Goal: Task Accomplishment & Management: Use online tool/utility

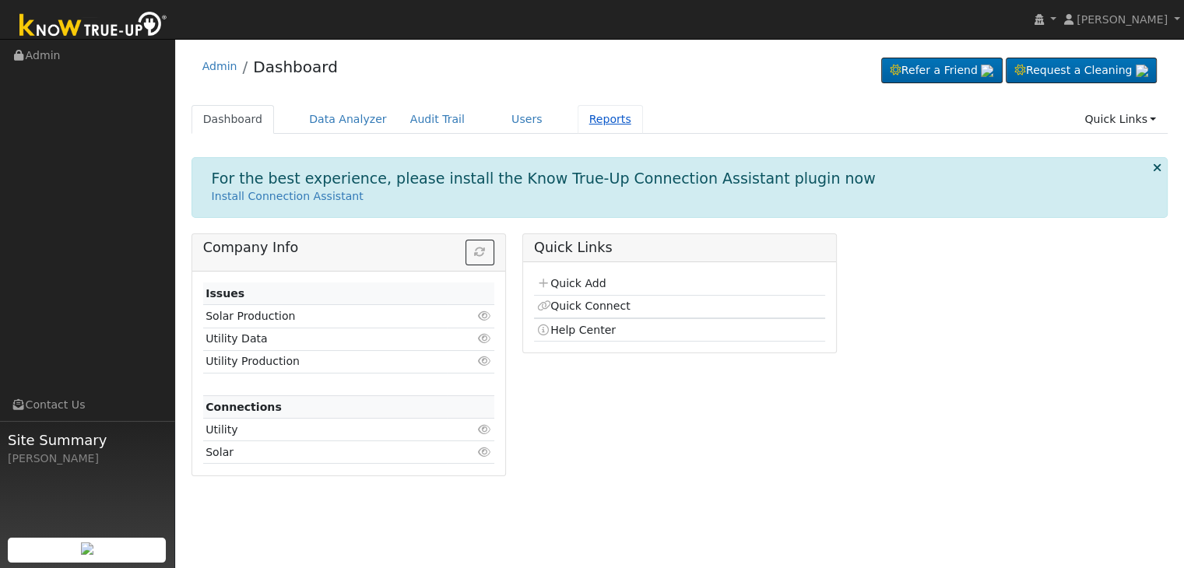
click at [578, 113] on link "Reports" at bounding box center [610, 119] width 65 height 29
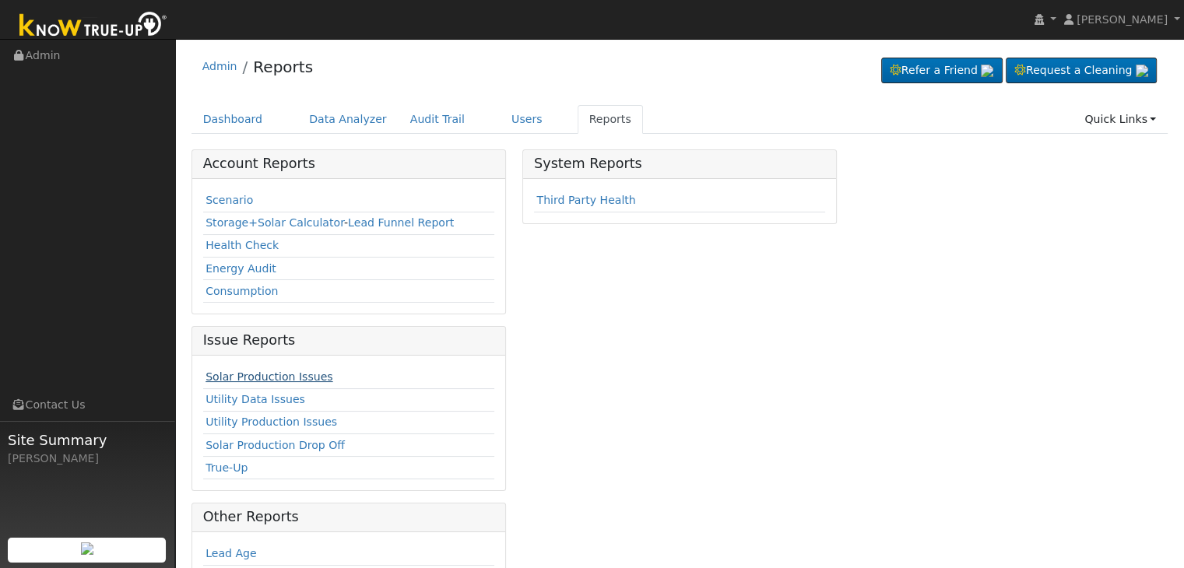
click at [286, 373] on link "Solar Production Issues" at bounding box center [268, 376] width 127 height 12
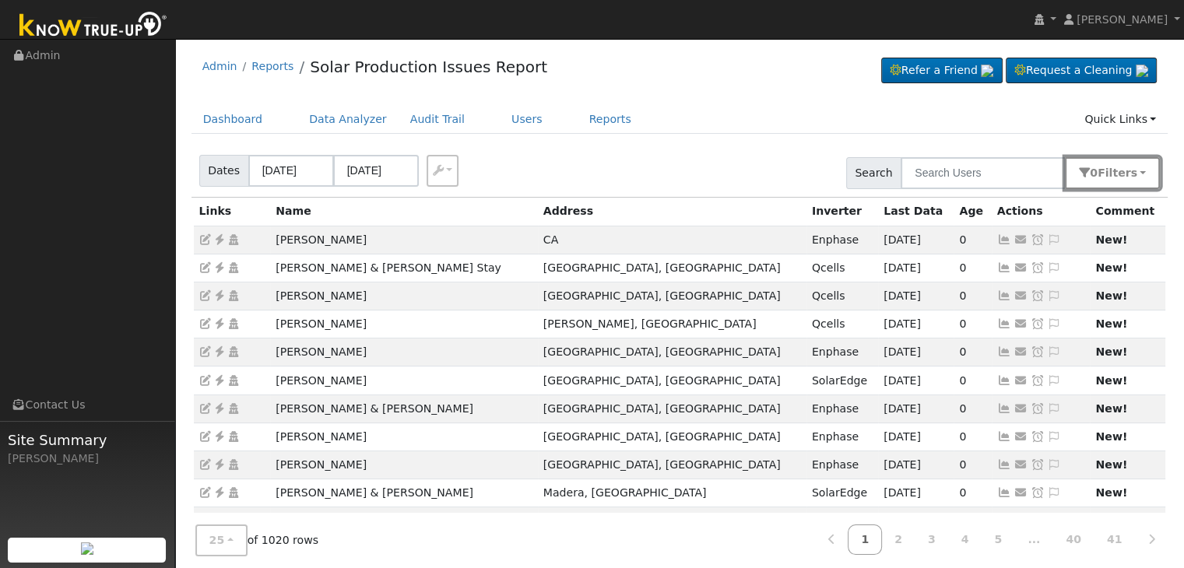
click at [1111, 167] on span "Filter s" at bounding box center [1117, 173] width 40 height 12
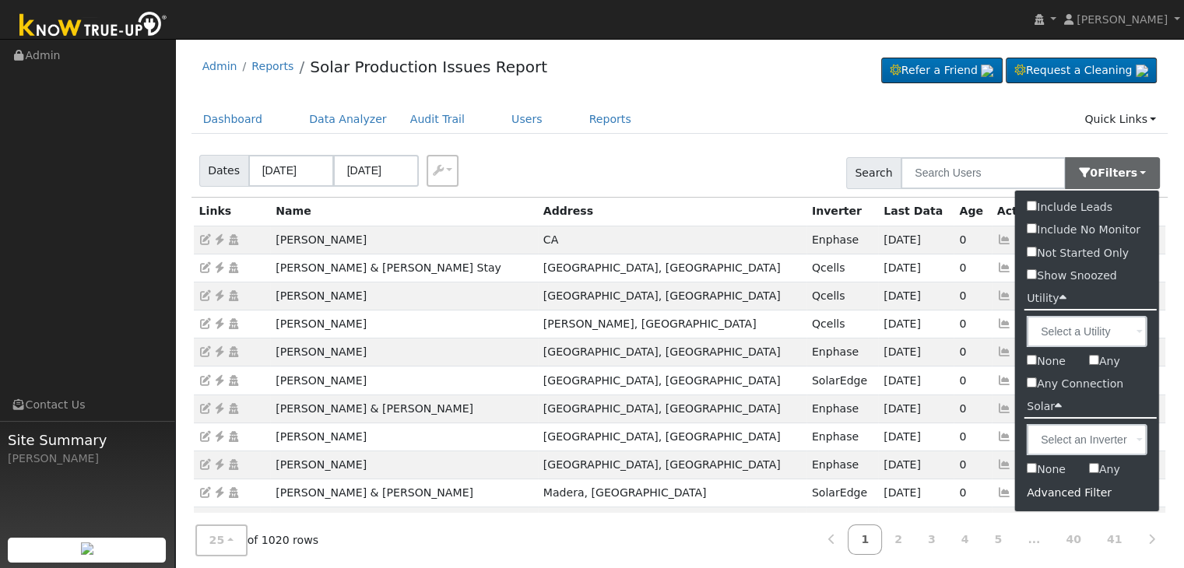
click at [1062, 487] on div "Advanced Filter" at bounding box center [1087, 493] width 144 height 24
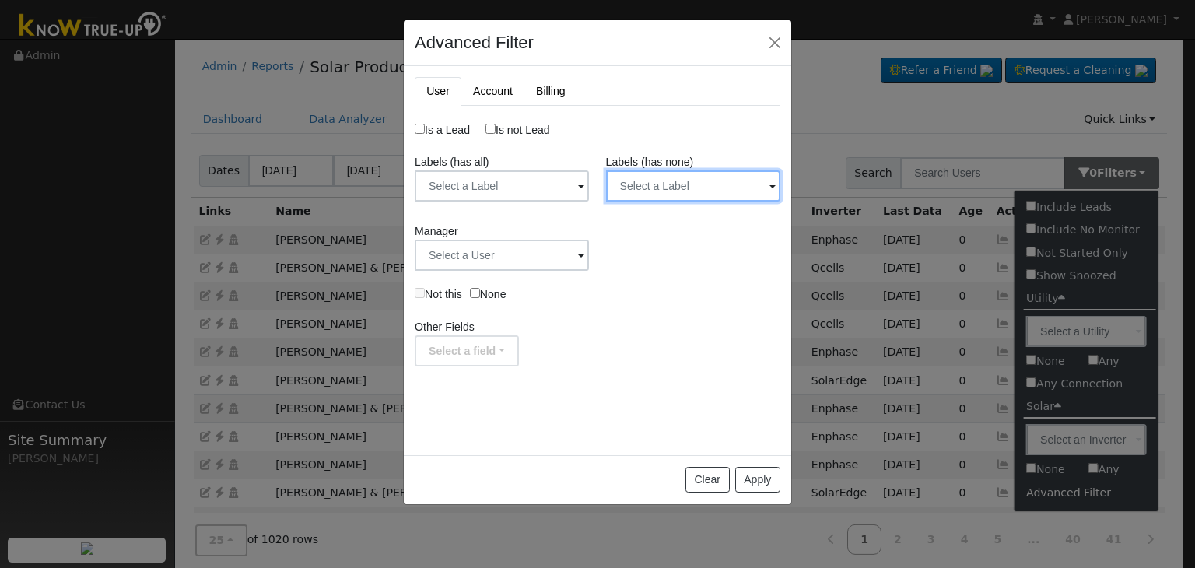
click at [676, 191] on input "text" at bounding box center [693, 185] width 174 height 31
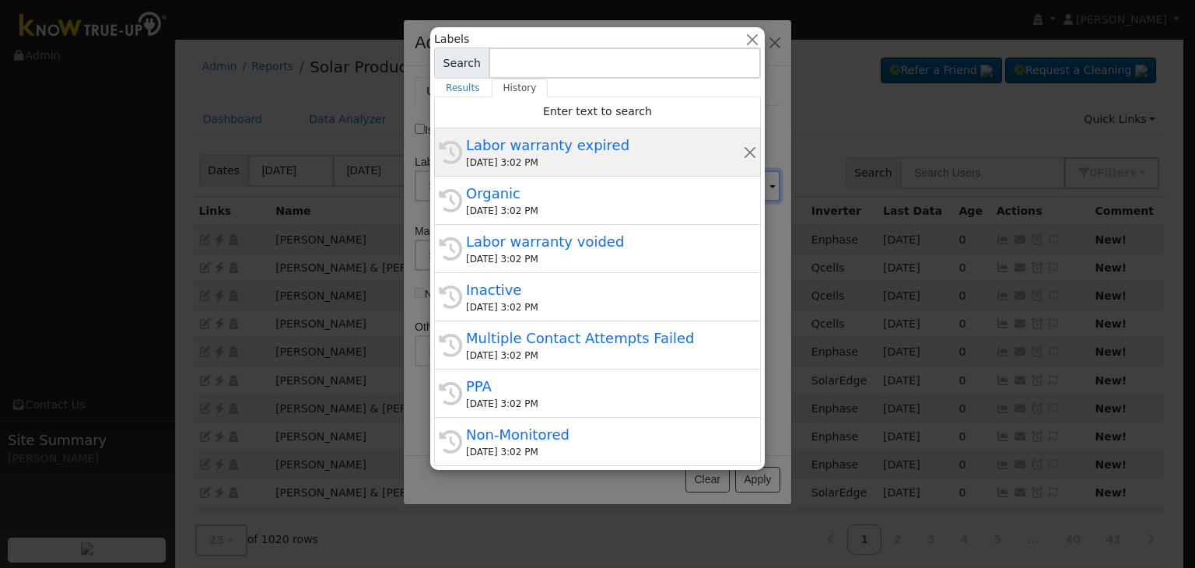
click at [591, 150] on div "Labor warranty expired" at bounding box center [604, 145] width 277 height 21
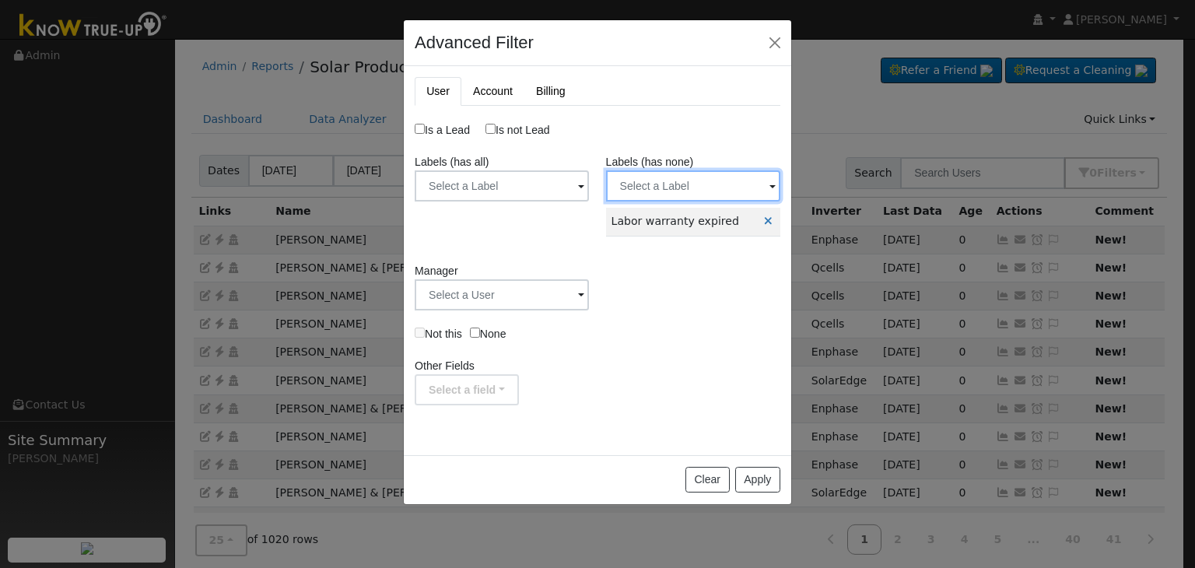
click at [757, 190] on input "text" at bounding box center [693, 185] width 174 height 31
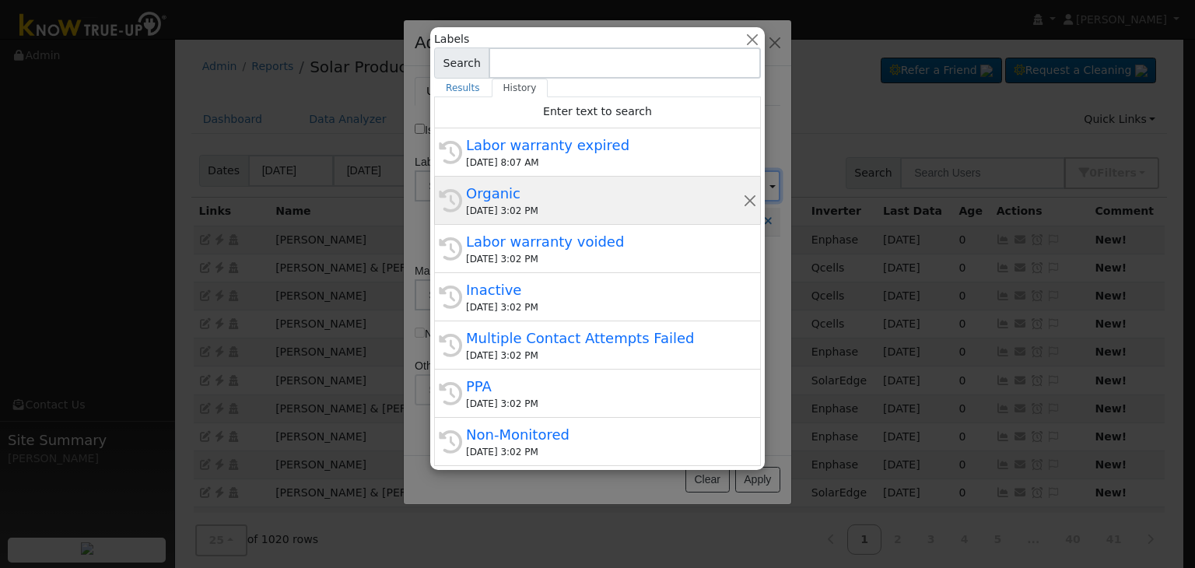
click at [520, 189] on div "Organic" at bounding box center [604, 193] width 277 height 21
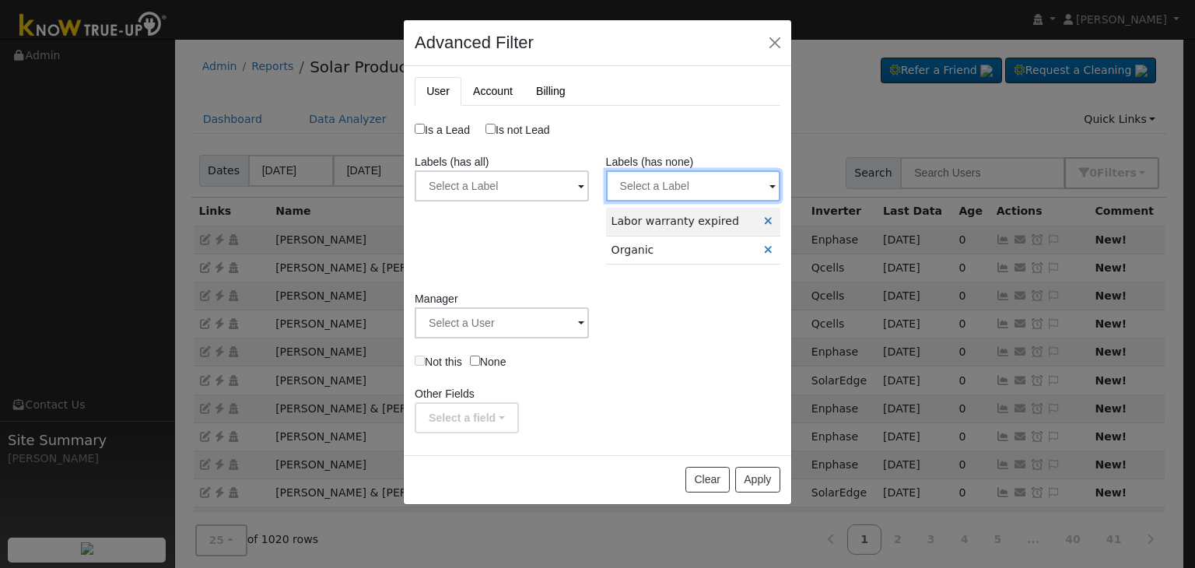
click at [712, 185] on input "text" at bounding box center [693, 185] width 174 height 31
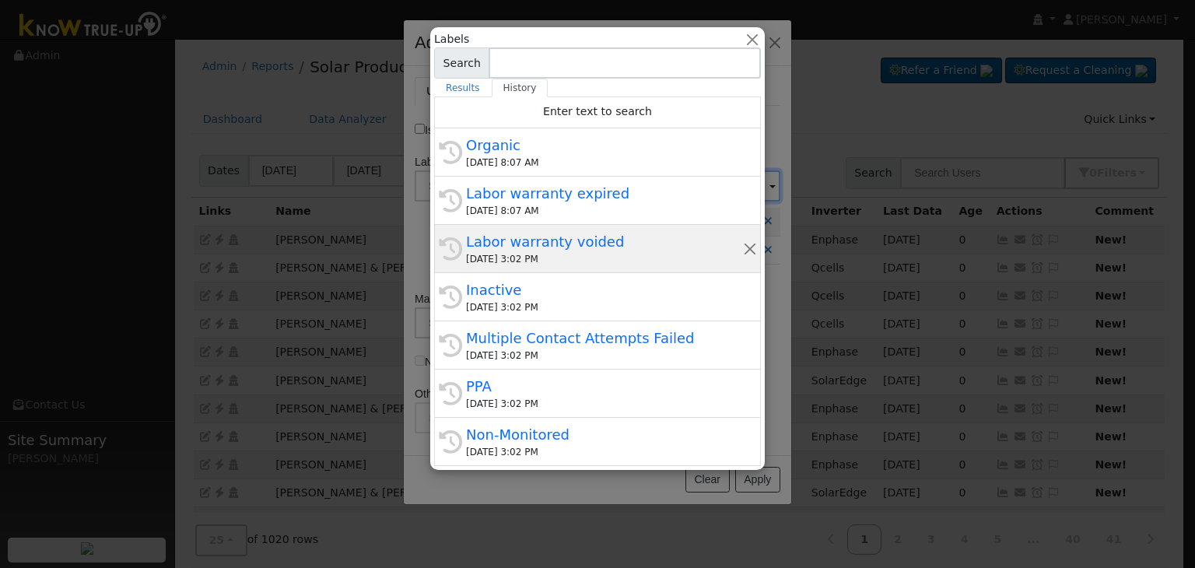
click at [572, 250] on div "Labor warranty voided" at bounding box center [604, 241] width 277 height 21
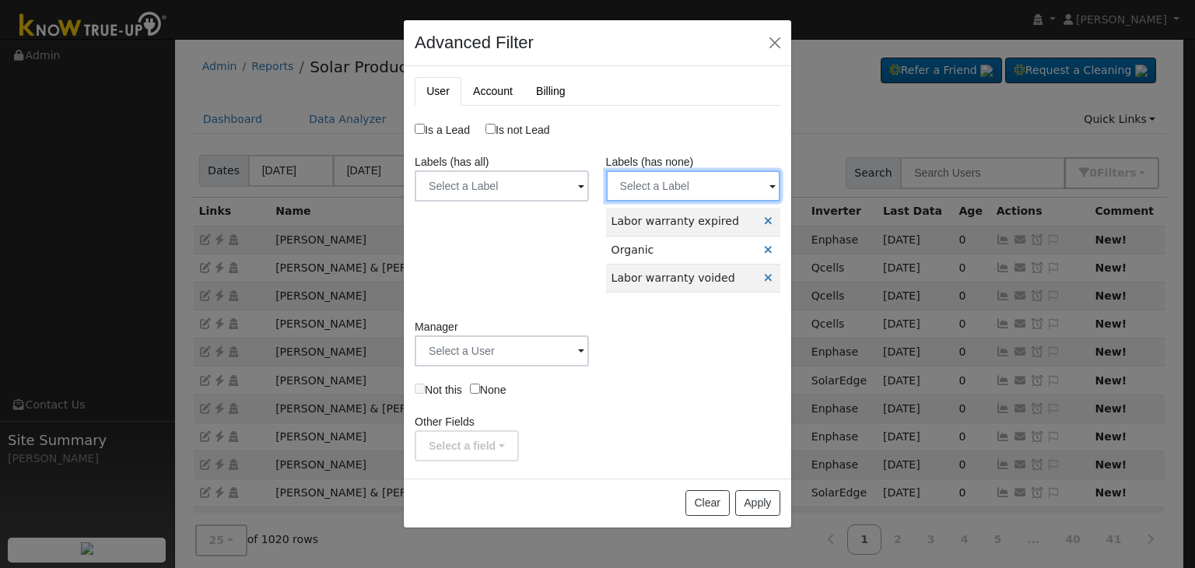
click at [716, 191] on input "text" at bounding box center [693, 185] width 174 height 31
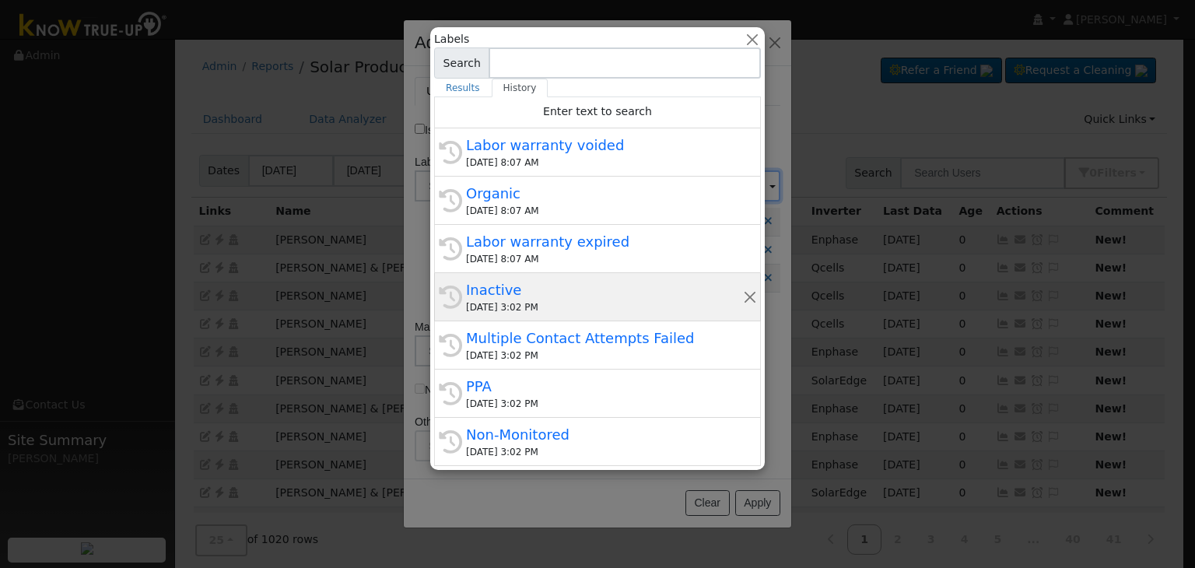
click at [542, 279] on div "Inactive" at bounding box center [604, 289] width 277 height 21
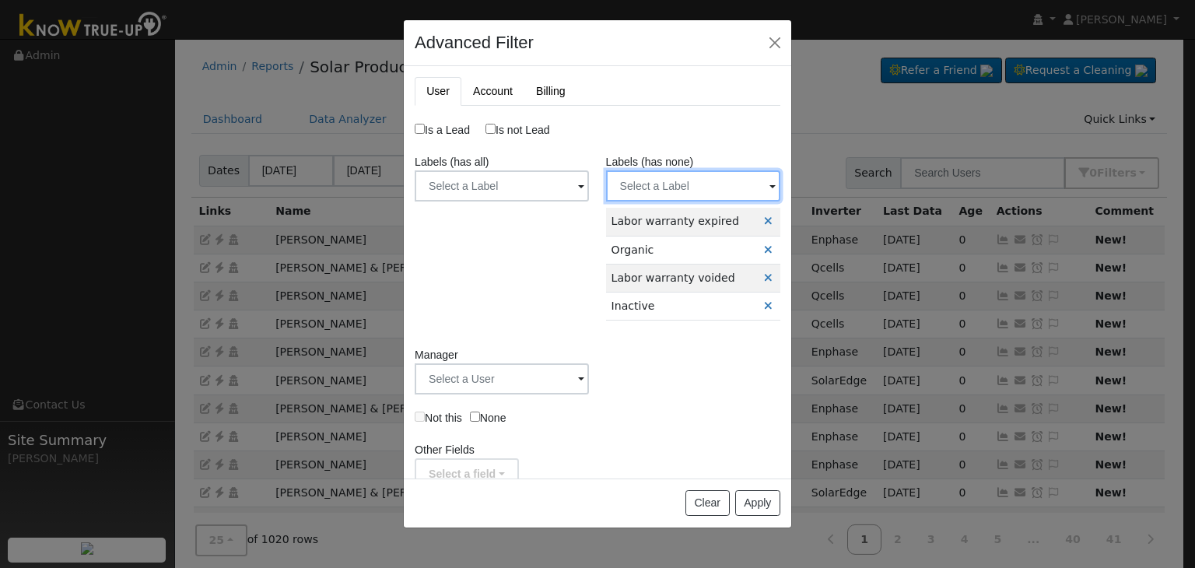
click at [711, 177] on input "text" at bounding box center [693, 185] width 174 height 31
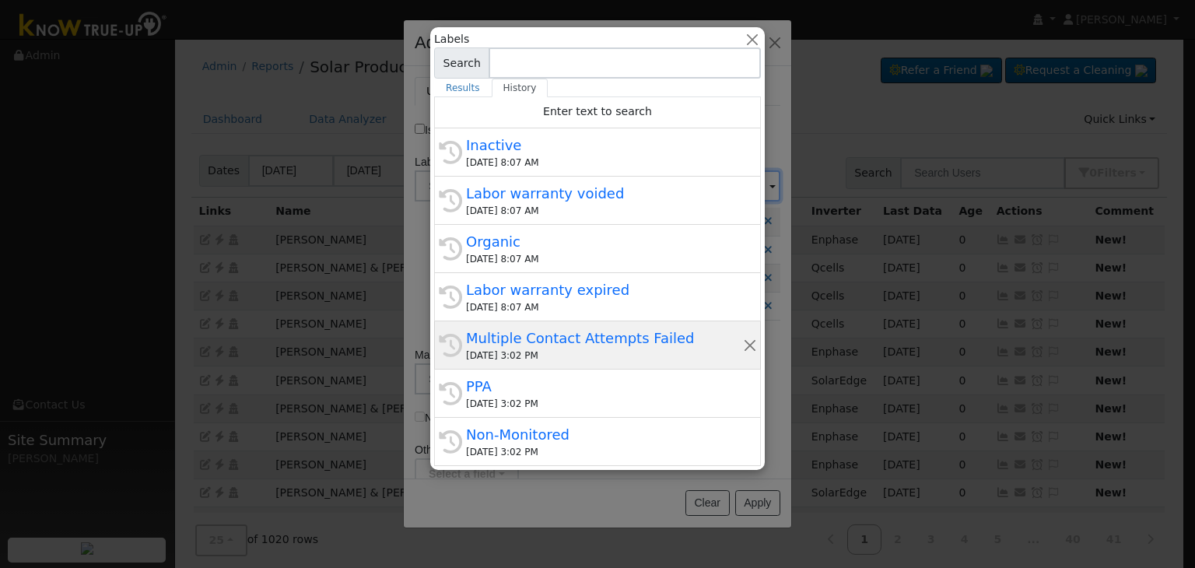
click at [595, 339] on div "Multiple Contact Attempts Failed" at bounding box center [604, 338] width 277 height 21
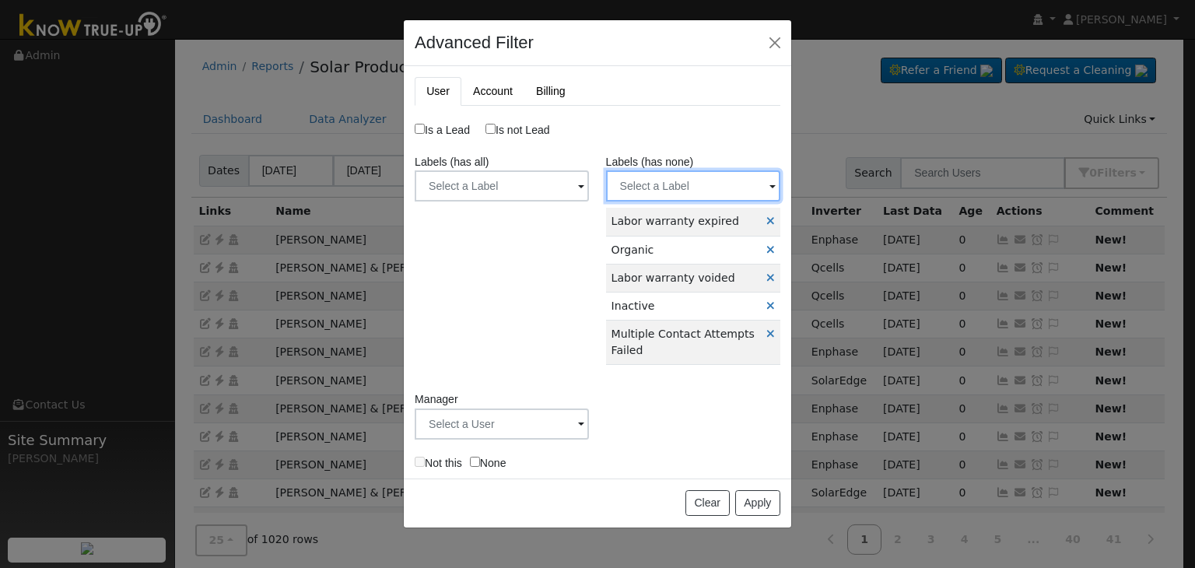
click at [724, 183] on input "text" at bounding box center [693, 185] width 174 height 31
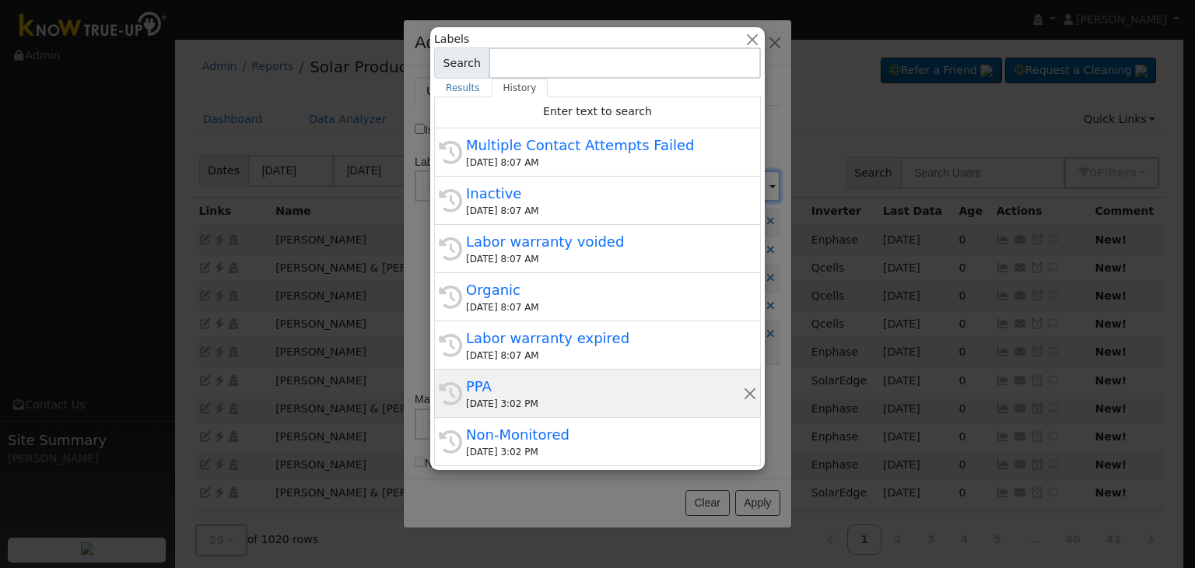
click at [562, 398] on div "09/05/2025 3:02 PM" at bounding box center [604, 404] width 277 height 14
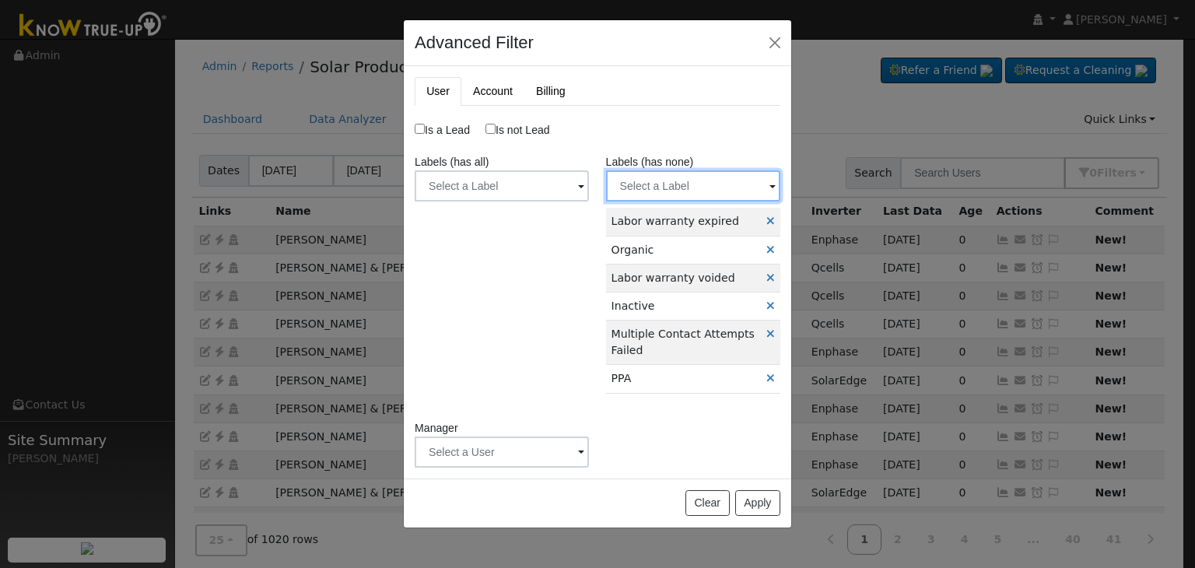
click at [725, 184] on input "text" at bounding box center [693, 185] width 174 height 31
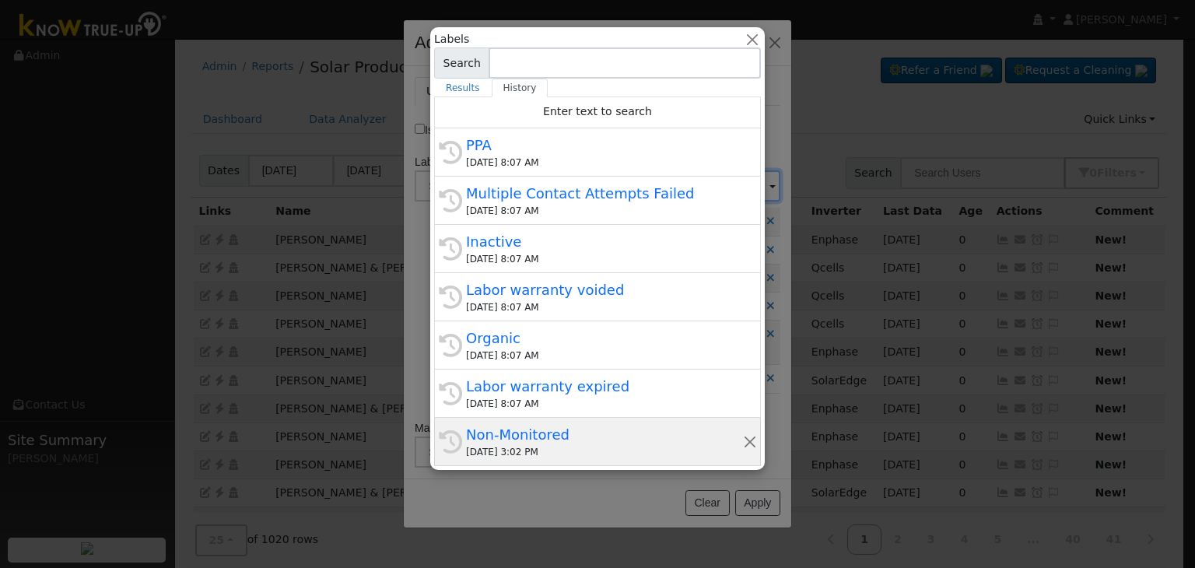
click at [590, 427] on div "Non-Monitored" at bounding box center [604, 434] width 277 height 21
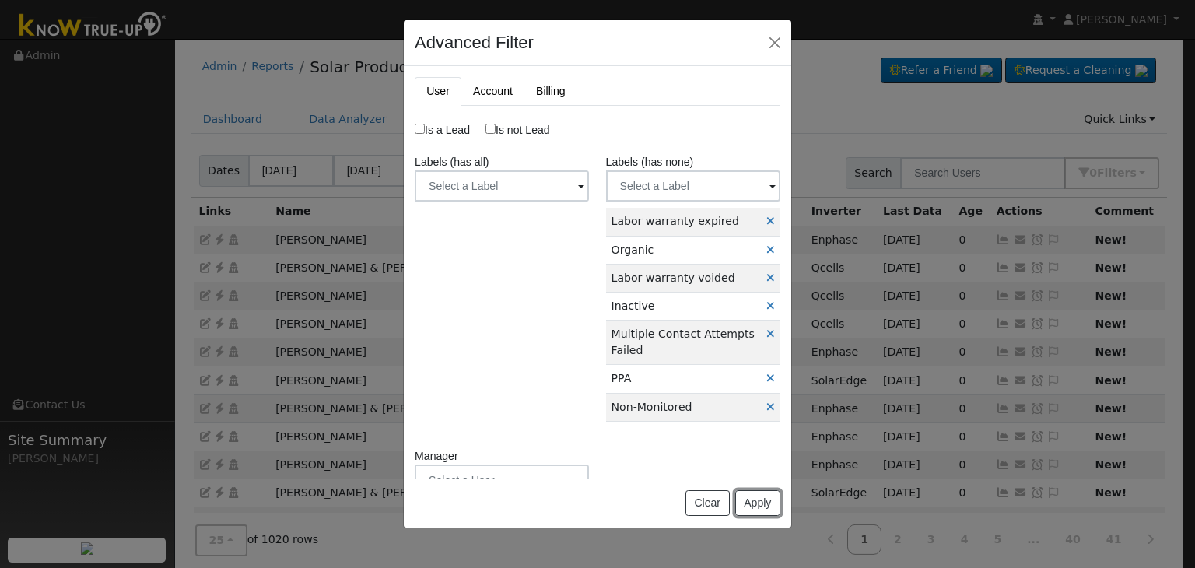
click at [760, 509] on button "Apply" at bounding box center [757, 503] width 45 height 26
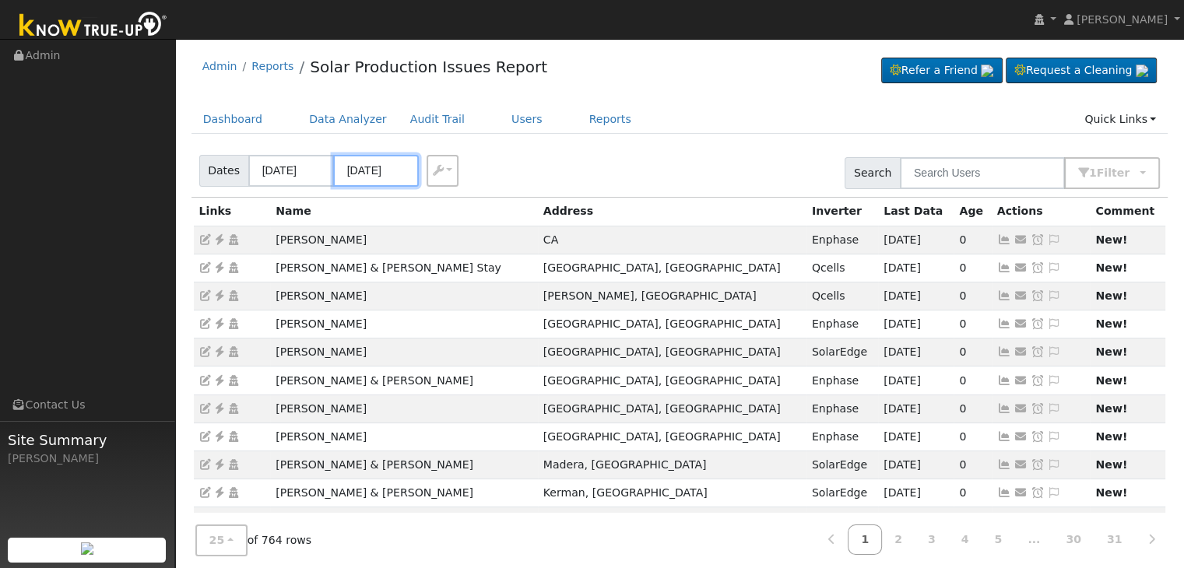
click at [348, 169] on input "[DATE]" at bounding box center [376, 171] width 86 height 32
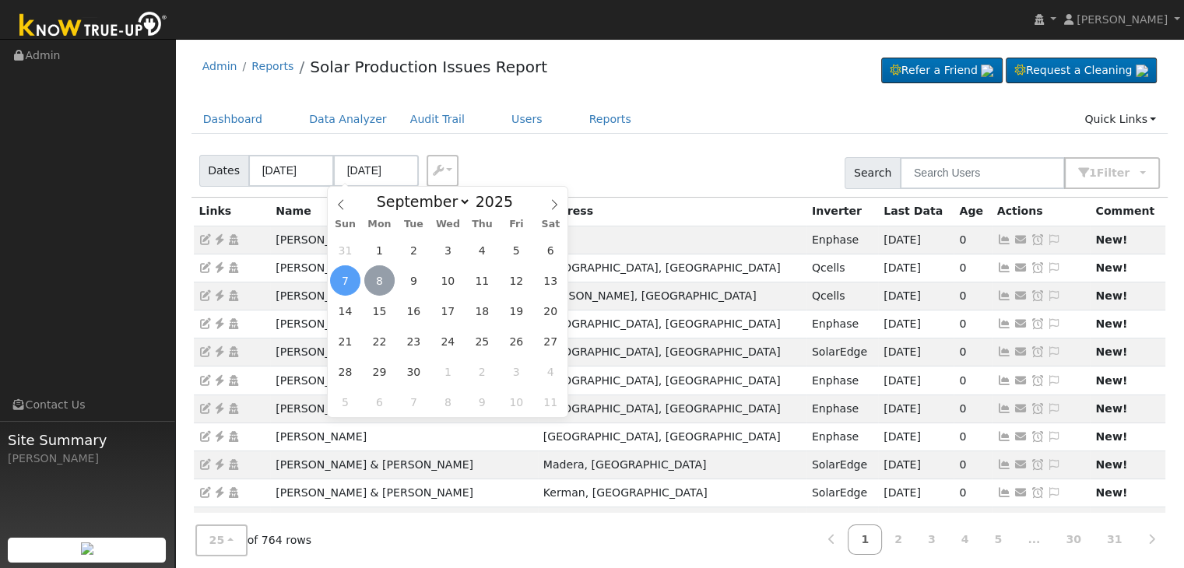
click at [376, 276] on span "8" at bounding box center [379, 280] width 30 height 30
type input "[DATE]"
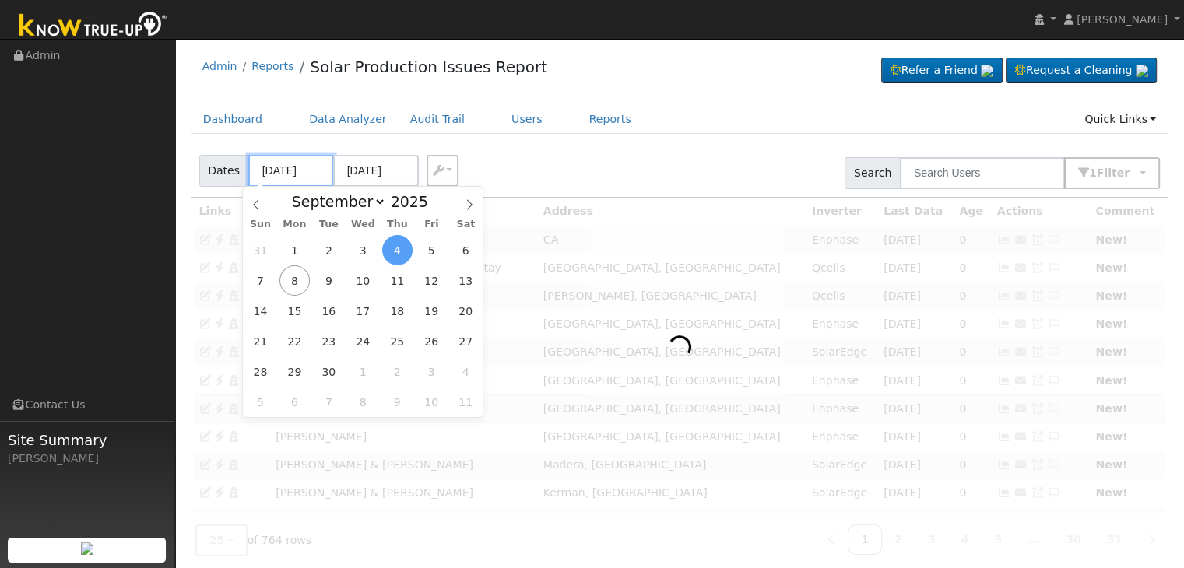
click at [278, 168] on input "[DATE]" at bounding box center [291, 171] width 86 height 32
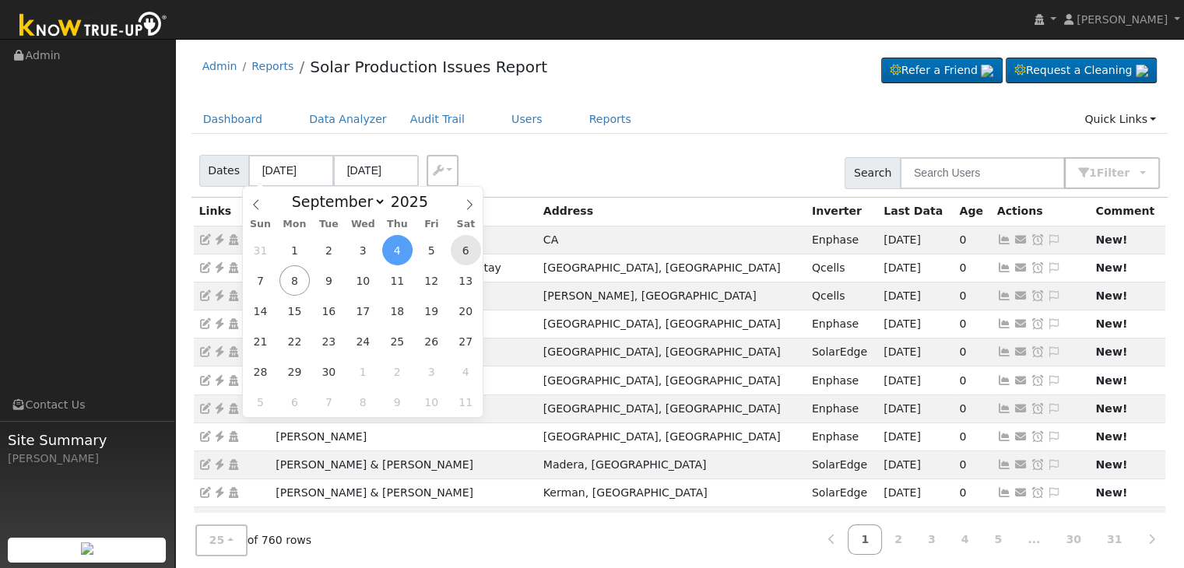
click at [462, 249] on span "6" at bounding box center [466, 250] width 30 height 30
type input "[DATE]"
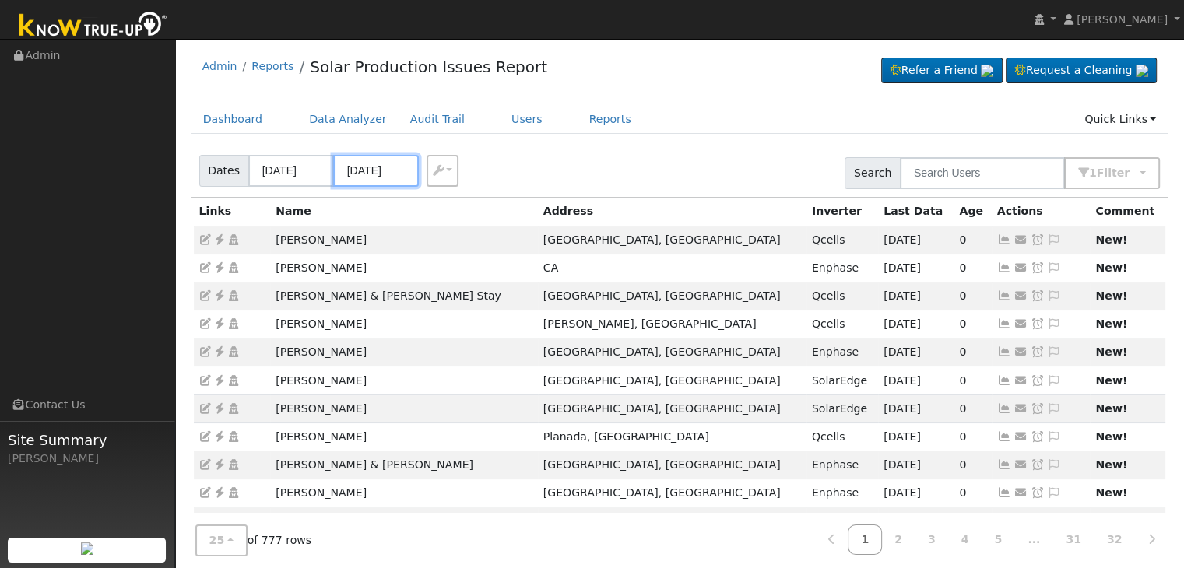
click at [370, 174] on input "[DATE]" at bounding box center [376, 171] width 86 height 32
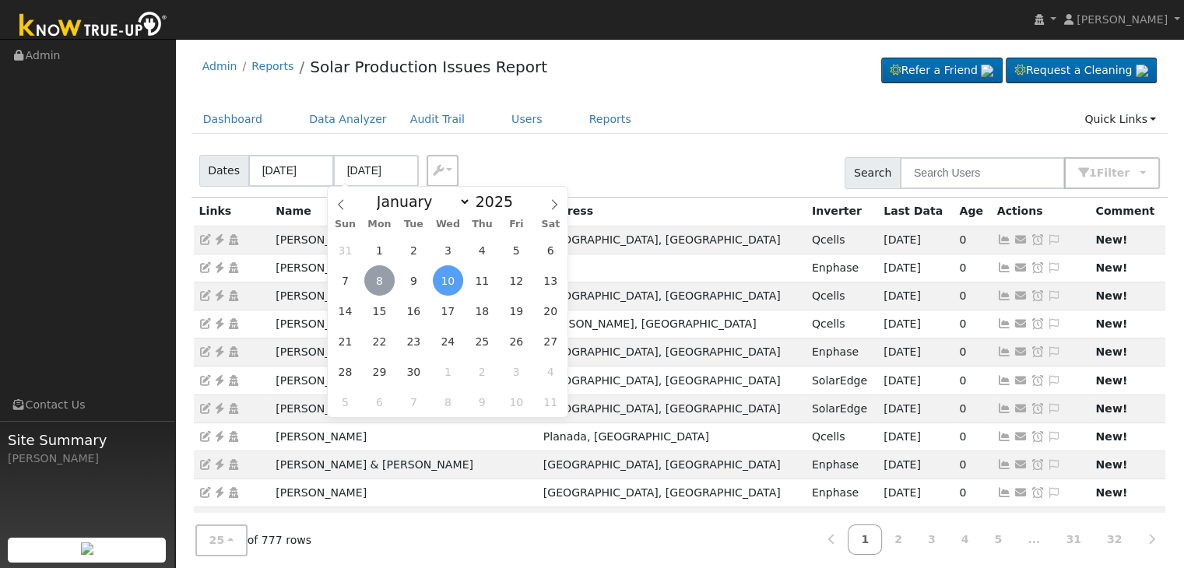
click at [383, 281] on span "8" at bounding box center [379, 280] width 30 height 30
type input "[DATE]"
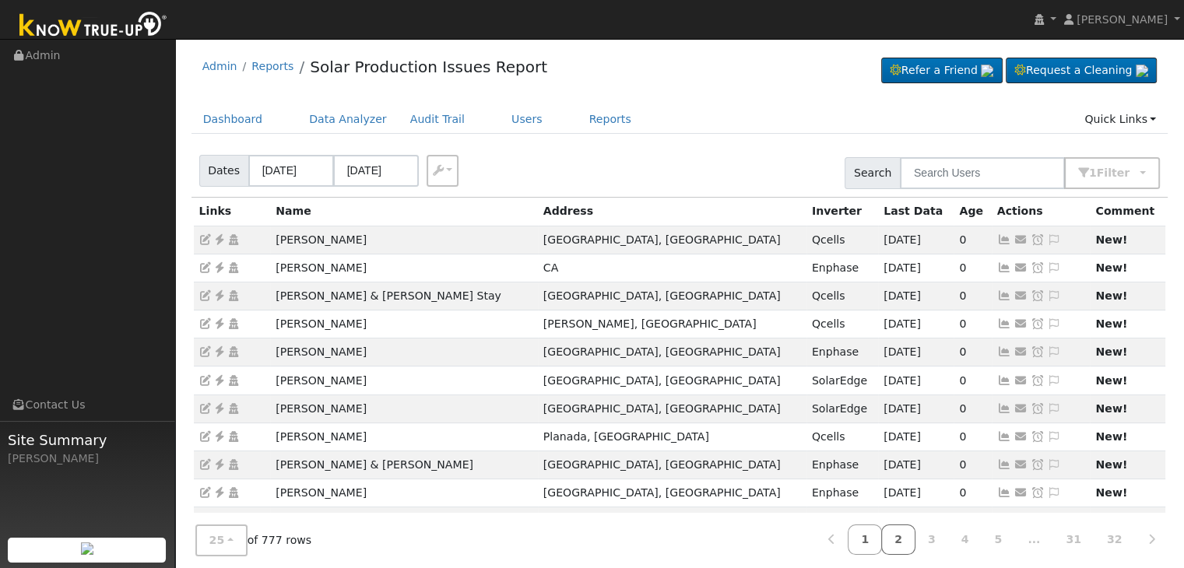
click at [913, 541] on link "2" at bounding box center [898, 540] width 34 height 30
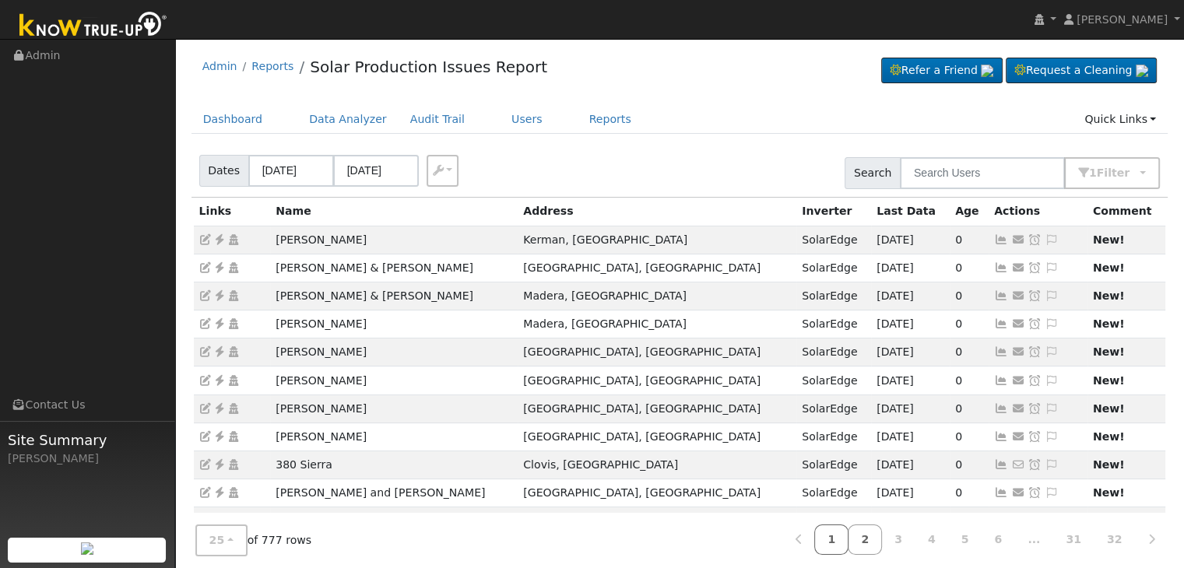
click at [848, 539] on link "1" at bounding box center [831, 540] width 34 height 30
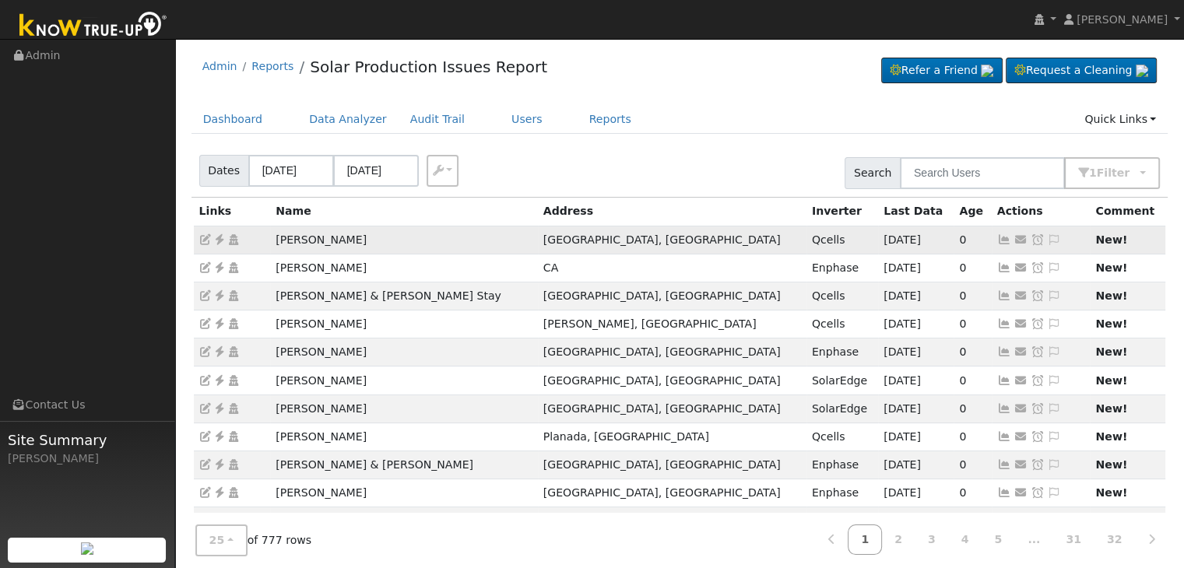
click at [219, 237] on icon at bounding box center [219, 239] width 14 height 11
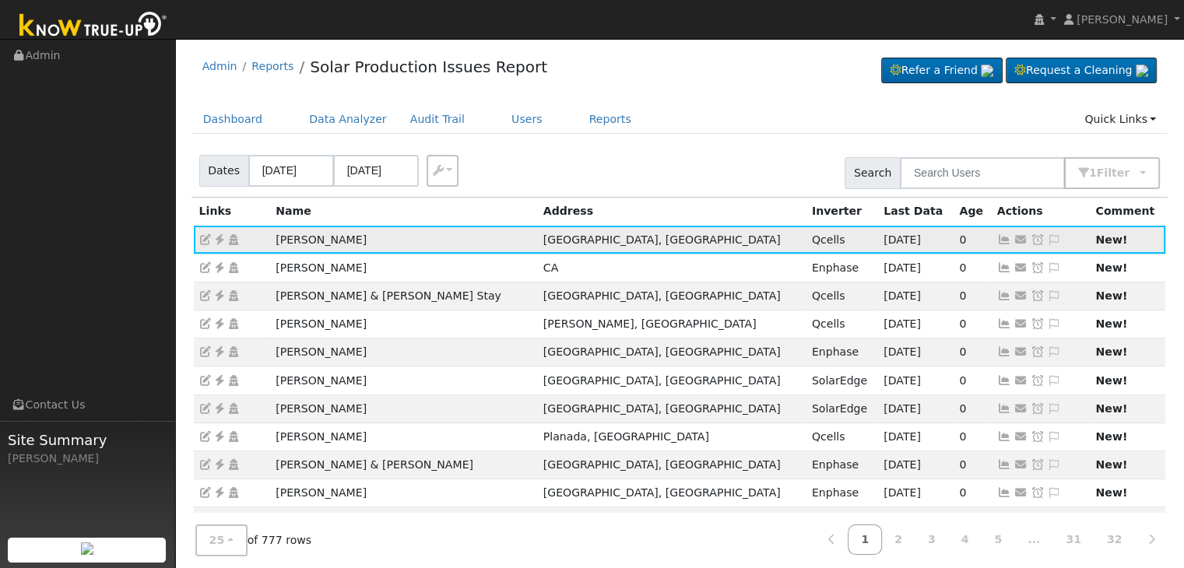
click at [1047, 234] on icon at bounding box center [1054, 239] width 14 height 11
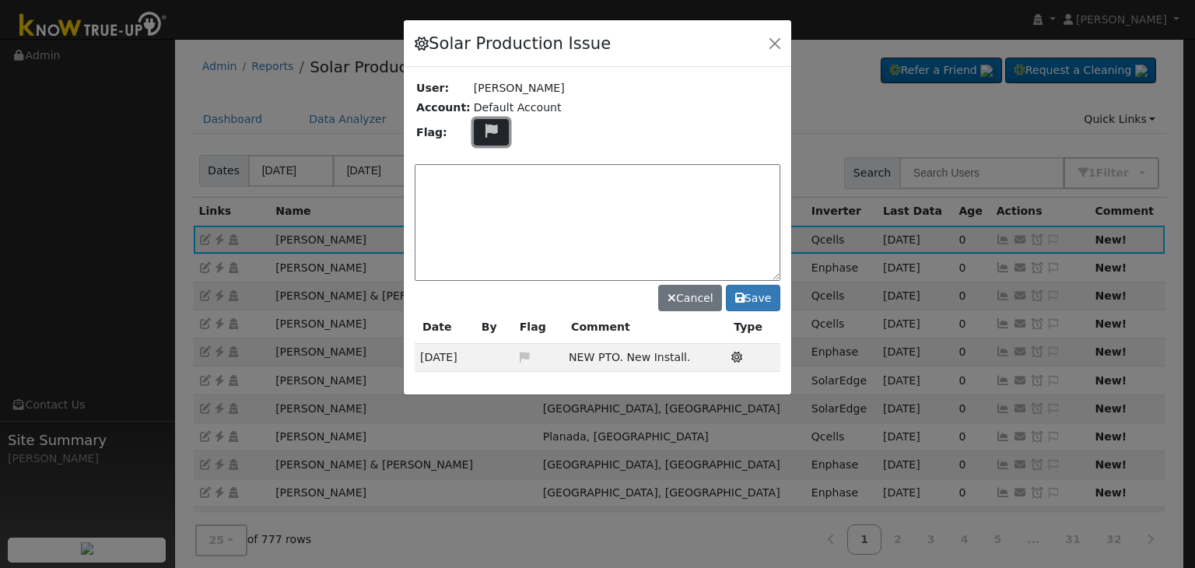
click at [490, 132] on icon at bounding box center [492, 131] width 18 height 14
click at [491, 202] on div at bounding box center [490, 241] width 33 height 170
click at [482, 200] on icon at bounding box center [491, 205] width 18 height 14
click at [504, 202] on textarea at bounding box center [598, 222] width 366 height 117
type textarea "NO COMMS. Case Made. (MP) 9/8"
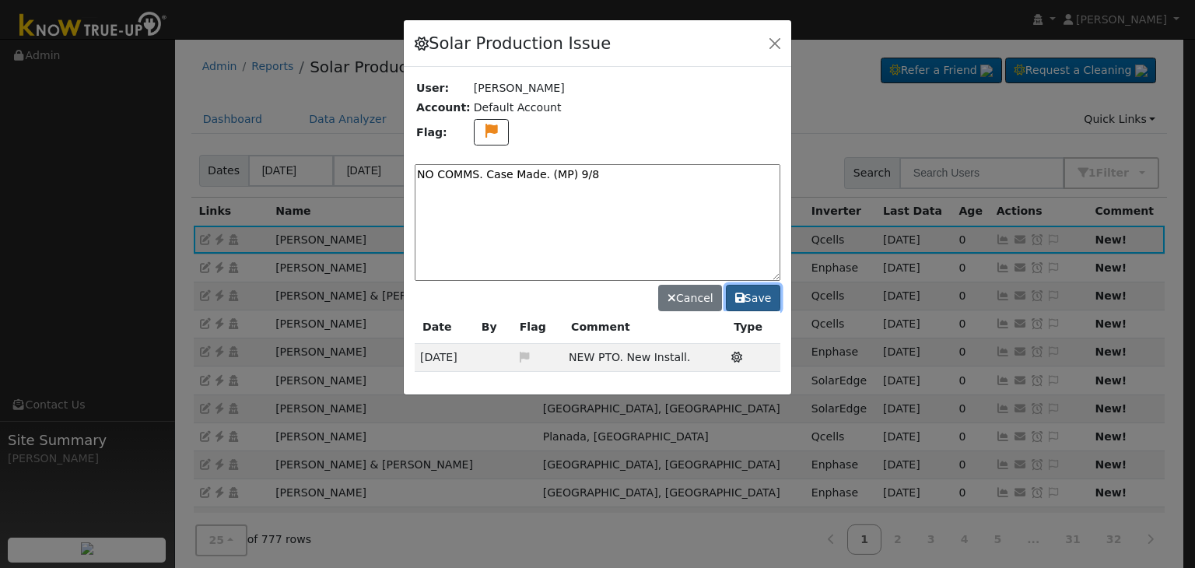
click at [752, 297] on button "Save" at bounding box center [753, 298] width 54 height 26
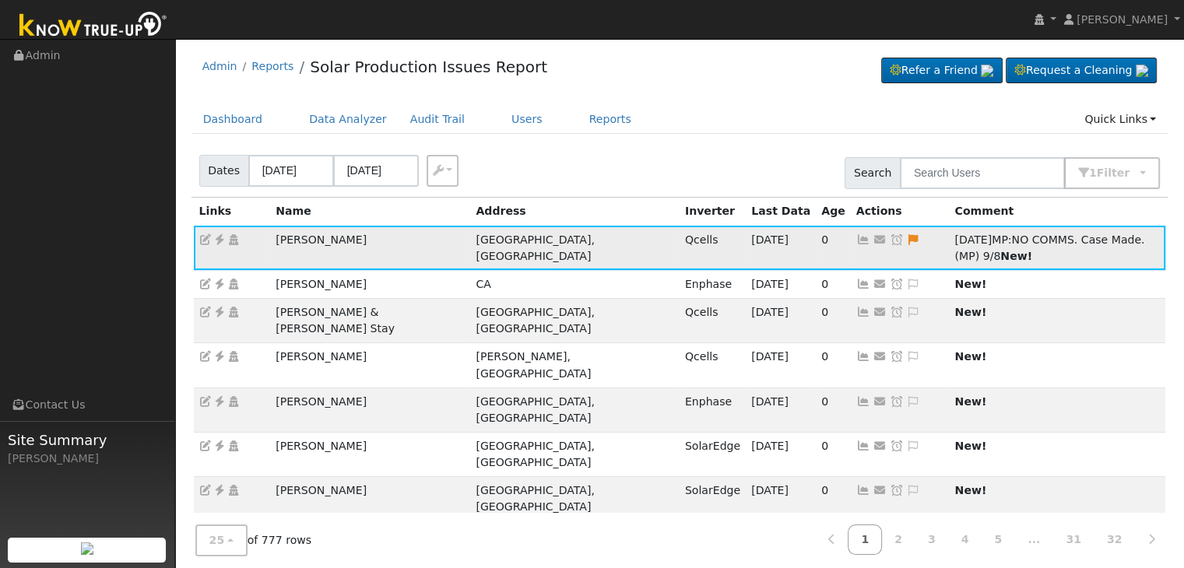
click at [890, 238] on icon at bounding box center [897, 239] width 14 height 11
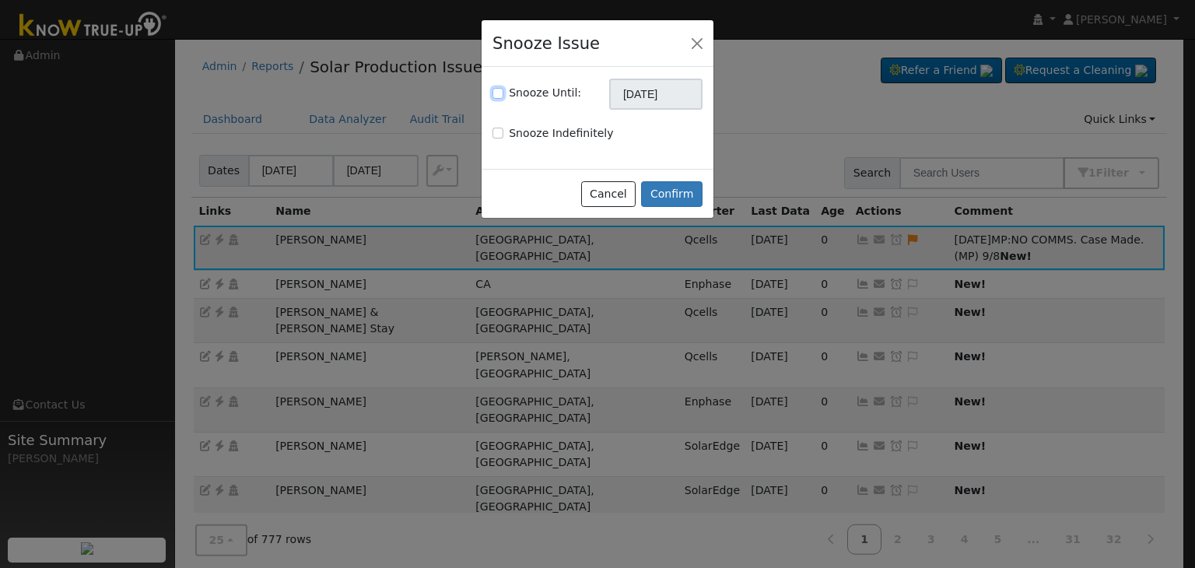
click at [501, 94] on input "Snooze Until:" at bounding box center [498, 93] width 11 height 11
checkbox input "true"
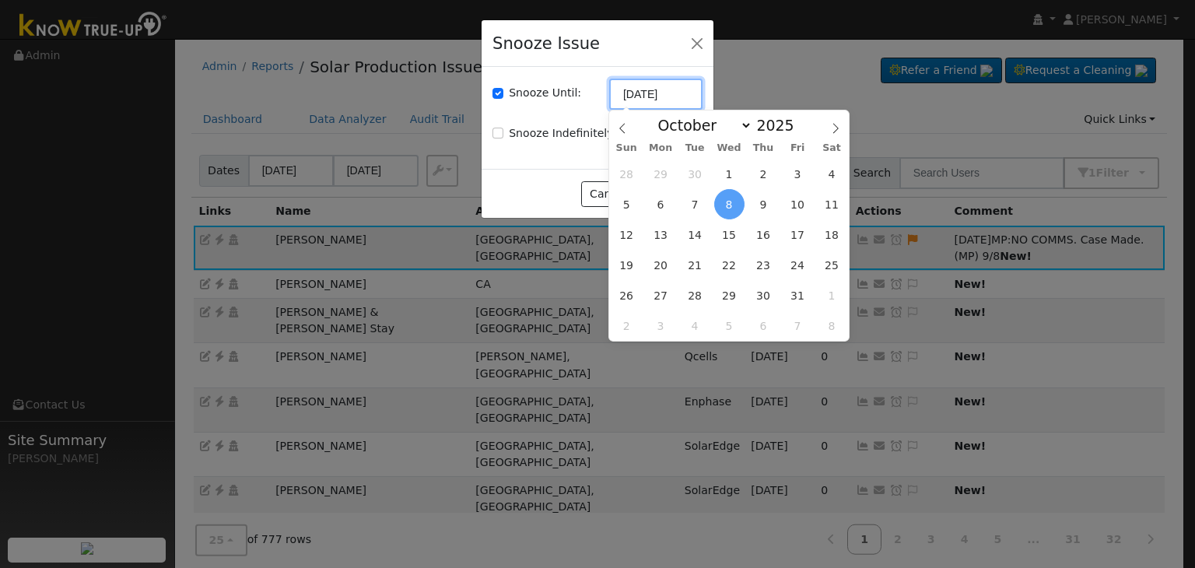
click at [677, 89] on input "[DATE]" at bounding box center [655, 94] width 93 height 31
click at [623, 132] on icon at bounding box center [622, 128] width 11 height 11
select select "8"
click at [668, 233] on span "15" at bounding box center [661, 234] width 30 height 30
type input "09/15/2025"
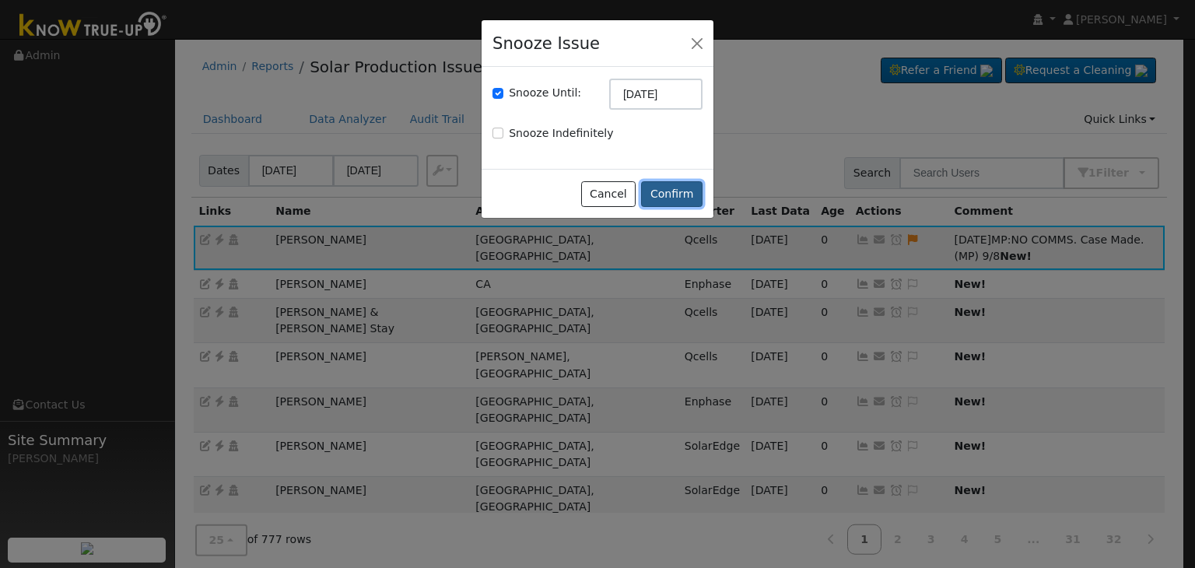
click at [689, 188] on button "Confirm" at bounding box center [671, 194] width 61 height 26
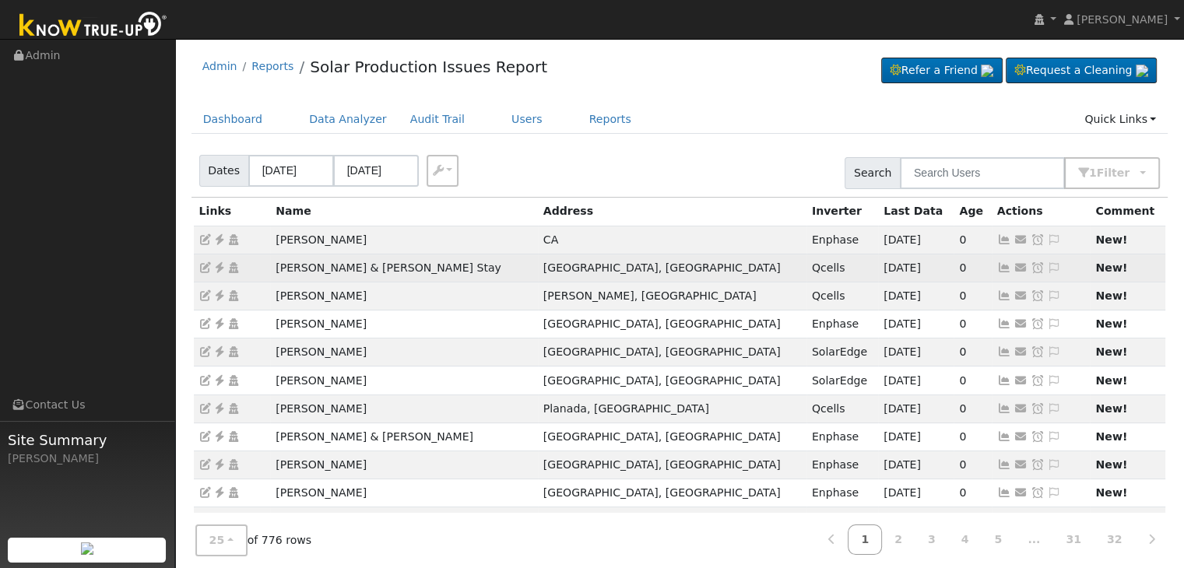
click at [218, 272] on icon at bounding box center [219, 267] width 14 height 11
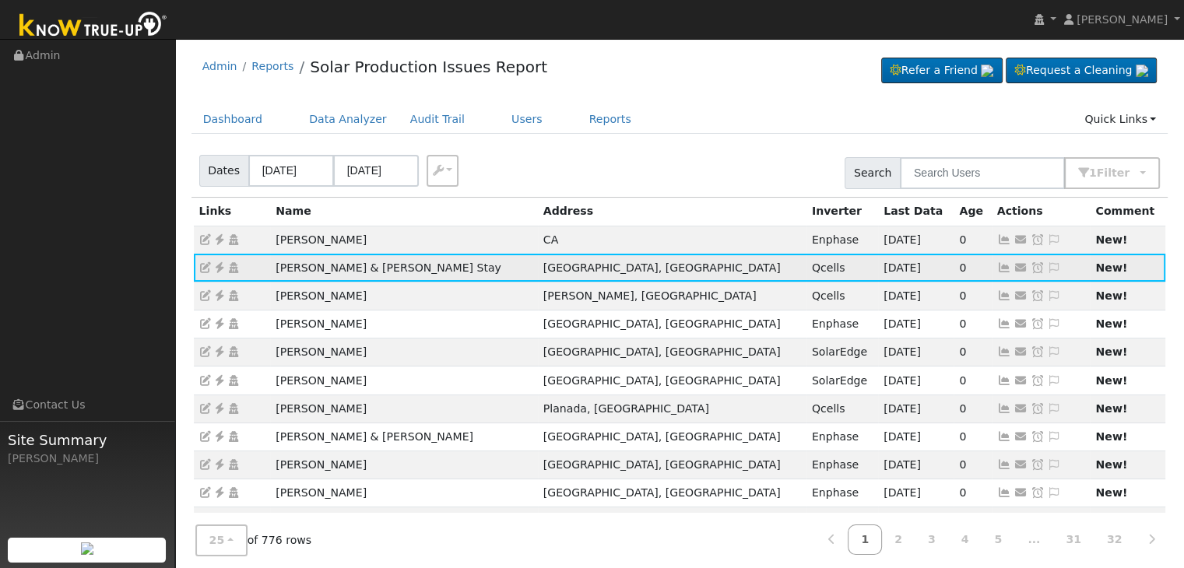
click at [1047, 268] on icon at bounding box center [1054, 267] width 14 height 11
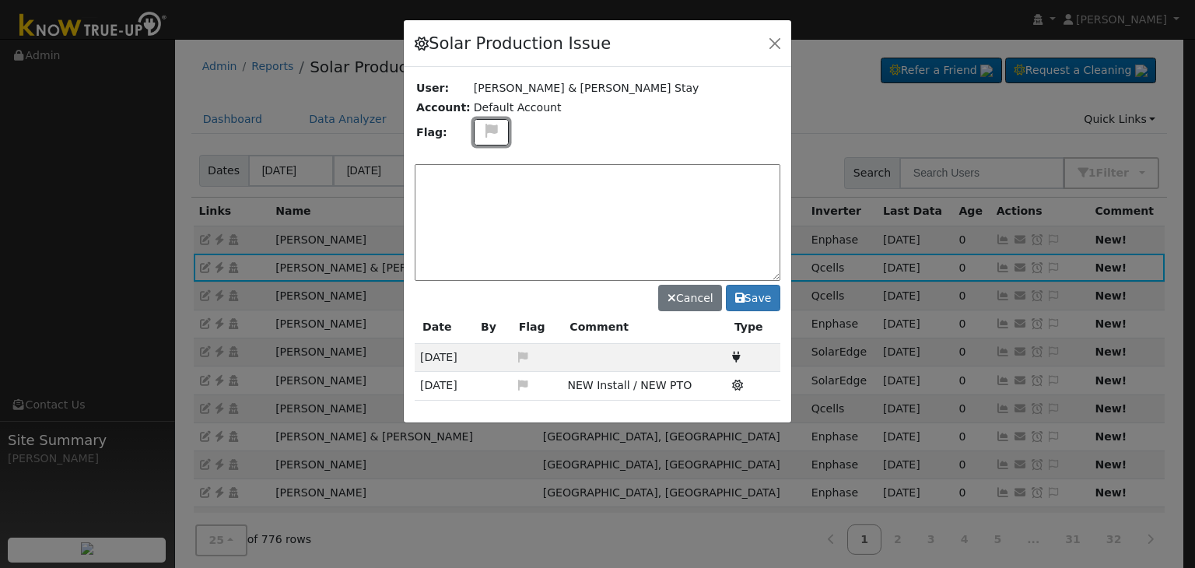
click at [493, 132] on button at bounding box center [492, 132] width 36 height 27
click at [485, 203] on icon at bounding box center [491, 205] width 18 height 14
click at [483, 188] on textarea at bounding box center [598, 222] width 366 height 117
type textarea "NO COMMS. Case Made. (MP) 9/8"
click at [766, 303] on button "Save" at bounding box center [753, 298] width 54 height 26
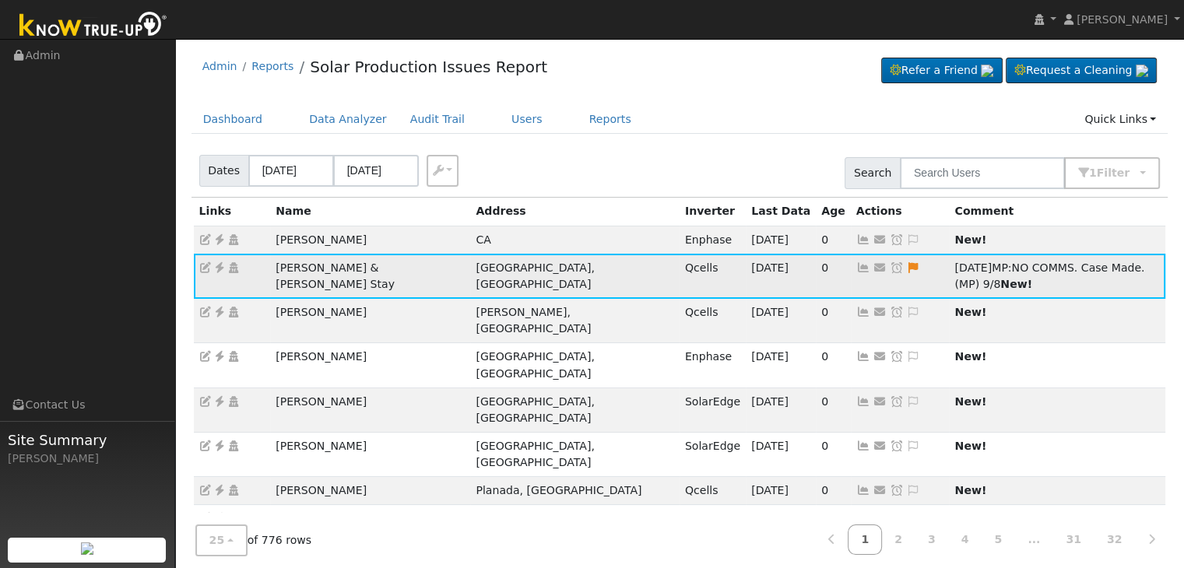
click at [890, 265] on icon at bounding box center [897, 267] width 14 height 11
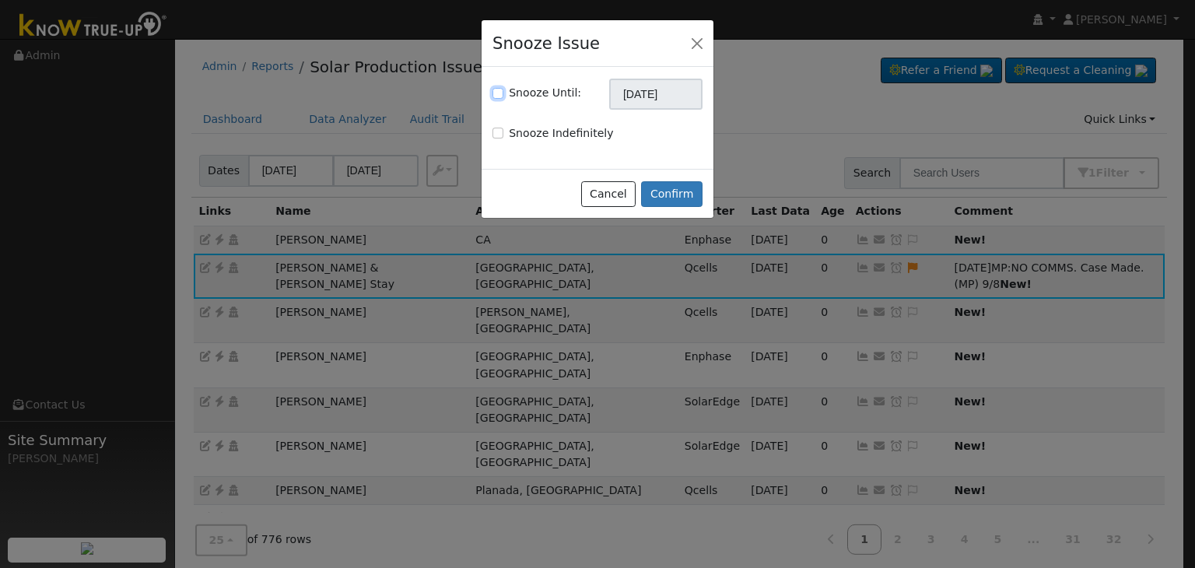
click at [502, 93] on input "Snooze Until:" at bounding box center [498, 93] width 11 height 11
checkbox input "true"
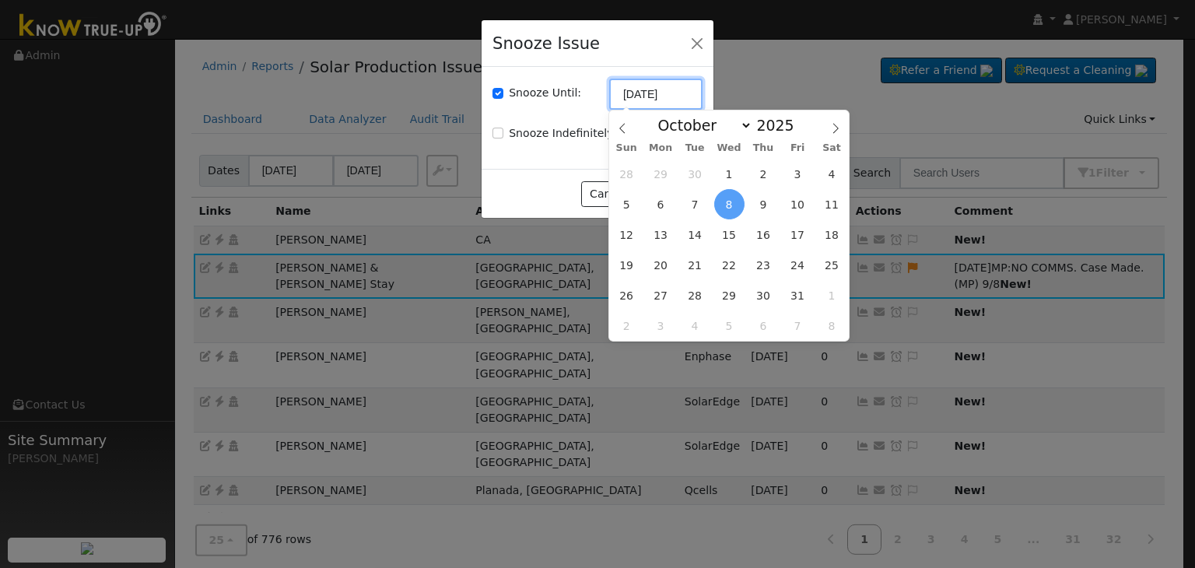
click at [661, 100] on input "[DATE]" at bounding box center [655, 94] width 93 height 31
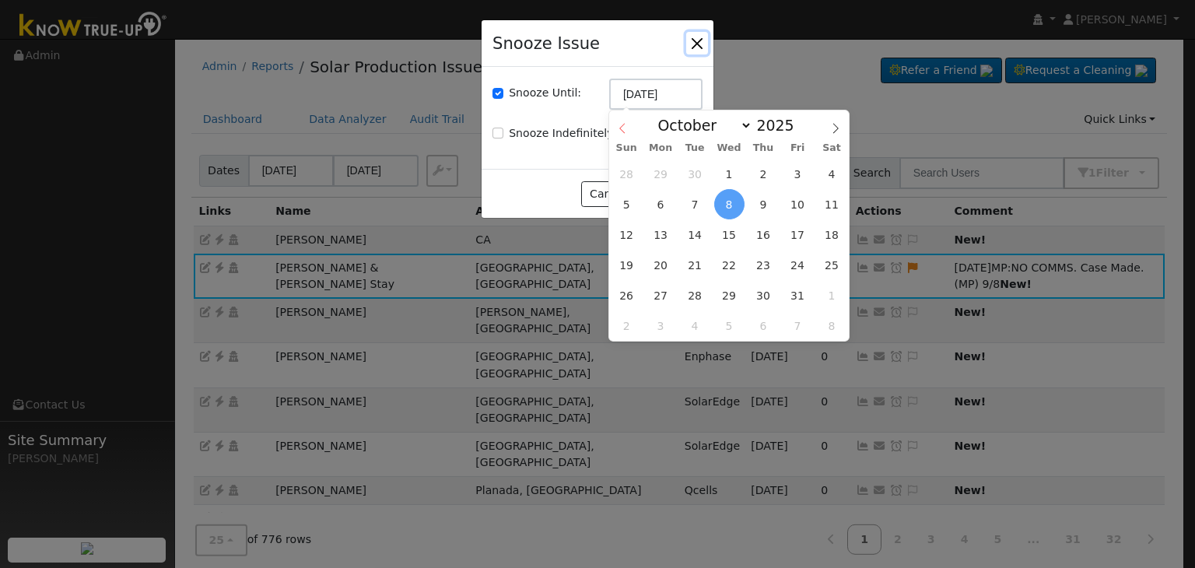
click at [621, 126] on icon at bounding box center [622, 128] width 11 height 11
select select "8"
click at [658, 230] on span "15" at bounding box center [661, 234] width 30 height 30
type input "09/15/2025"
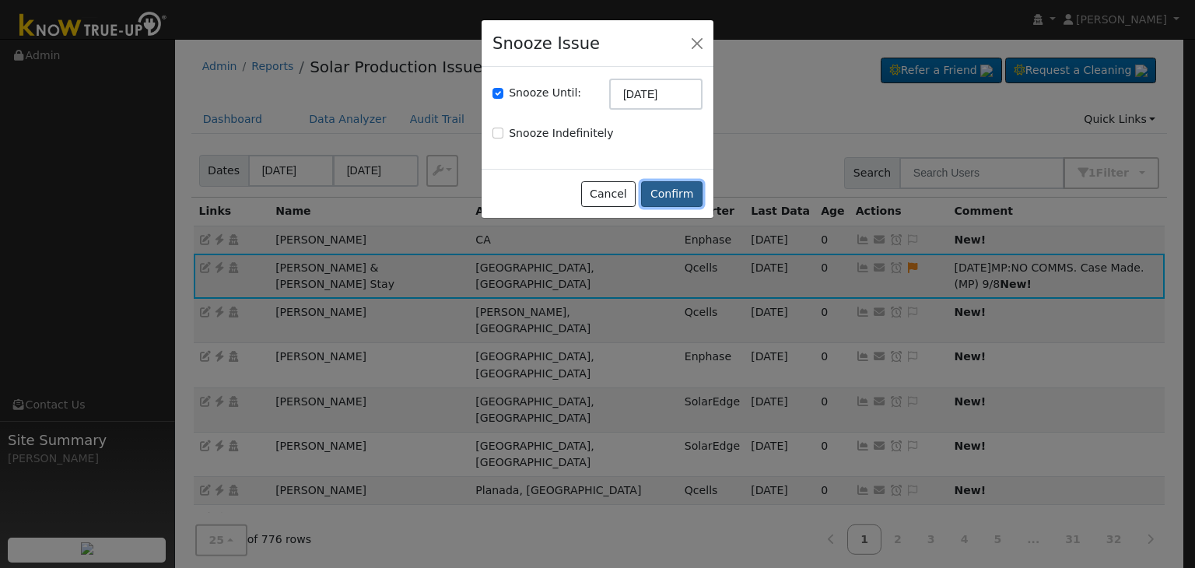
click at [692, 188] on button "Confirm" at bounding box center [671, 194] width 61 height 26
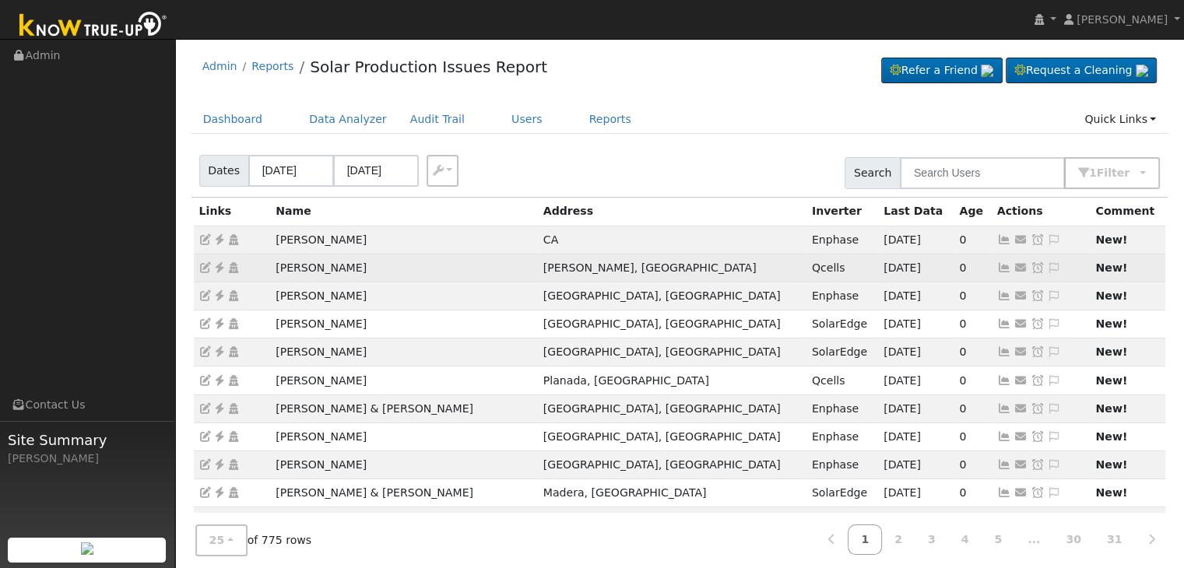
click at [223, 267] on icon at bounding box center [219, 267] width 14 height 11
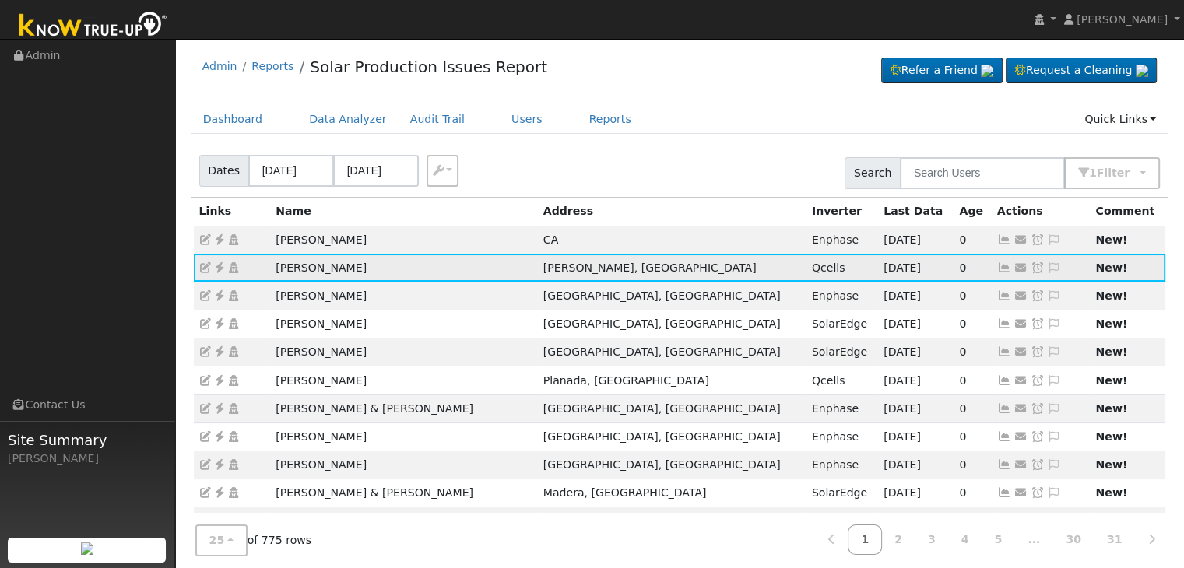
click at [1047, 265] on icon at bounding box center [1054, 267] width 14 height 11
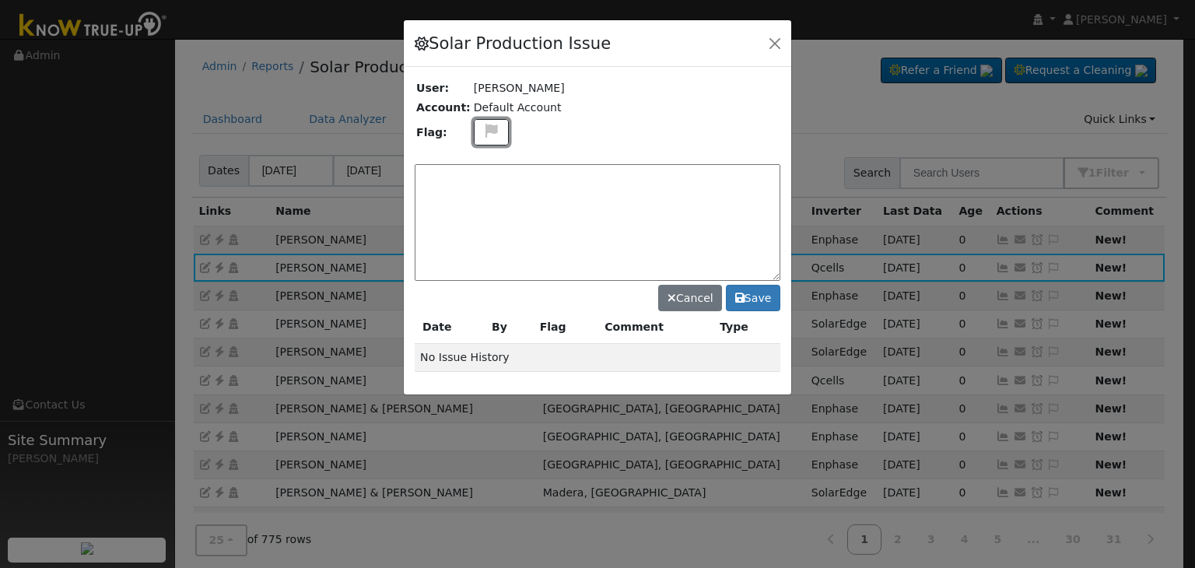
click at [484, 128] on icon at bounding box center [492, 131] width 18 height 14
click at [482, 193] on div at bounding box center [491, 189] width 18 height 17
click at [458, 191] on textarea at bounding box center [598, 222] width 366 height 117
click at [483, 136] on icon at bounding box center [492, 131] width 18 height 14
click at [483, 198] on icon at bounding box center [491, 205] width 18 height 14
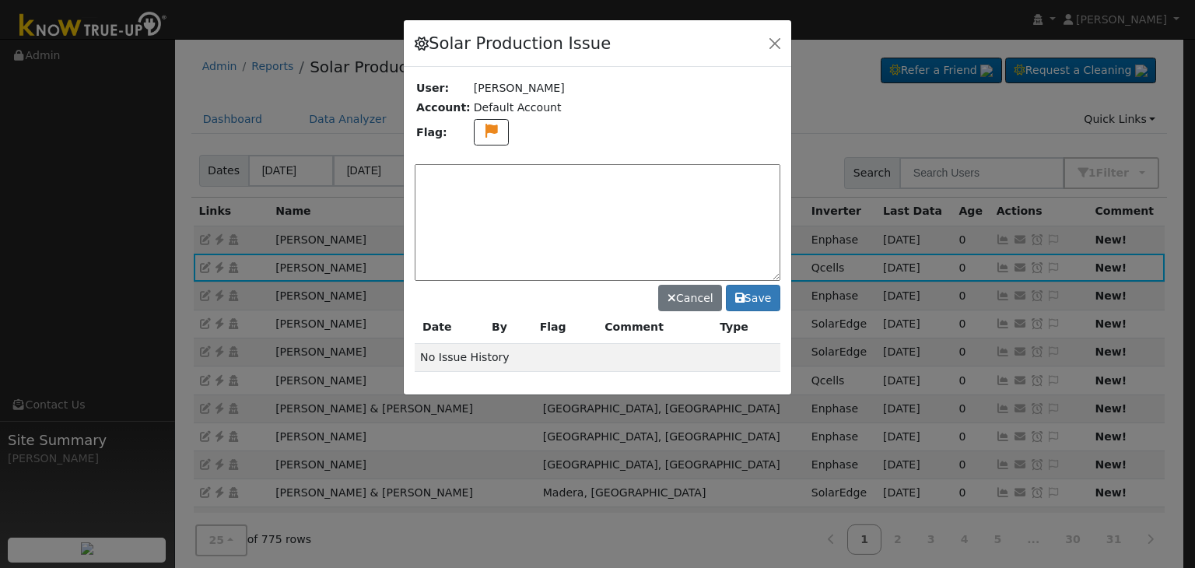
click at [465, 192] on textarea at bounding box center [598, 222] width 366 height 117
type textarea "NO COMMS. Both inverters. Case Made. (MP) 9/8"
click at [734, 297] on button "Save" at bounding box center [753, 298] width 54 height 26
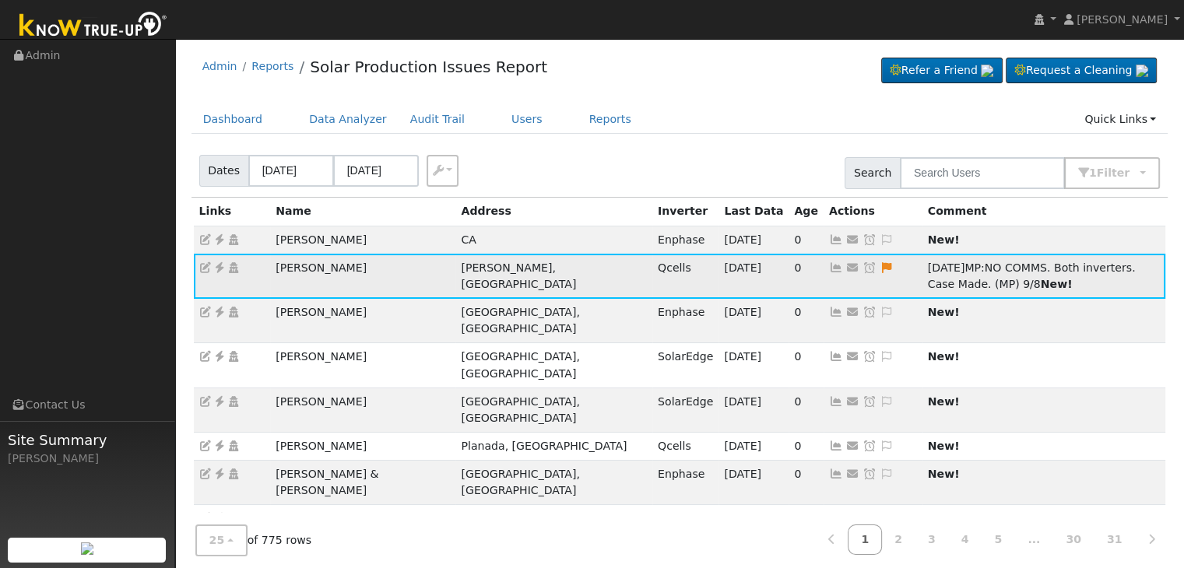
click at [862, 264] on icon at bounding box center [869, 267] width 14 height 11
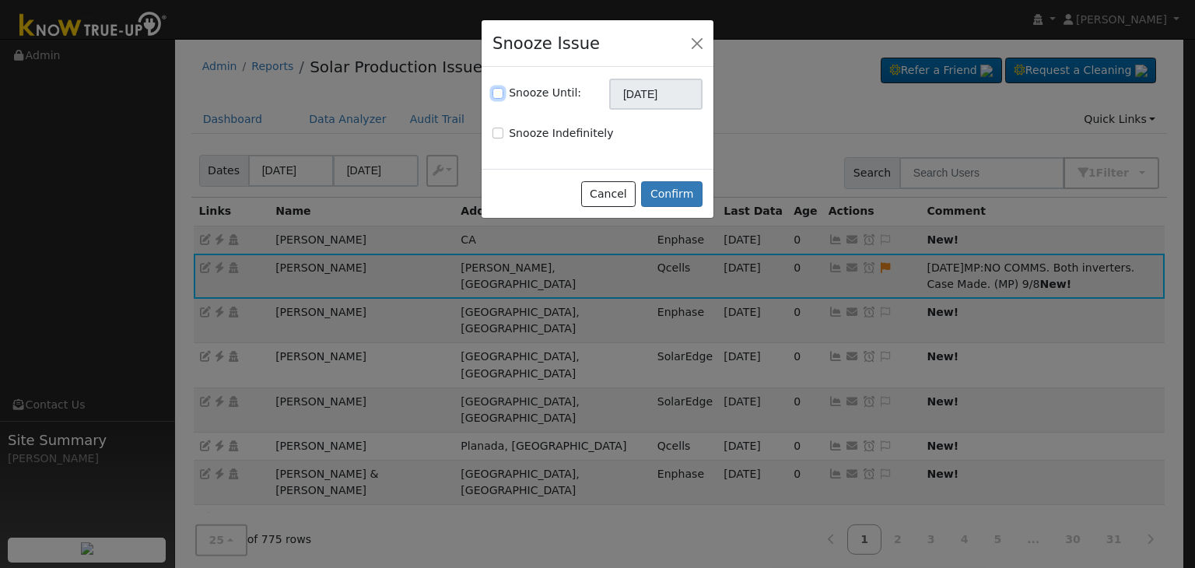
click at [497, 90] on input "Snooze Until:" at bounding box center [498, 93] width 11 height 11
checkbox input "true"
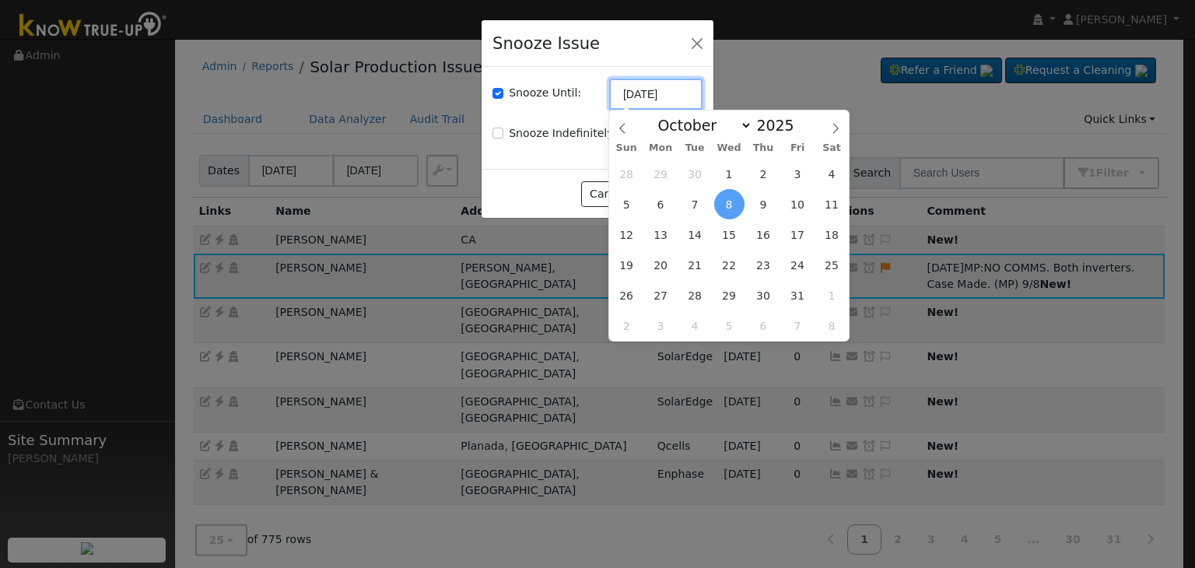
click at [650, 97] on input "[DATE]" at bounding box center [655, 94] width 93 height 31
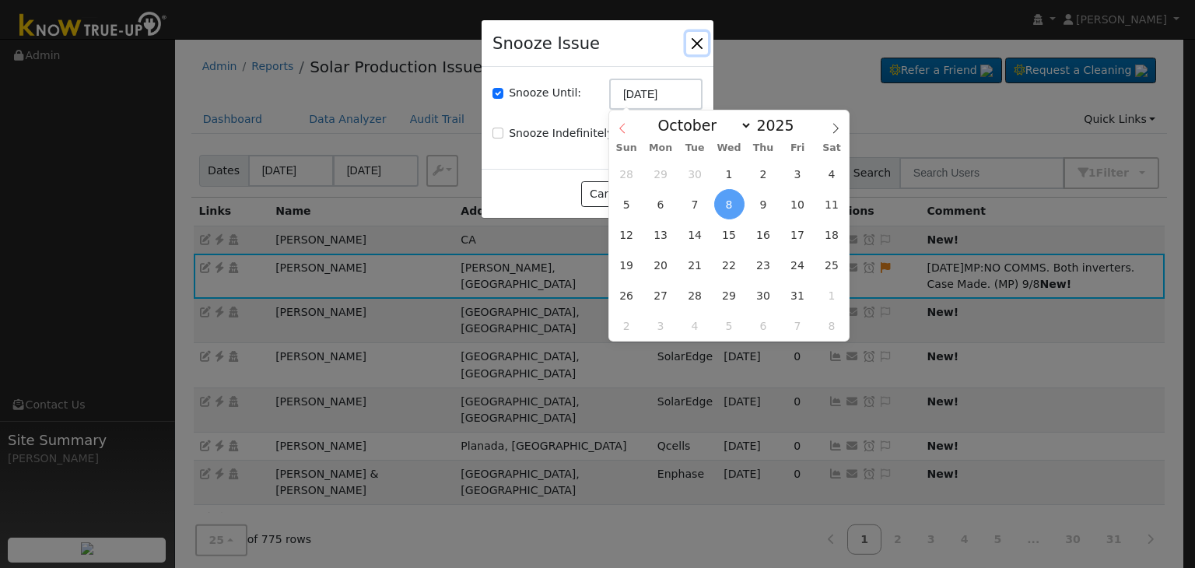
click at [615, 125] on span at bounding box center [622, 124] width 26 height 26
select select "8"
click at [669, 233] on span "15" at bounding box center [661, 234] width 30 height 30
type input "09/15/2025"
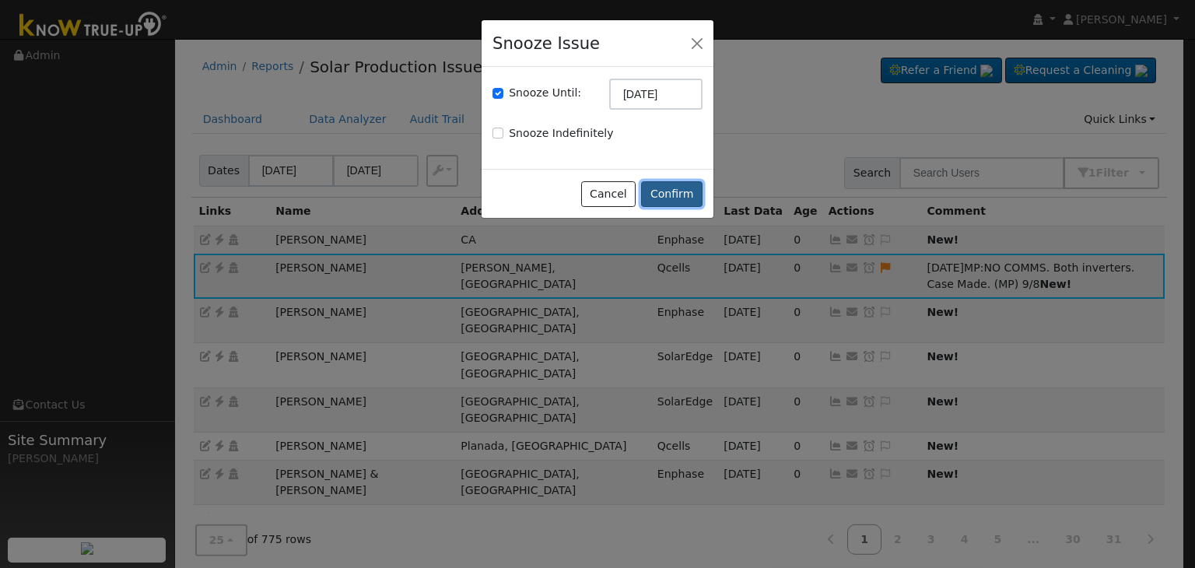
click at [672, 201] on button "Confirm" at bounding box center [671, 194] width 61 height 26
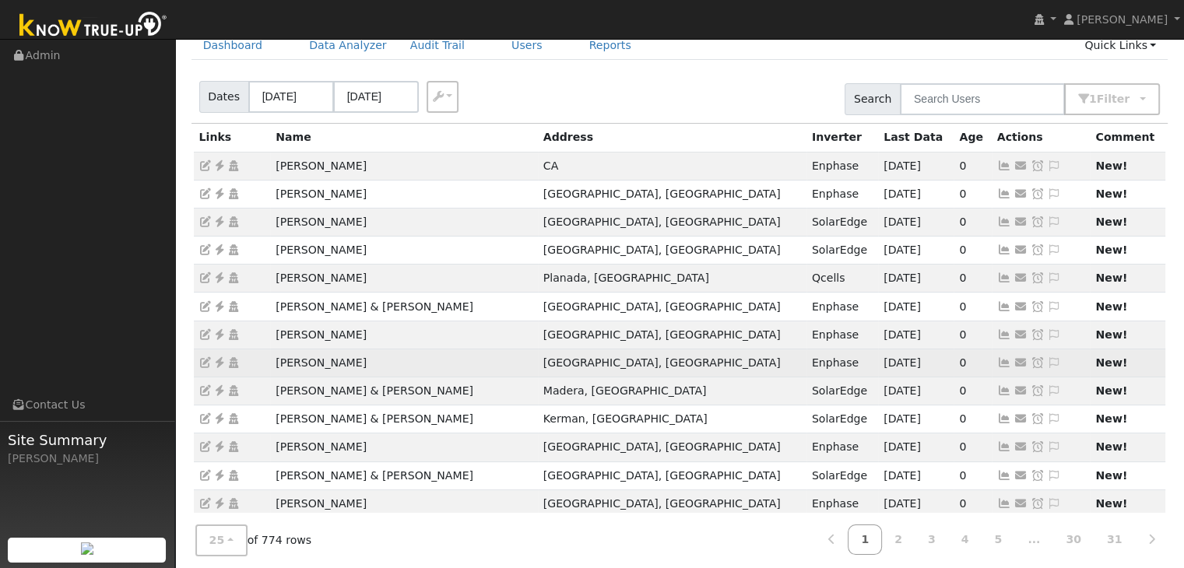
scroll to position [78, 0]
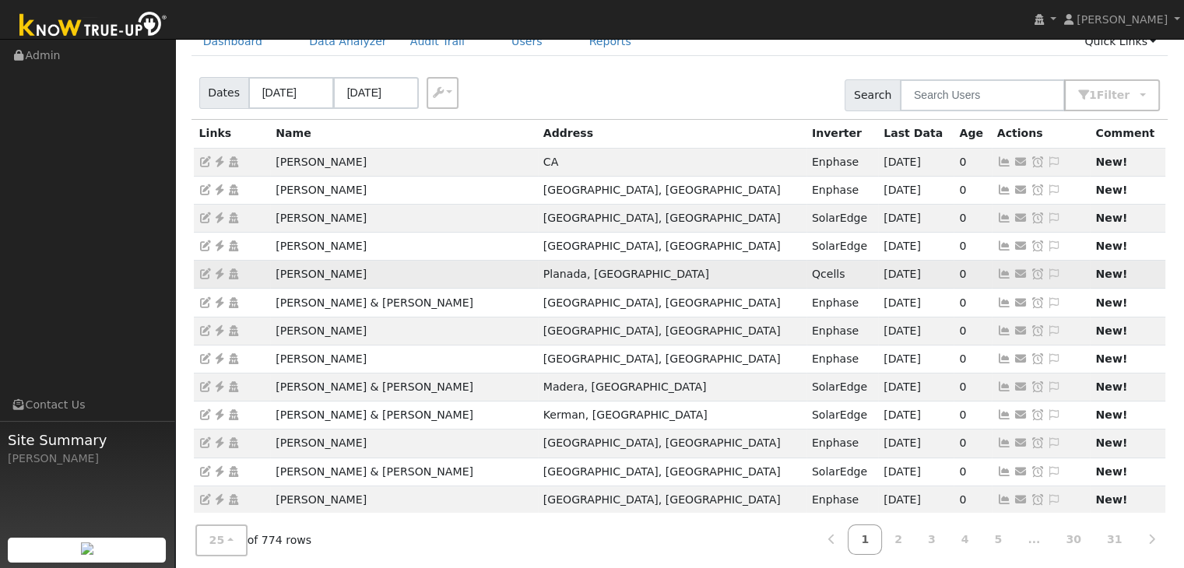
click at [219, 269] on icon at bounding box center [219, 274] width 14 height 11
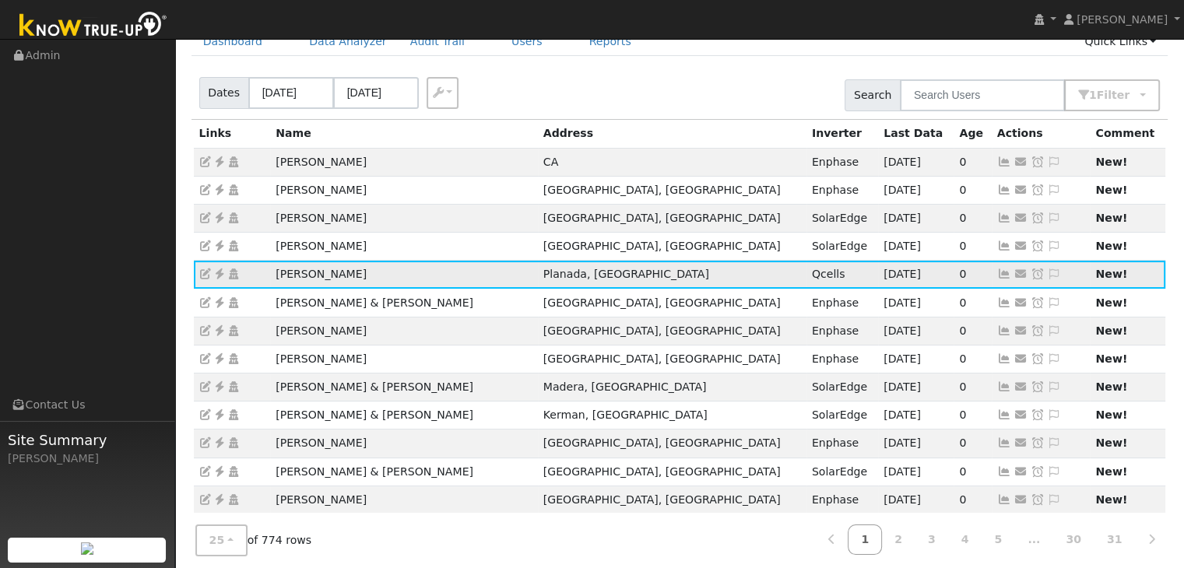
click at [1047, 269] on icon at bounding box center [1054, 274] width 14 height 11
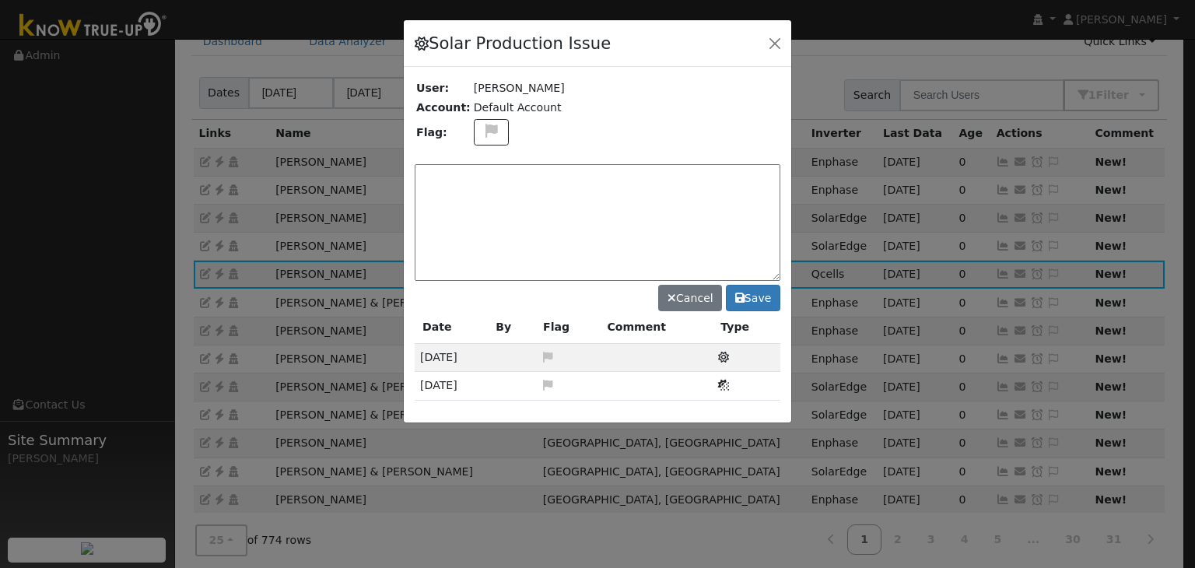
click at [514, 173] on textarea at bounding box center [598, 222] width 366 height 117
type textarea "NO COMMS. Case Made. (MP) 9/8"
click at [753, 300] on button "Save" at bounding box center [753, 298] width 54 height 26
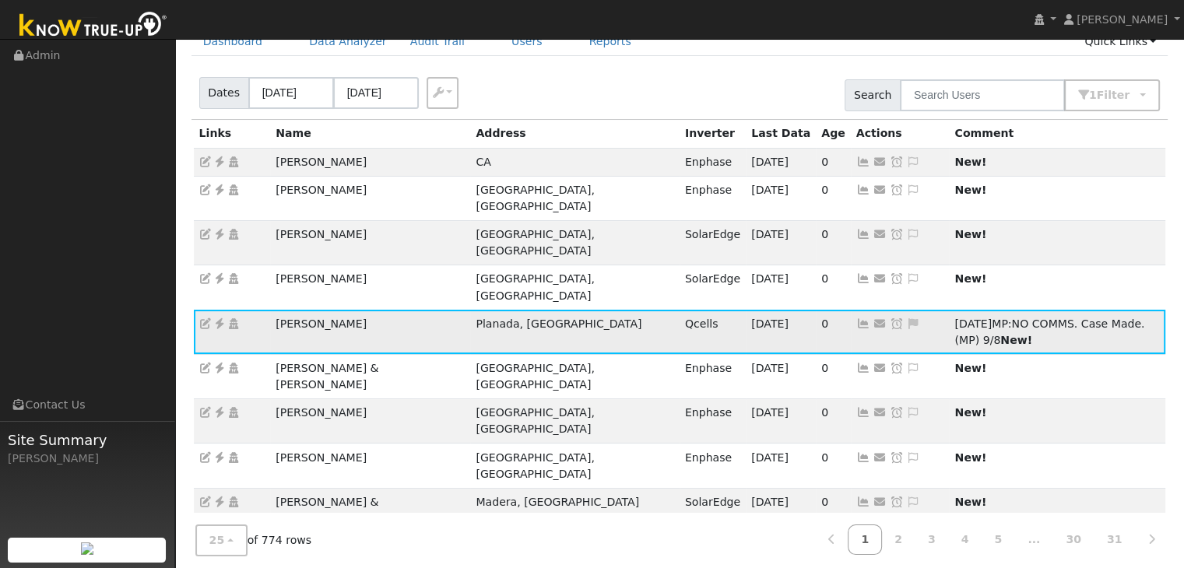
click at [907, 318] on icon at bounding box center [914, 323] width 14 height 11
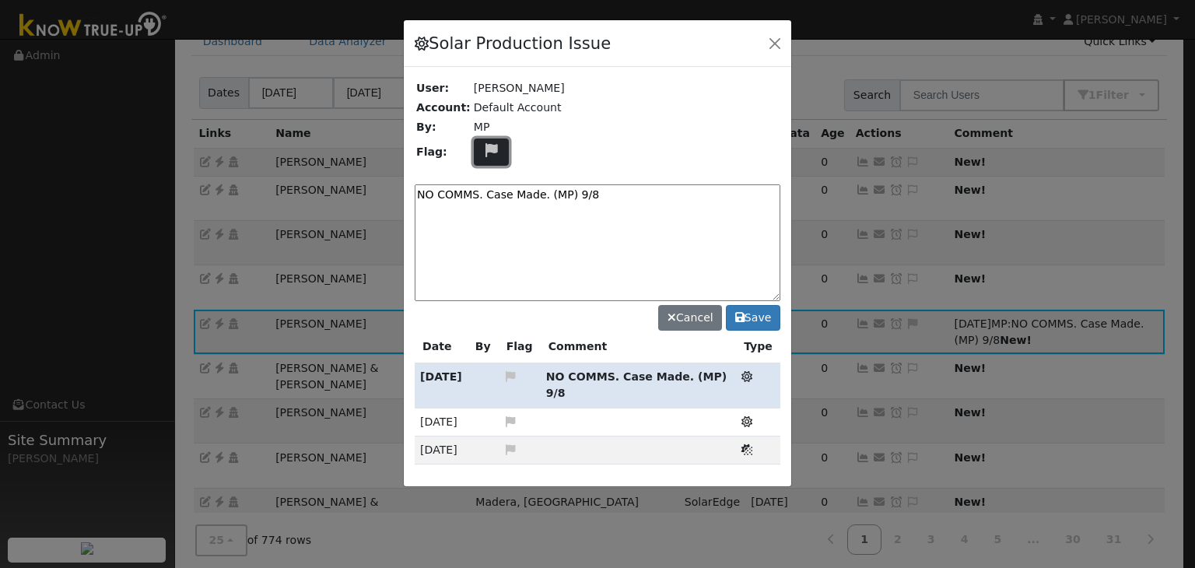
click at [483, 151] on icon at bounding box center [492, 150] width 18 height 14
click at [518, 371] on icon at bounding box center [511, 376] width 14 height 11
click at [518, 373] on icon at bounding box center [511, 376] width 14 height 11
click at [607, 220] on textarea "NO COMMS. Case Made. (MP) 9/8" at bounding box center [598, 242] width 366 height 117
click at [679, 214] on textarea "NO COMMS. Case Made. (MP) 9/8" at bounding box center [598, 242] width 366 height 117
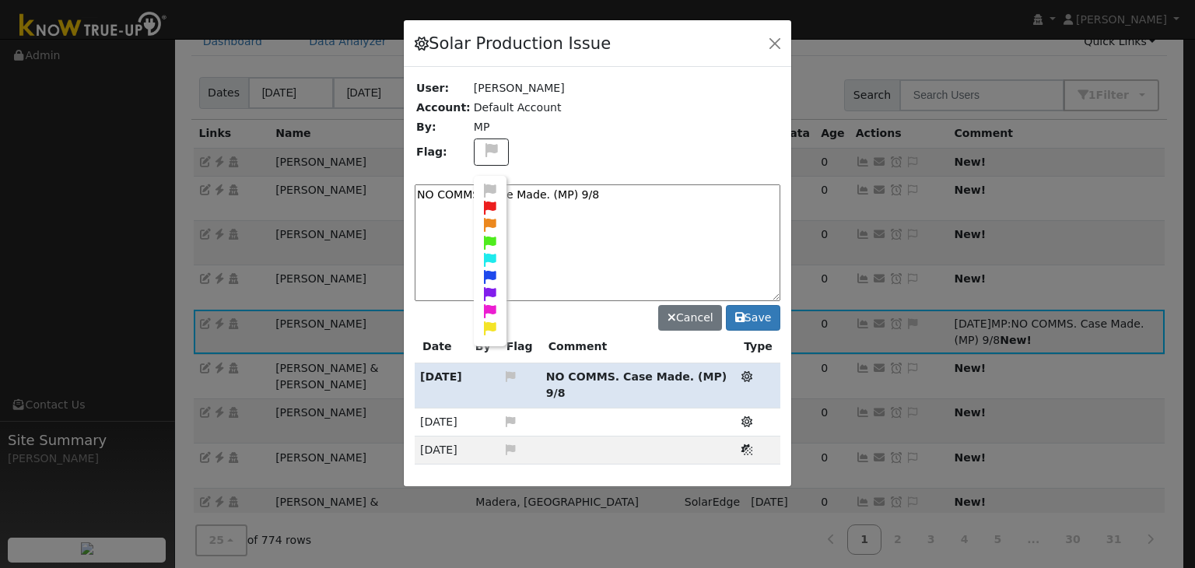
click at [663, 107] on td "Default Account" at bounding box center [626, 107] width 308 height 19
click at [676, 153] on td at bounding box center [626, 152] width 308 height 30
click at [670, 125] on td "MP" at bounding box center [626, 127] width 308 height 19
click at [482, 222] on icon at bounding box center [491, 225] width 18 height 14
click at [750, 377] on icon at bounding box center [747, 376] width 11 height 11
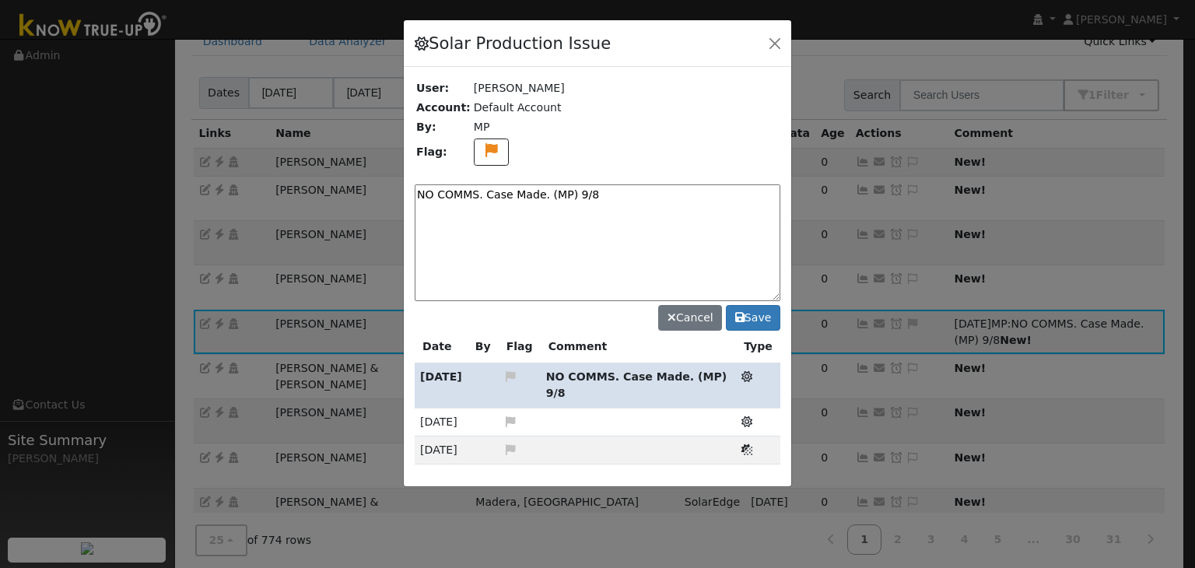
click at [749, 375] on icon at bounding box center [747, 376] width 11 height 11
click at [685, 312] on button "Cancel" at bounding box center [690, 318] width 64 height 26
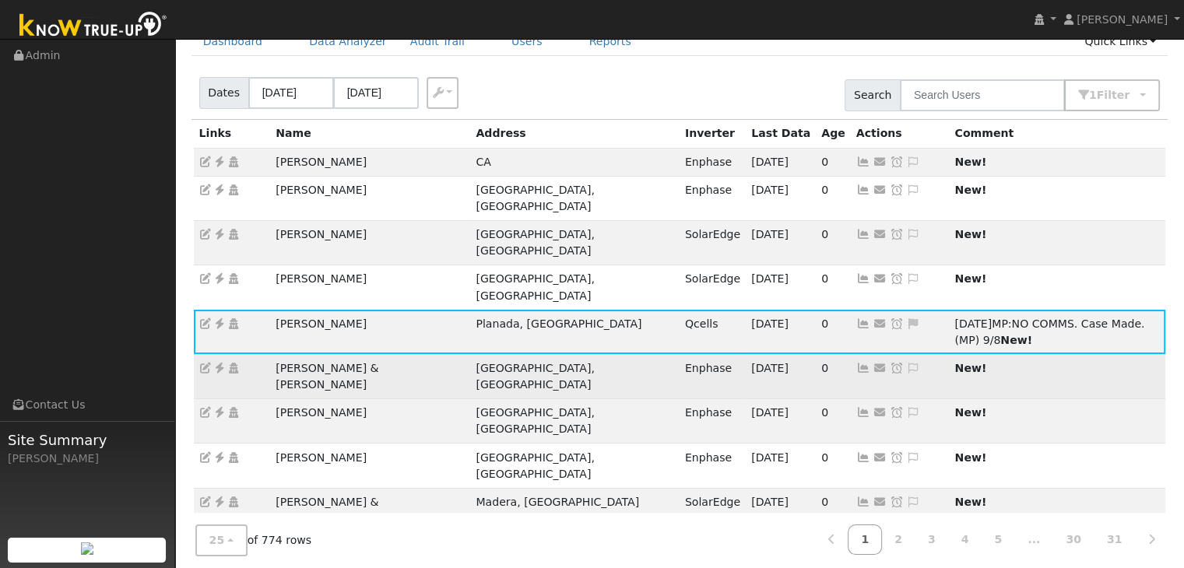
click at [949, 354] on td "New!" at bounding box center [1057, 376] width 216 height 44
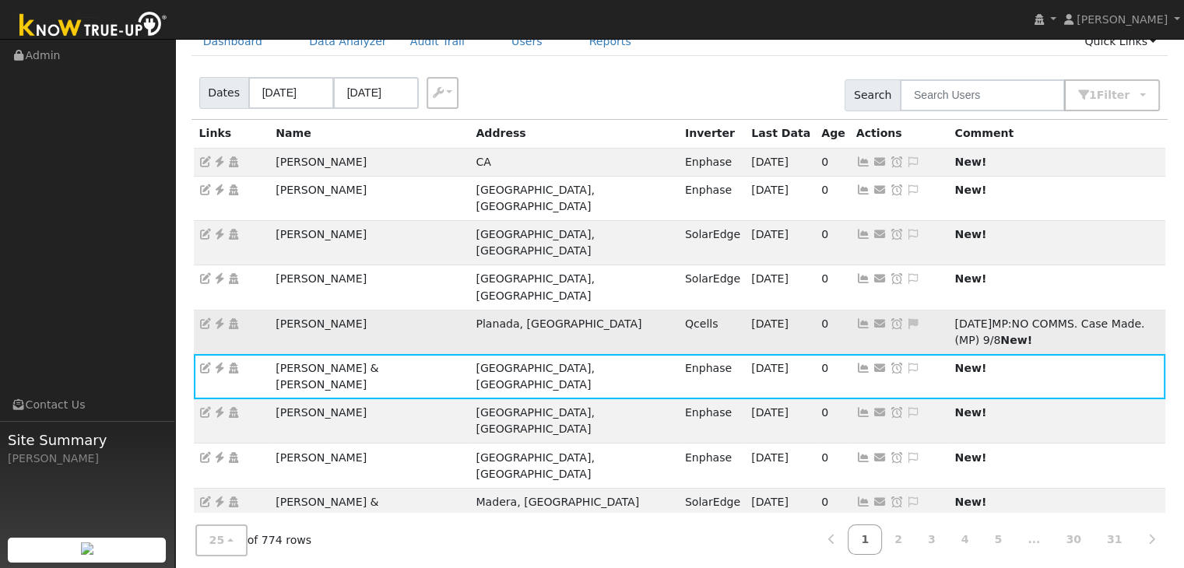
click at [1018, 318] on span "NO COMMS. Case Made. (MP) 9/8" at bounding box center [1049, 332] width 190 height 29
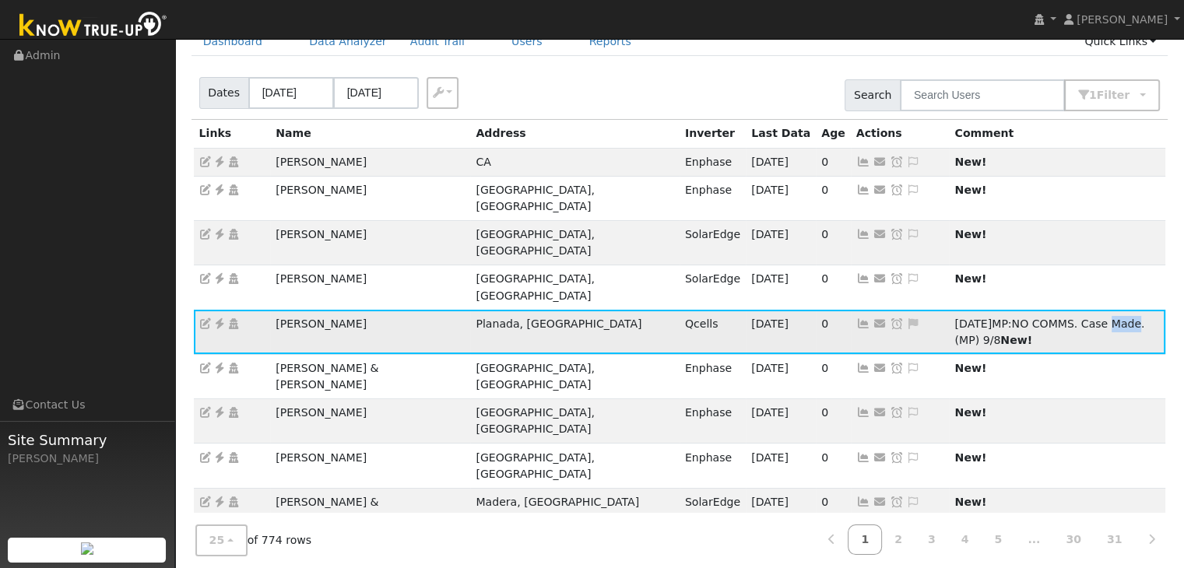
click at [1018, 318] on span "NO COMMS. Case Made. (MP) 9/8" at bounding box center [1049, 332] width 190 height 29
click at [954, 318] on span "NO COMMS. Case Made. (MP) 9/8" at bounding box center [1049, 332] width 190 height 29
click at [907, 318] on icon at bounding box center [914, 323] width 14 height 11
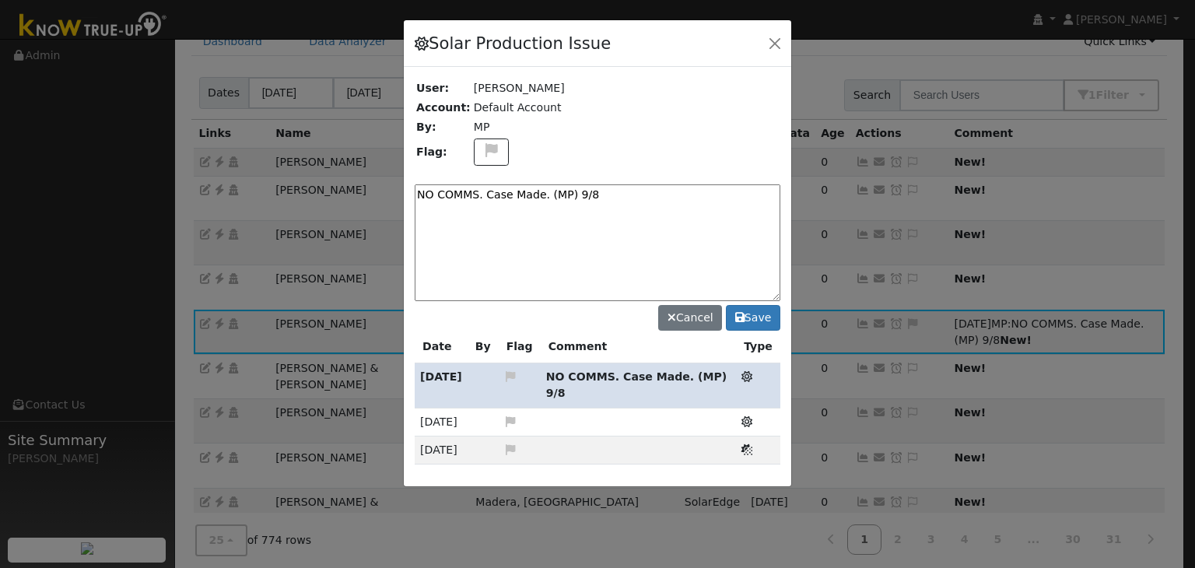
click at [747, 373] on icon at bounding box center [747, 376] width 11 height 11
click at [486, 156] on icon at bounding box center [492, 150] width 18 height 14
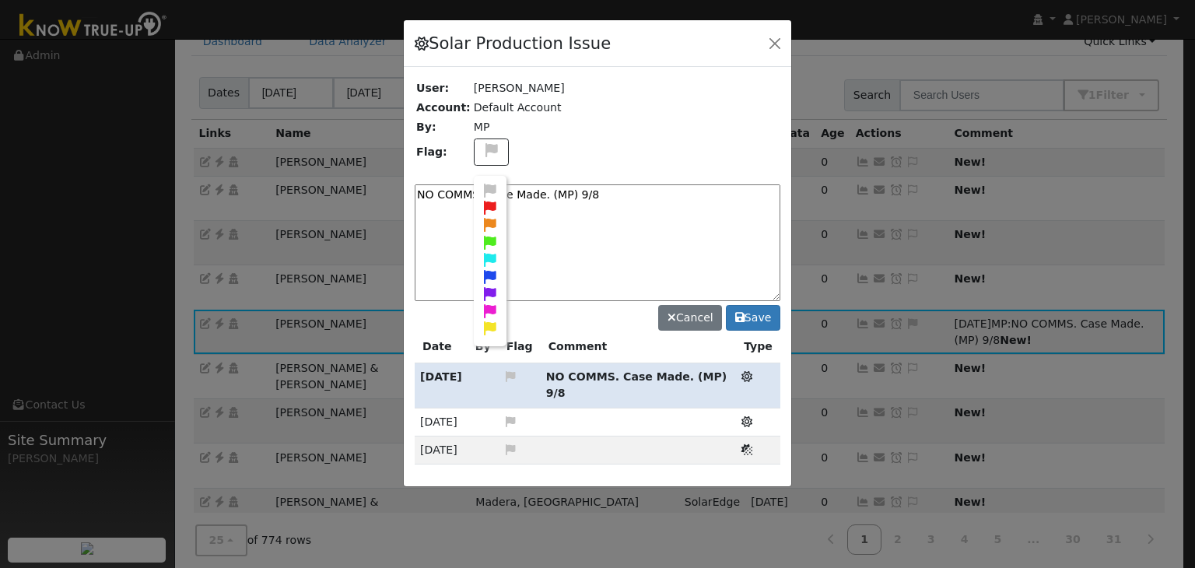
click at [486, 222] on icon at bounding box center [491, 225] width 18 height 14
click at [636, 225] on textarea "NO COMMS. Case Made. (MP) 9/8" at bounding box center [598, 242] width 366 height 117
click at [751, 316] on button "Save" at bounding box center [753, 318] width 54 height 26
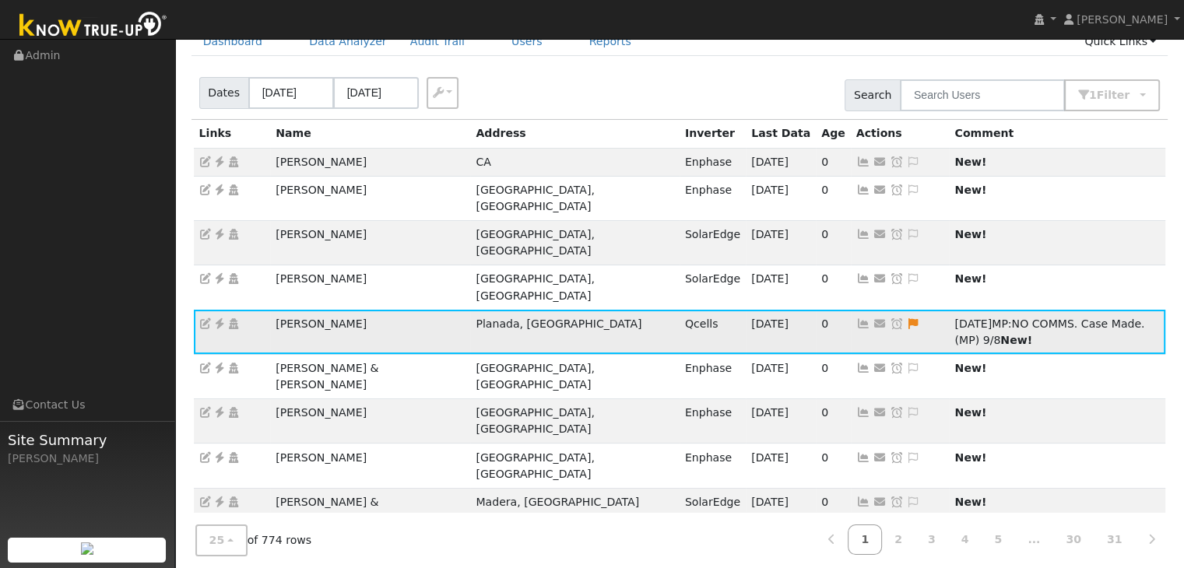
click at [890, 318] on icon at bounding box center [897, 323] width 14 height 11
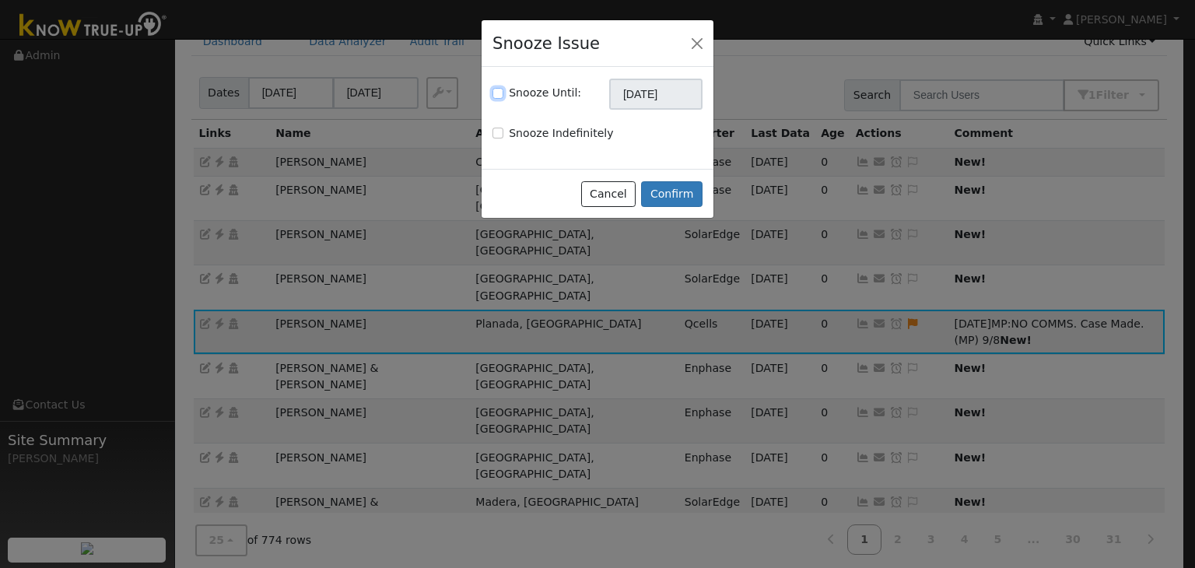
click at [500, 91] on input "Snooze Until:" at bounding box center [498, 93] width 11 height 11
checkbox input "true"
click at [649, 82] on input "[DATE]" at bounding box center [655, 94] width 93 height 31
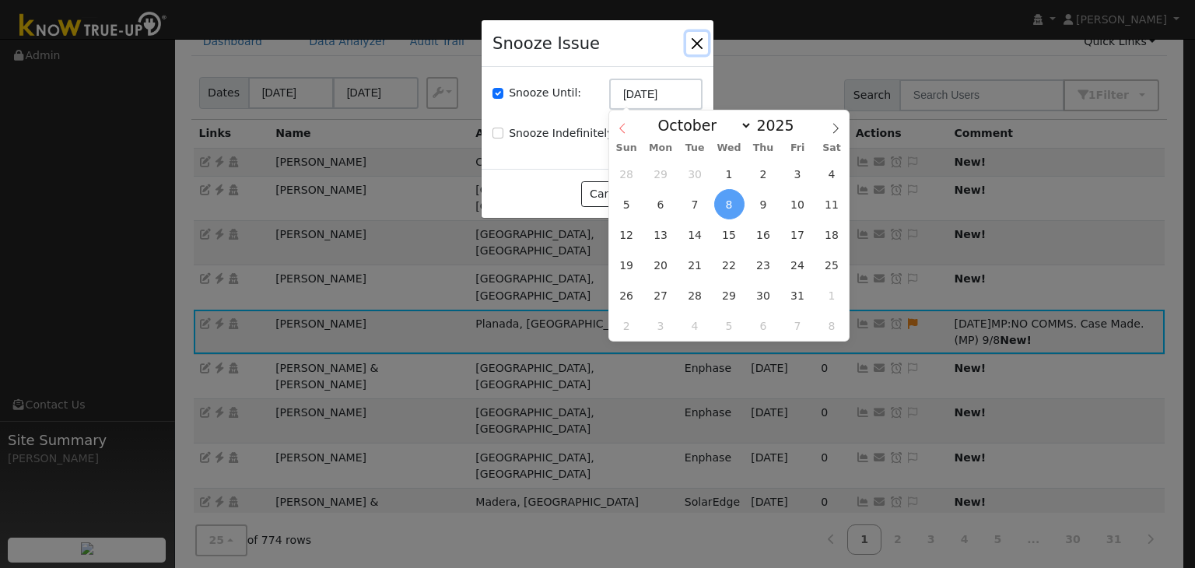
click at [623, 125] on icon at bounding box center [622, 128] width 11 height 11
select select "8"
click at [658, 237] on span "15" at bounding box center [661, 234] width 30 height 30
type input "09/15/2025"
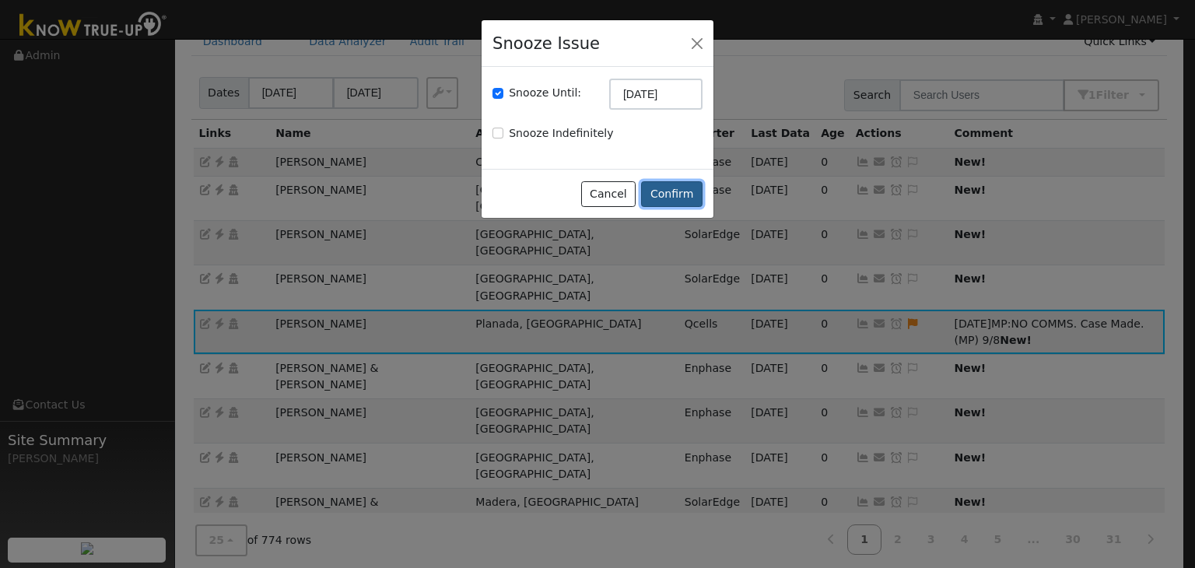
click at [666, 195] on button "Confirm" at bounding box center [671, 194] width 61 height 26
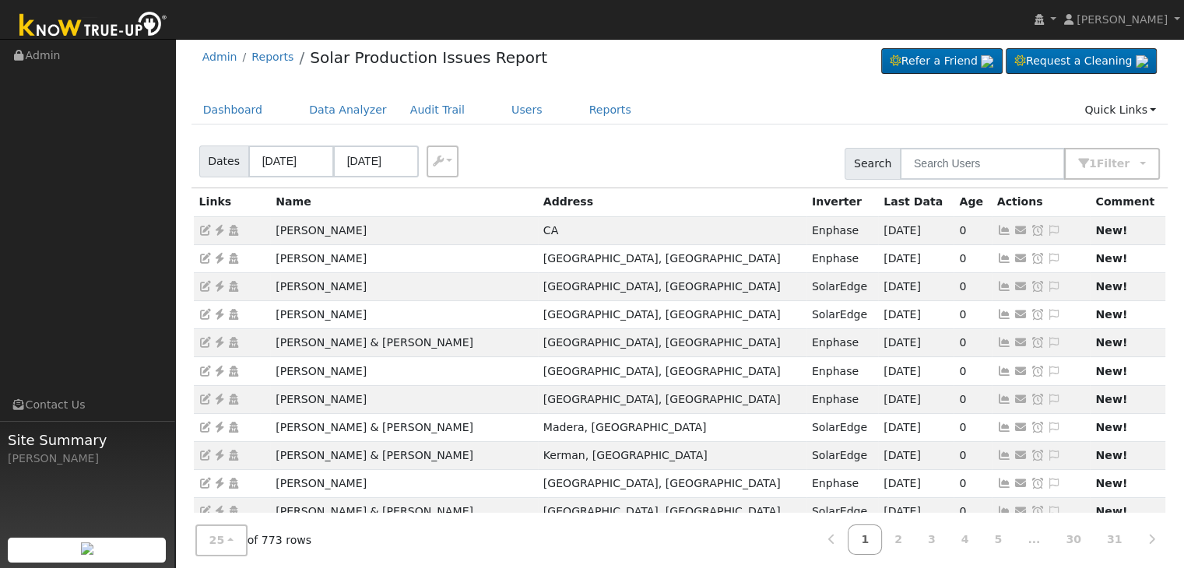
scroll to position [0, 0]
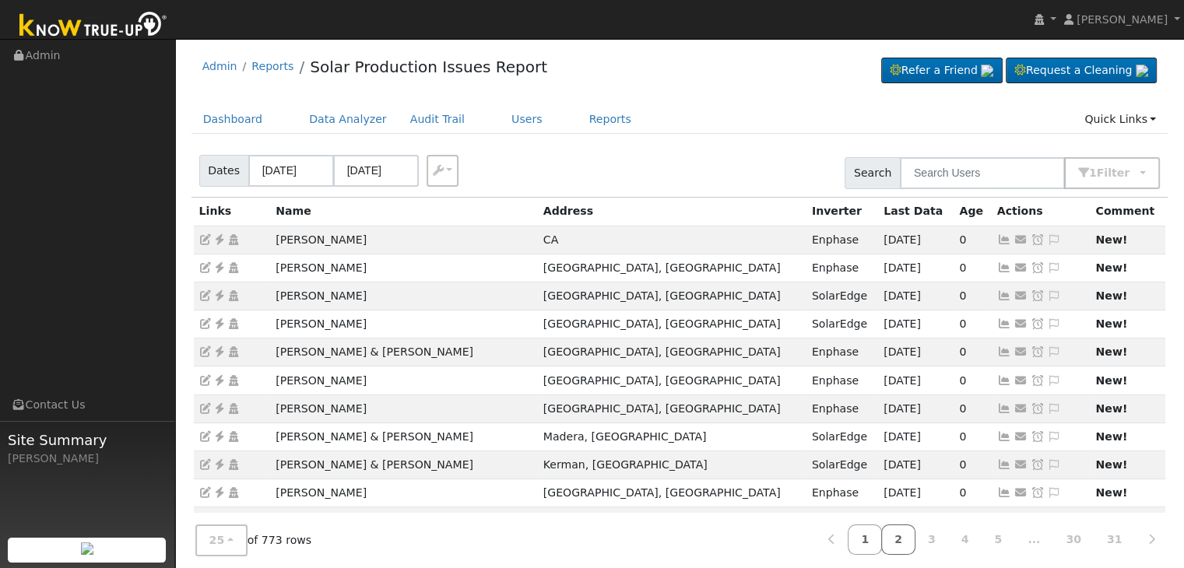
click at [915, 536] on link "2" at bounding box center [898, 540] width 34 height 30
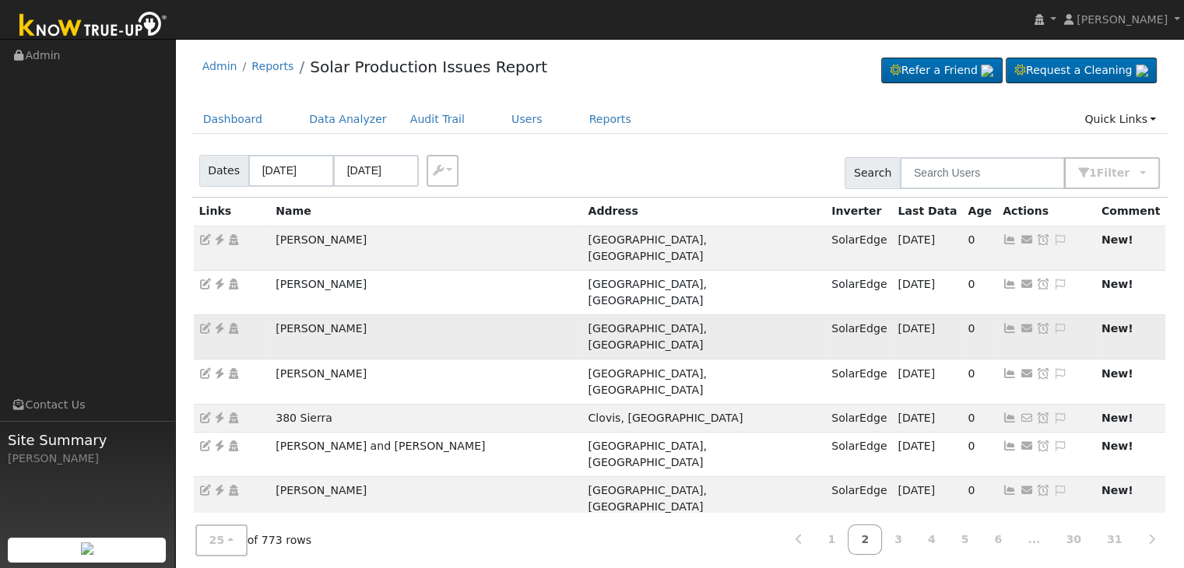
scroll to position [433, 0]
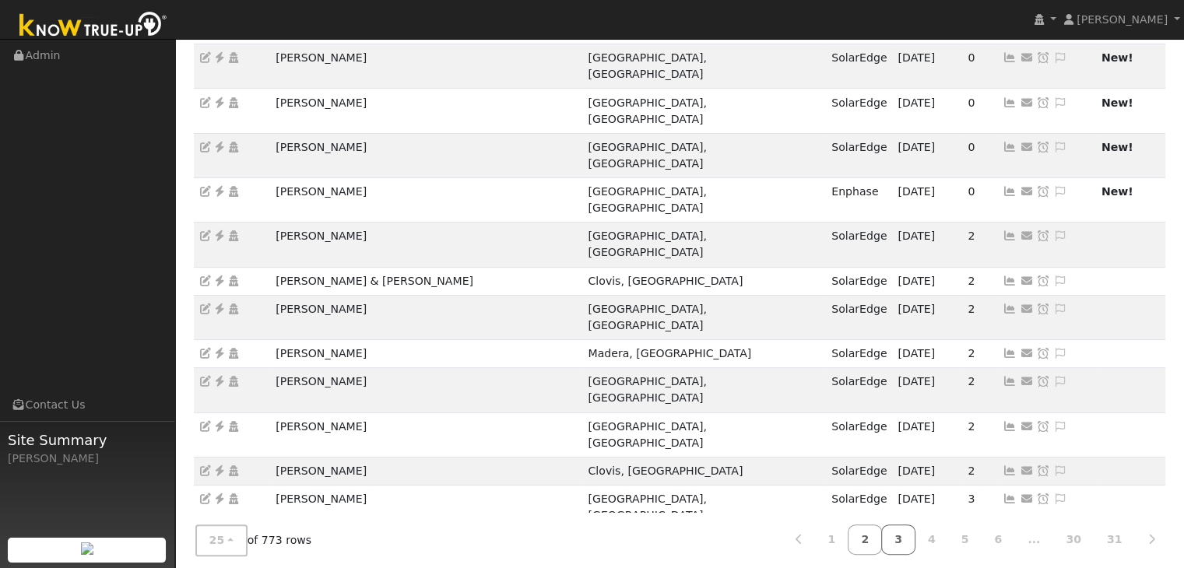
click at [915, 533] on link "3" at bounding box center [898, 540] width 34 height 30
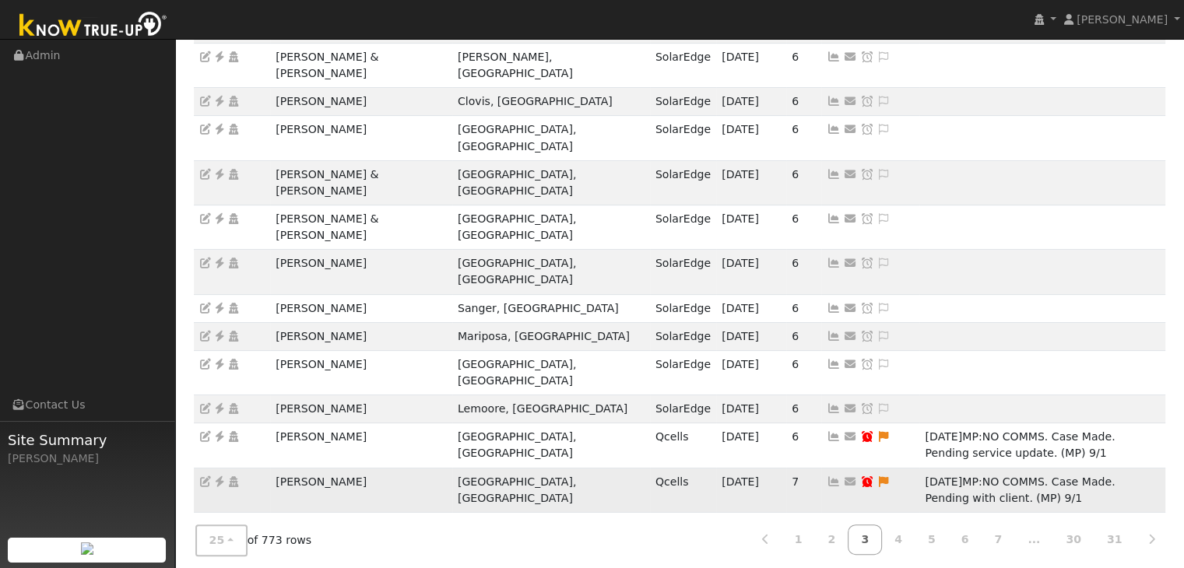
scroll to position [0, 0]
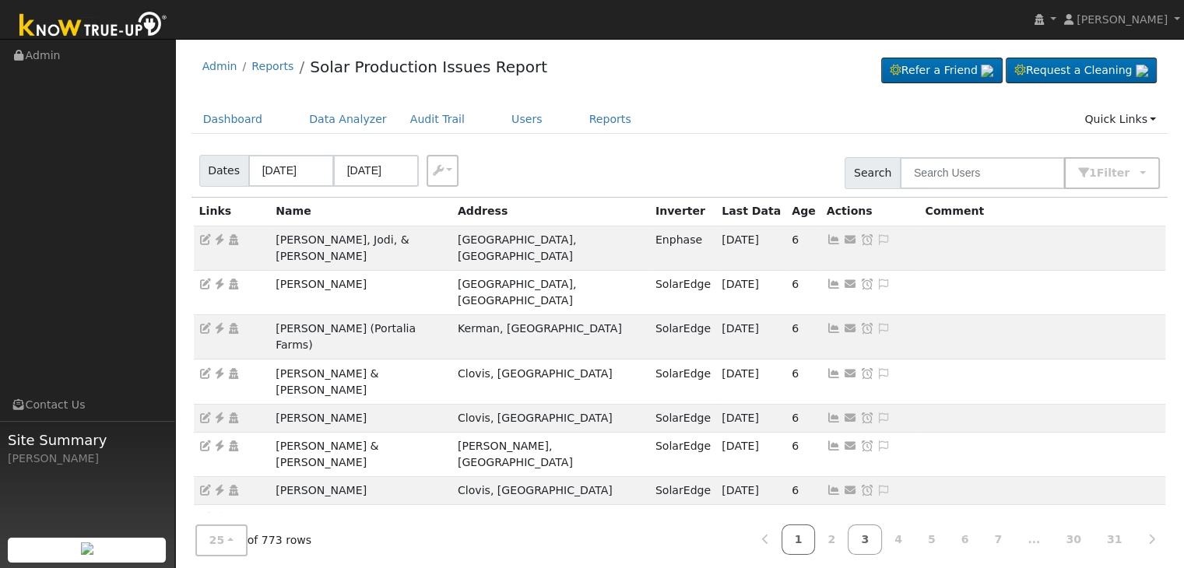
click at [816, 539] on link "1" at bounding box center [798, 540] width 34 height 30
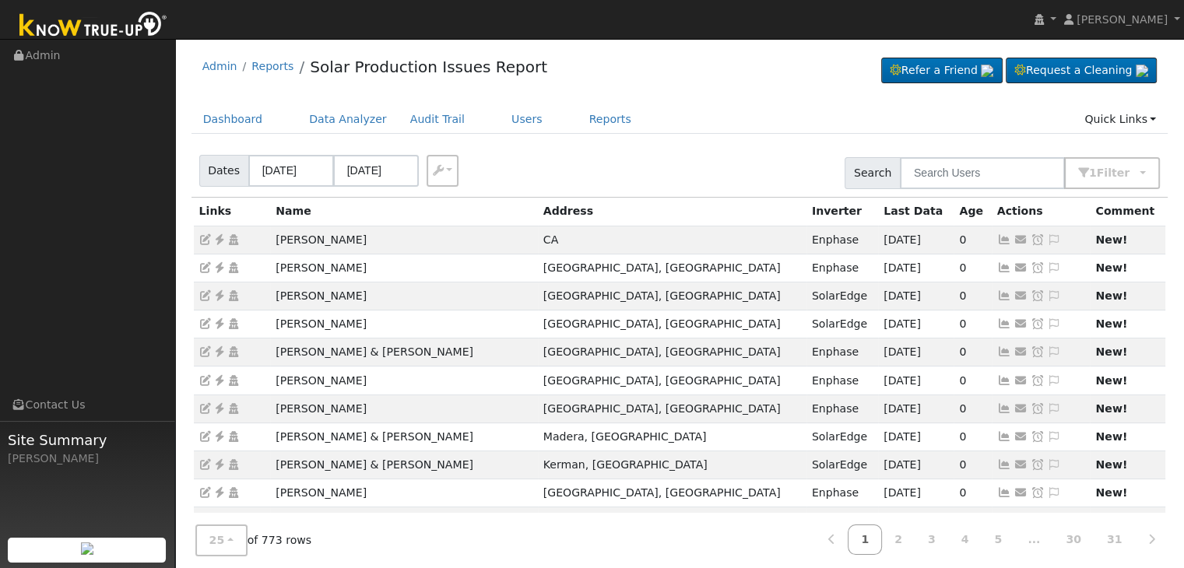
click at [713, 2] on nav "Mara Panganiban Mara Panganiban Profile My Company Help Center Terms Of Service…" at bounding box center [592, 20] width 1184 height 40
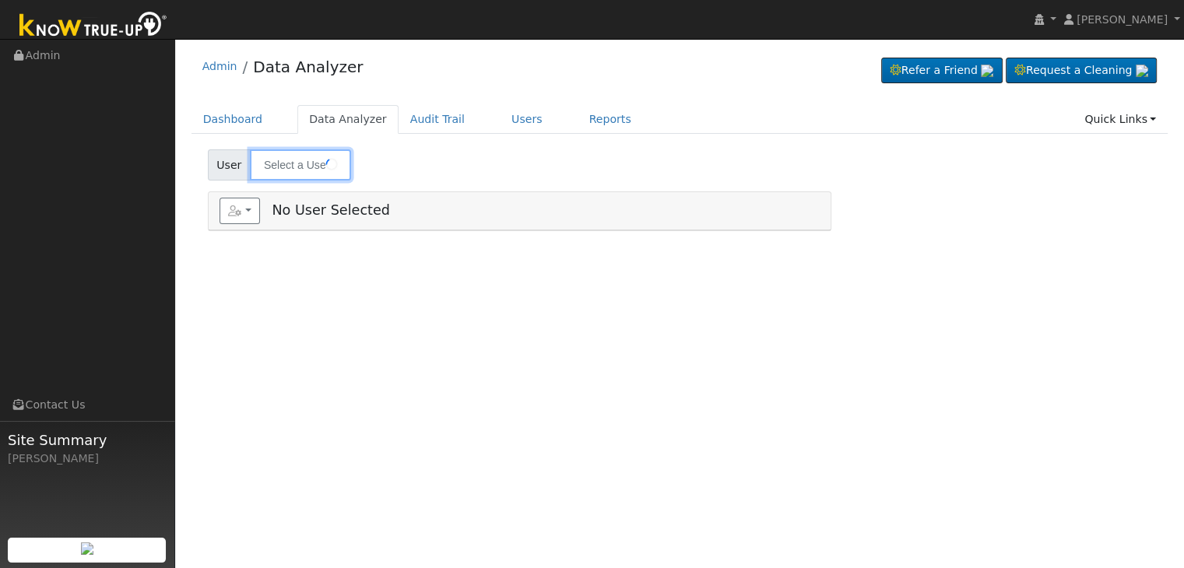
type input "Clay Wakelee"
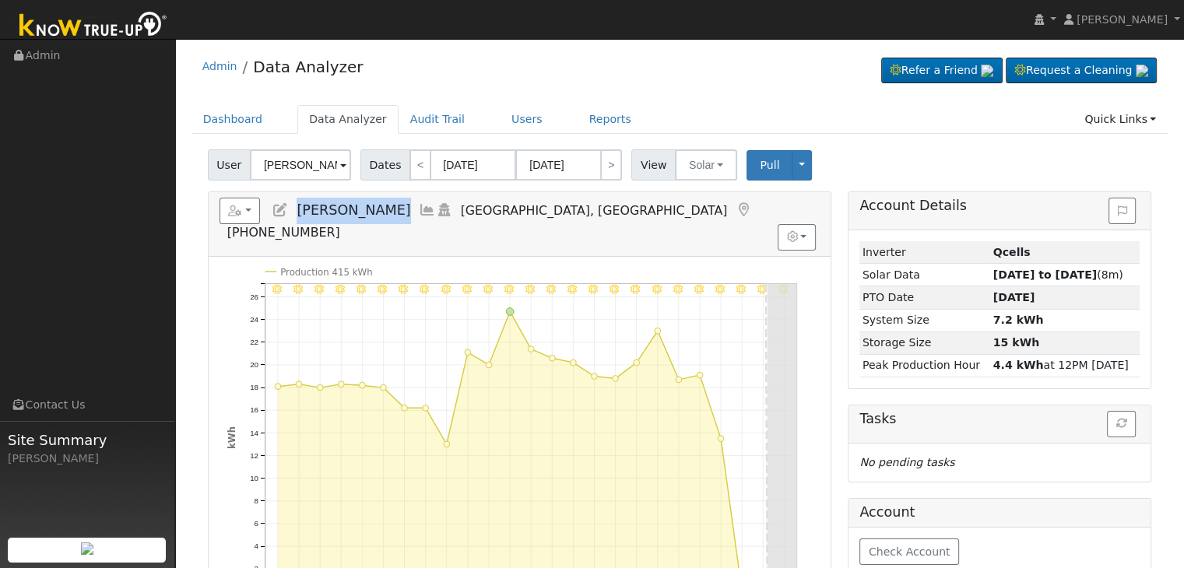
drag, startPoint x: 296, startPoint y: 207, endPoint x: 387, endPoint y: 205, distance: 91.1
click at [387, 205] on h5 "Reports Scenario Health Check Energy Audit Account Timeline User Audit Trail In…" at bounding box center [519, 219] width 600 height 43
copy span "Clay Wakelee"
click at [707, 161] on button "Solar" at bounding box center [706, 164] width 62 height 31
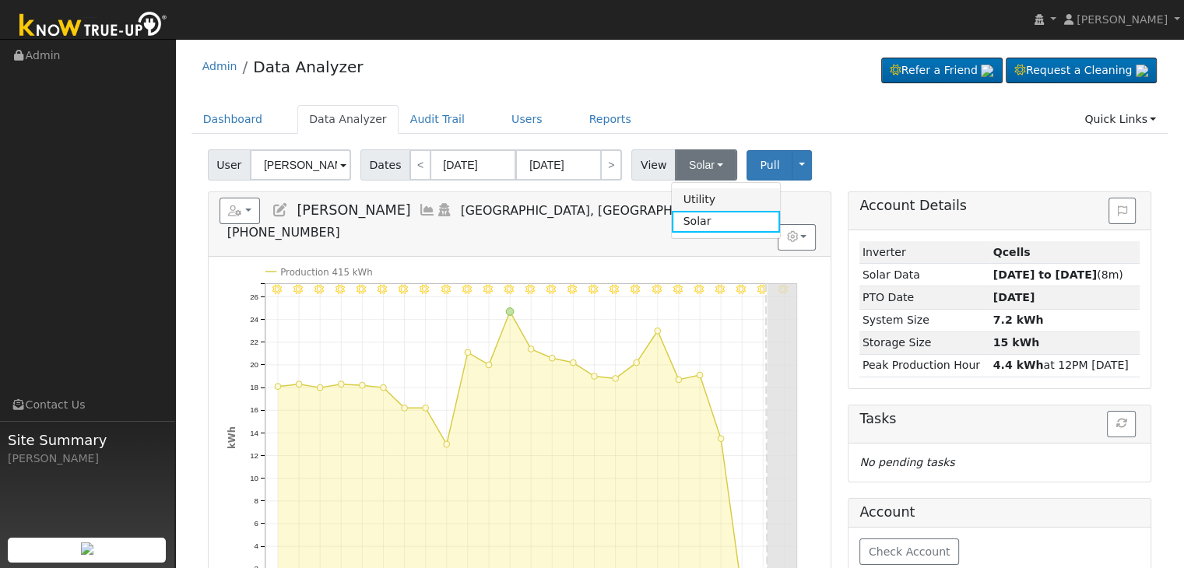
click at [686, 205] on link "Utility" at bounding box center [726, 199] width 108 height 22
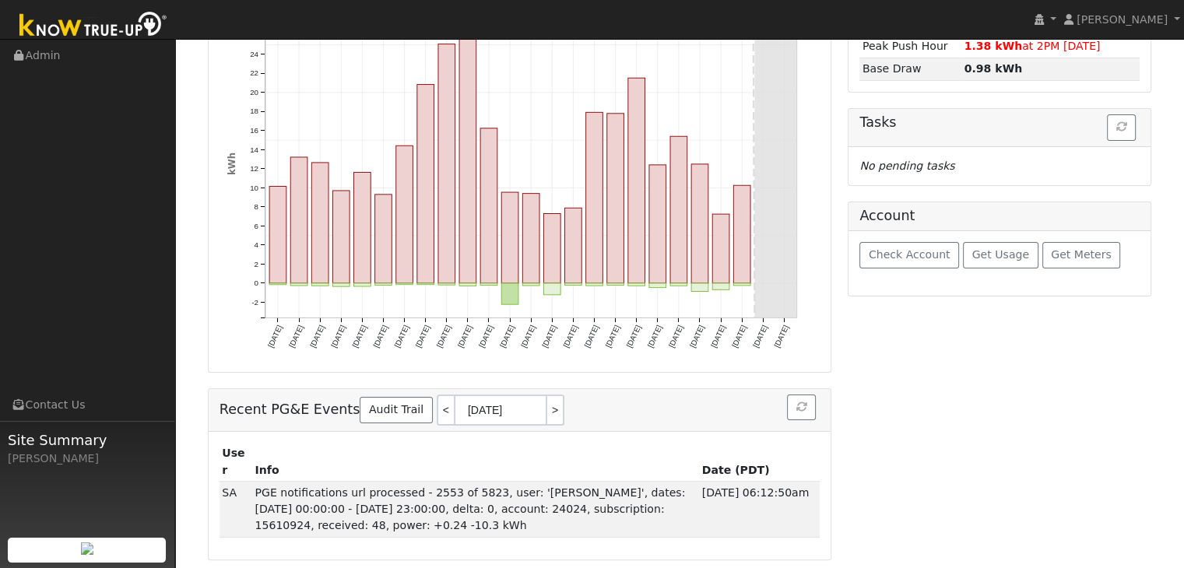
scroll to position [228, 0]
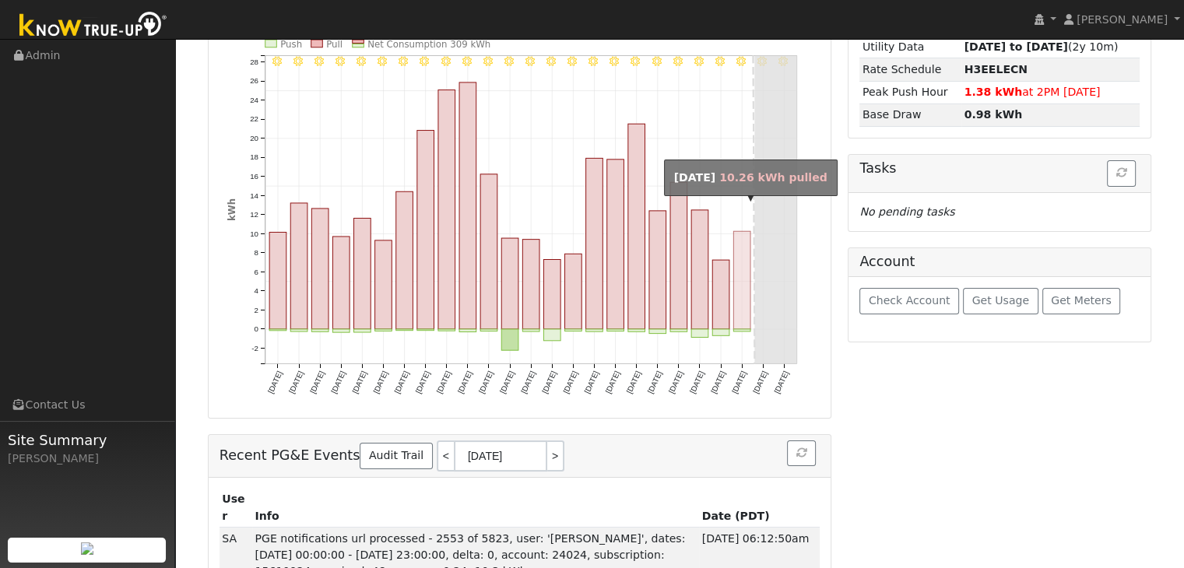
click at [744, 281] on rect "onclick=""" at bounding box center [741, 280] width 17 height 98
type input "[DATE]"
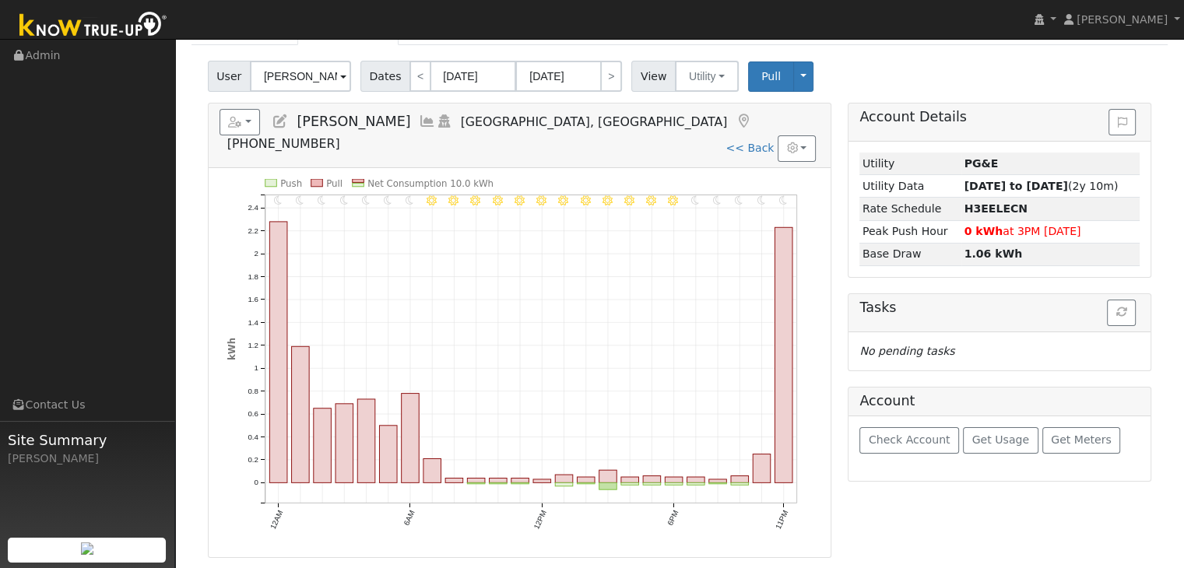
scroll to position [72, 0]
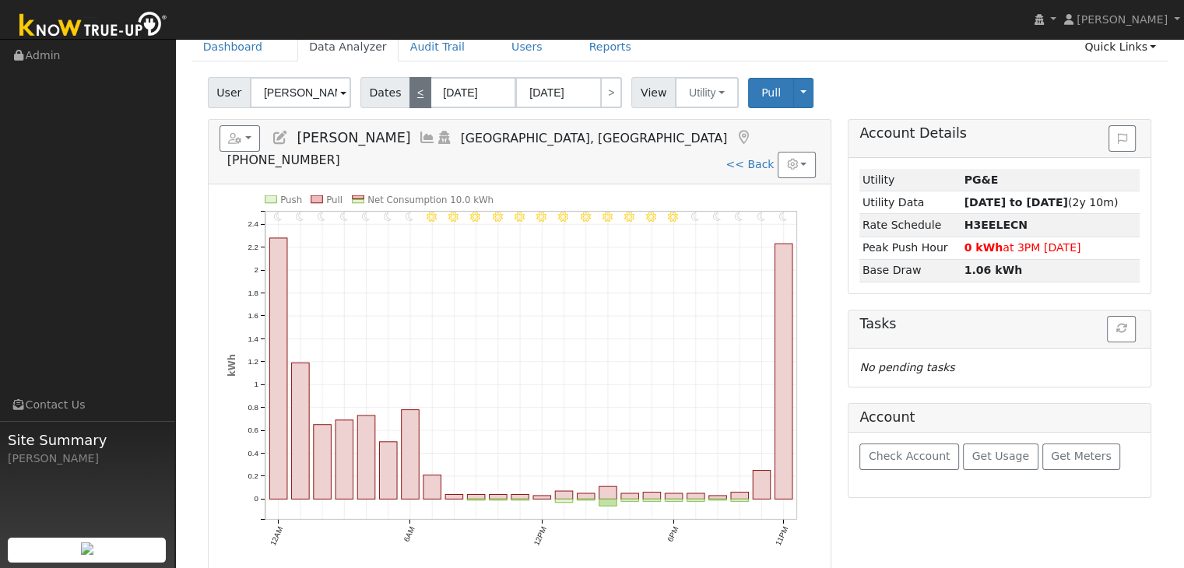
click at [417, 101] on link "<" at bounding box center [420, 92] width 22 height 31
type input "[DATE]"
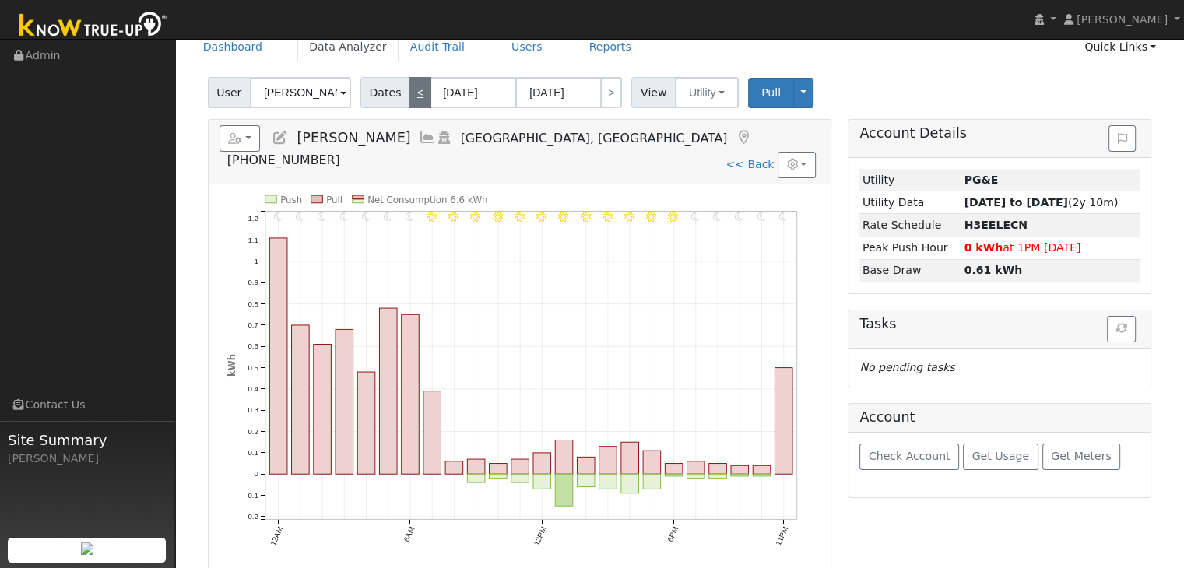
click at [417, 101] on link "<" at bounding box center [420, 92] width 22 height 31
type input "[DATE]"
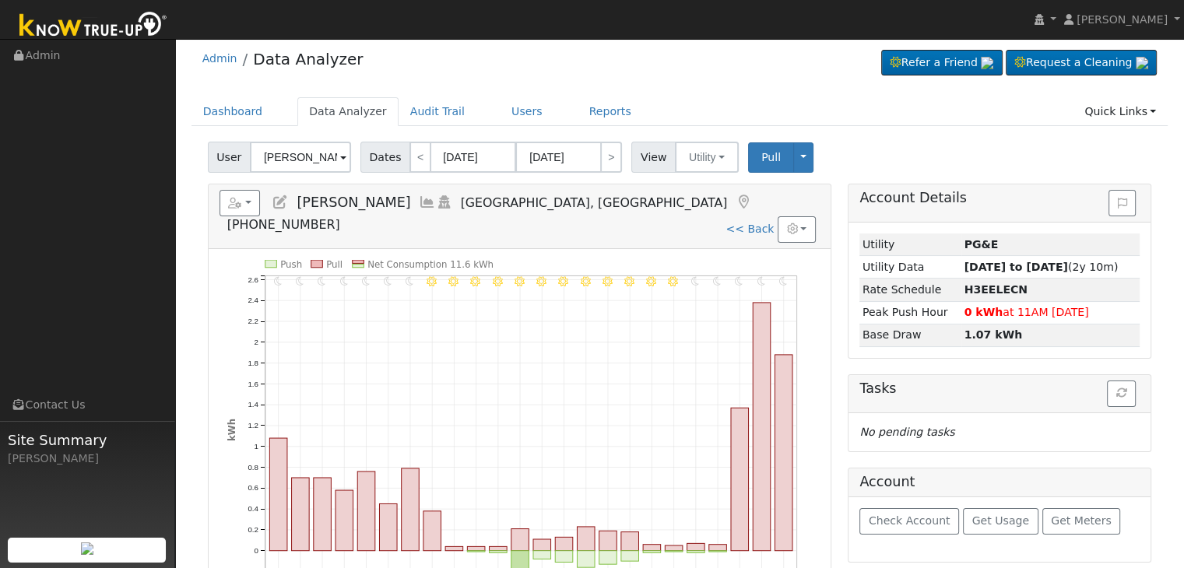
scroll to position [0, 0]
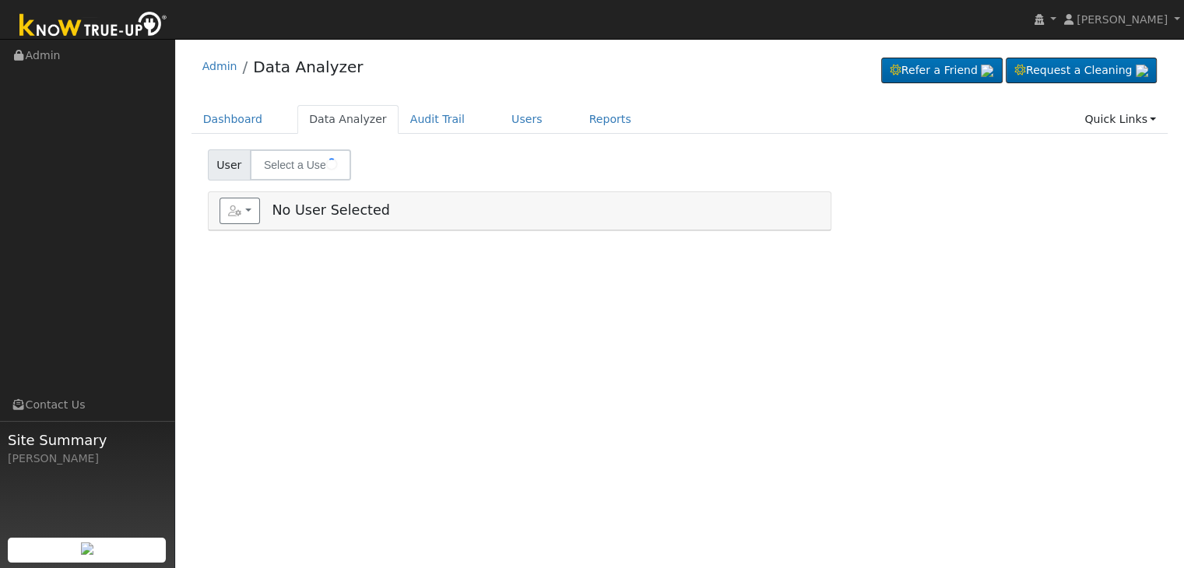
type input "[PERSON_NAME] & [PERSON_NAME] Stay"
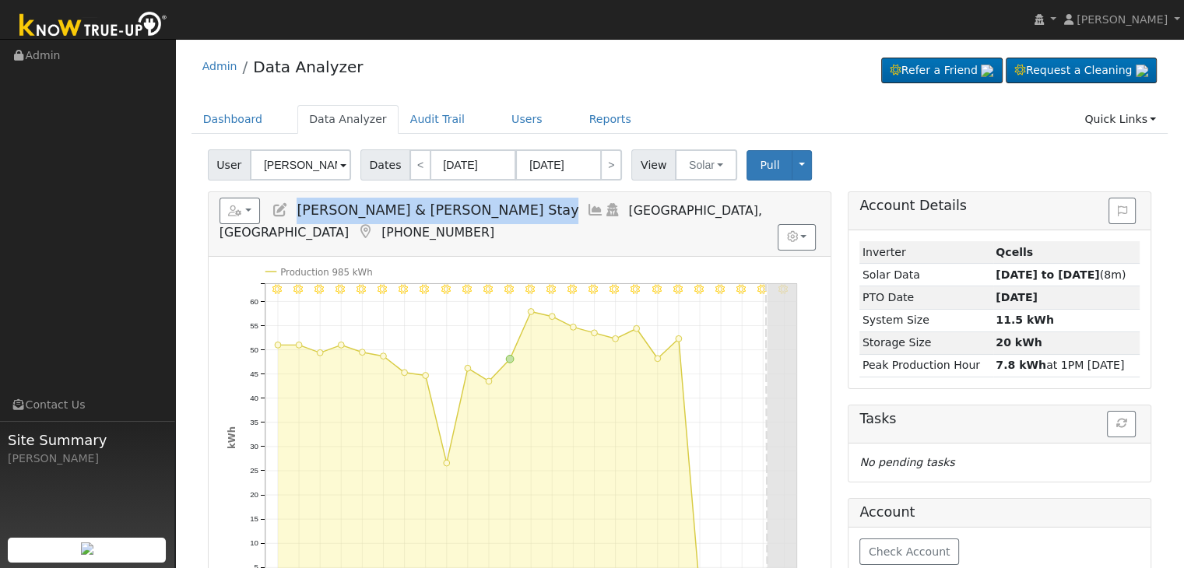
drag, startPoint x: 297, startPoint y: 211, endPoint x: 413, endPoint y: 209, distance: 116.8
click at [413, 209] on h5 "Reports Scenario Health Check Energy Audit Account Timeline User Audit Trail In…" at bounding box center [519, 219] width 600 height 43
copy span "[PERSON_NAME] & [PERSON_NAME] Stay"
click at [710, 168] on button "Solar" at bounding box center [706, 164] width 62 height 31
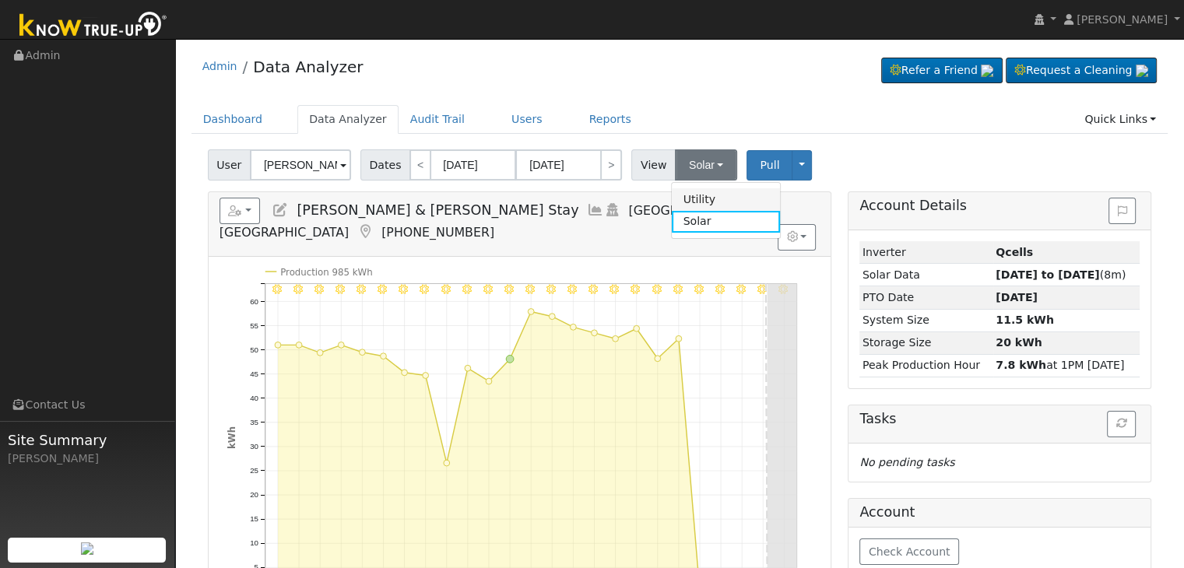
click at [702, 194] on link "Utility" at bounding box center [726, 199] width 108 height 22
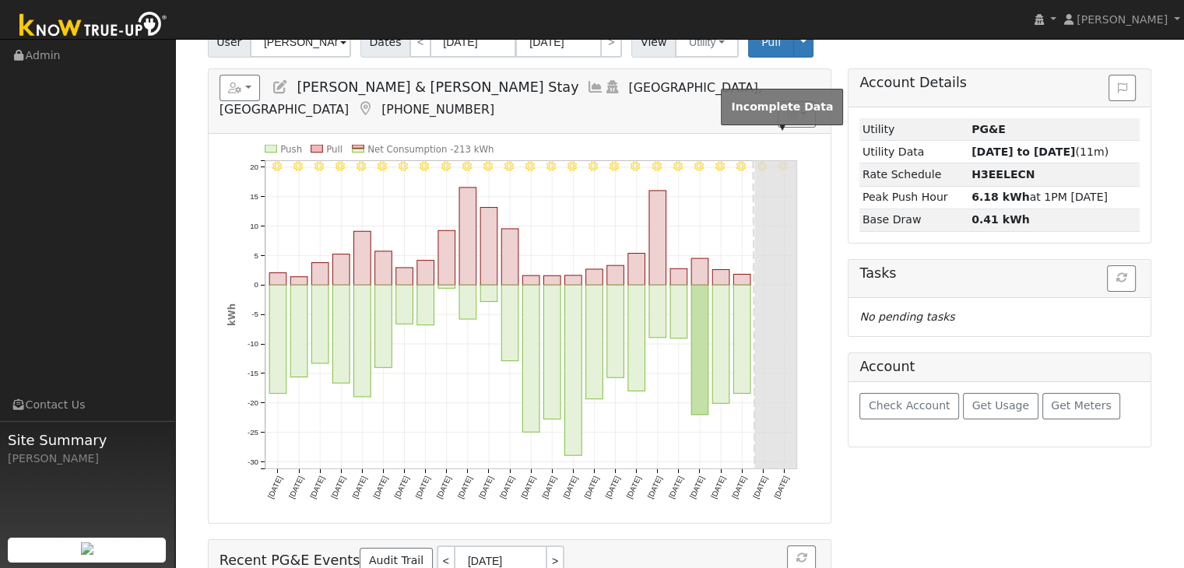
scroll to position [78, 0]
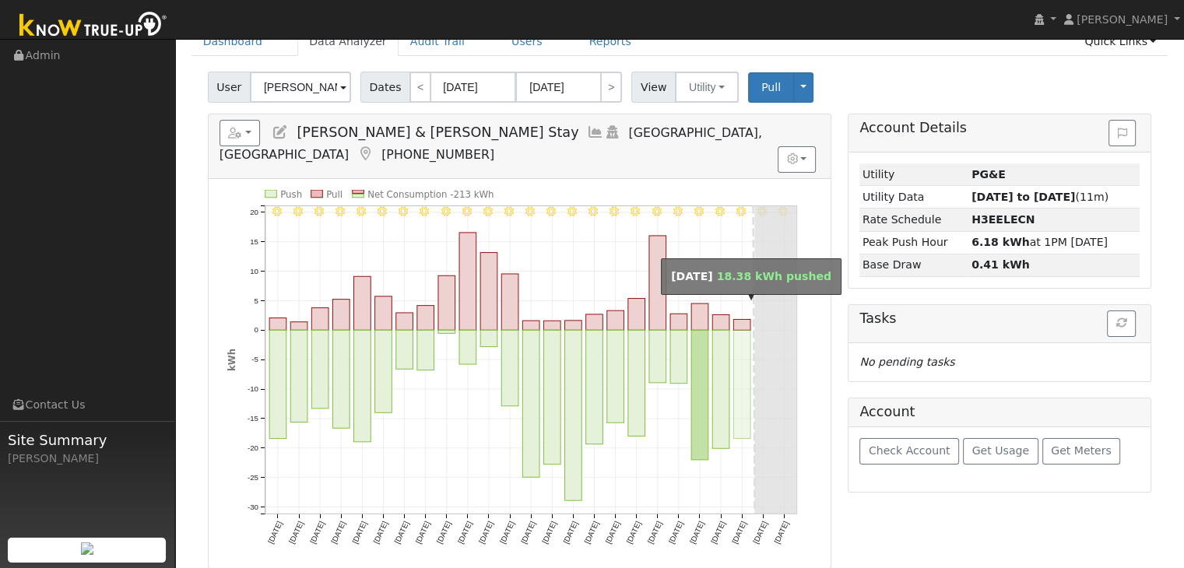
click at [749, 339] on rect "onclick=""" at bounding box center [741, 384] width 17 height 108
type input "[DATE]"
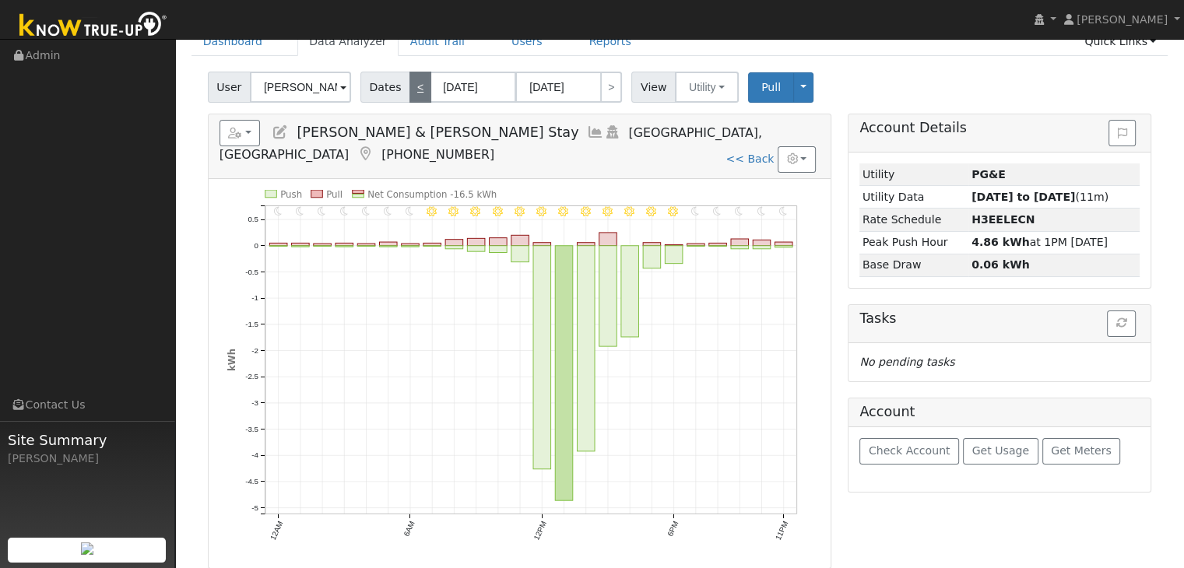
click at [412, 81] on link "<" at bounding box center [420, 87] width 22 height 31
type input "[DATE]"
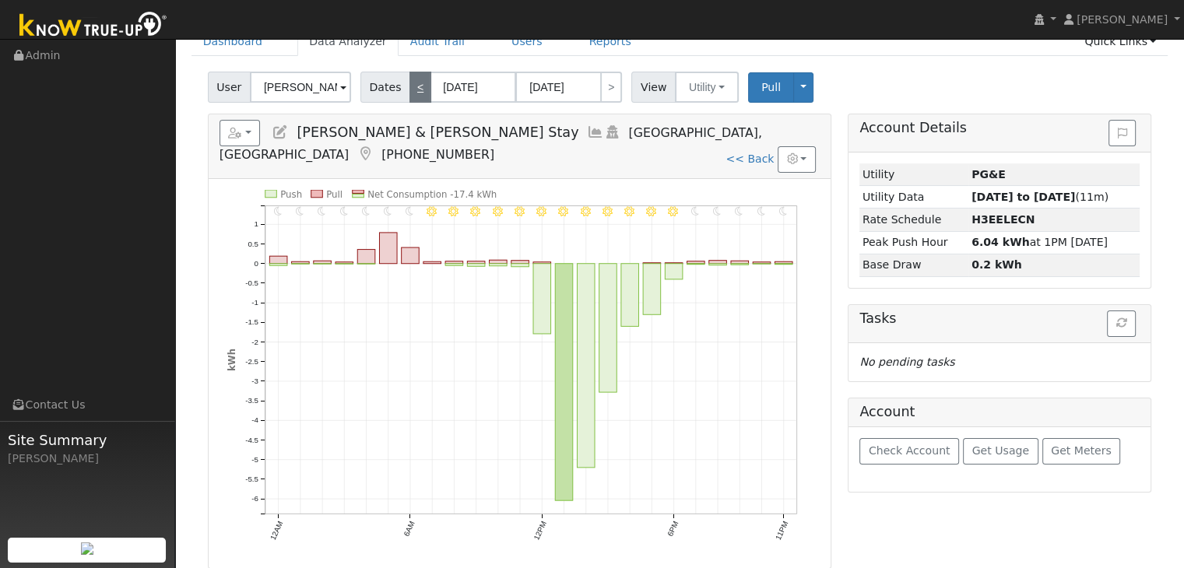
click at [412, 81] on link "<" at bounding box center [420, 87] width 22 height 31
type input "[DATE]"
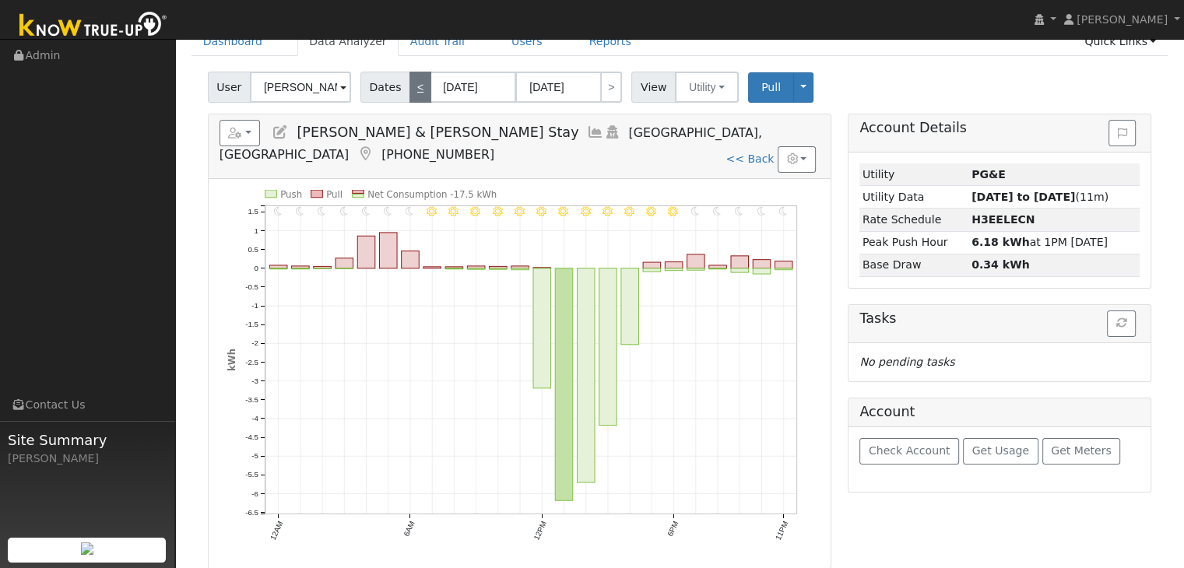
click at [412, 81] on link "<" at bounding box center [420, 87] width 22 height 31
type input "09/03/2025"
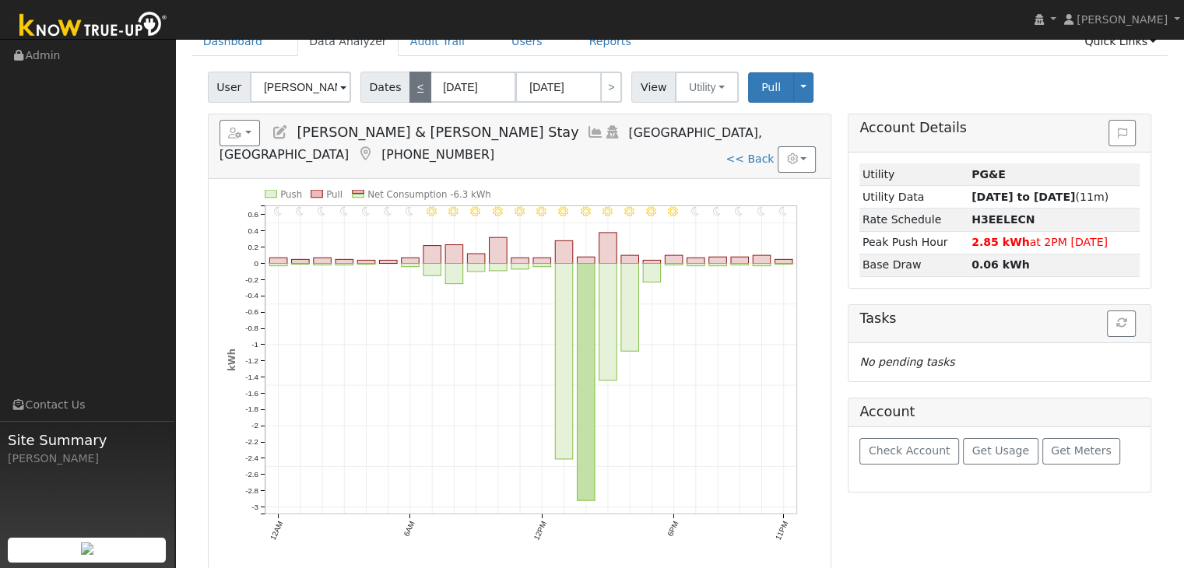
click at [412, 81] on link "<" at bounding box center [420, 87] width 22 height 31
type input "09/02/2025"
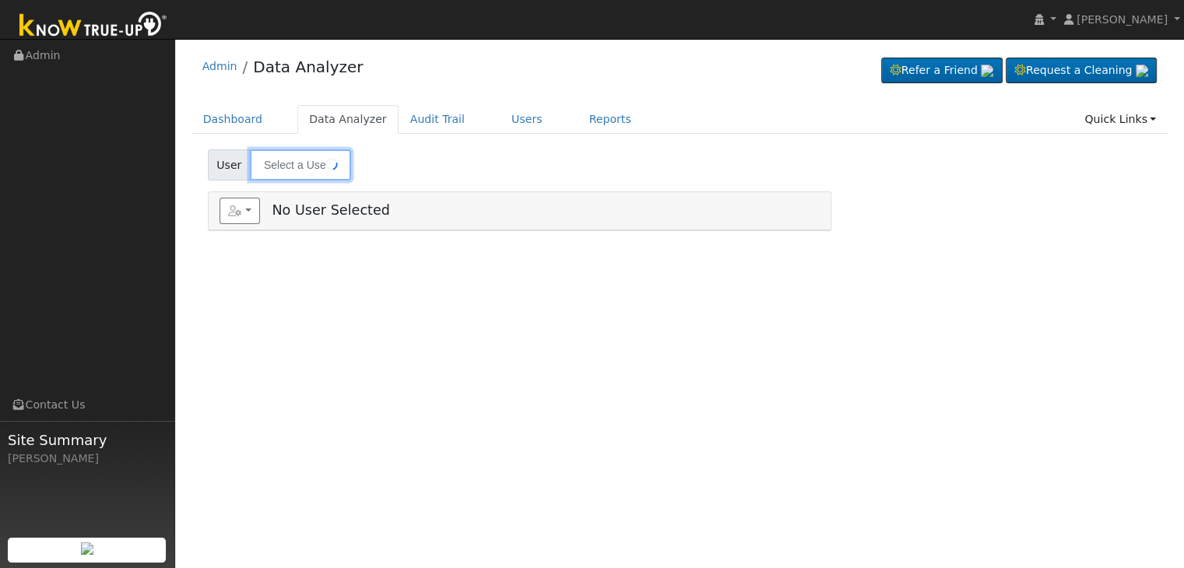
type input "Alfredo Rodriguez"
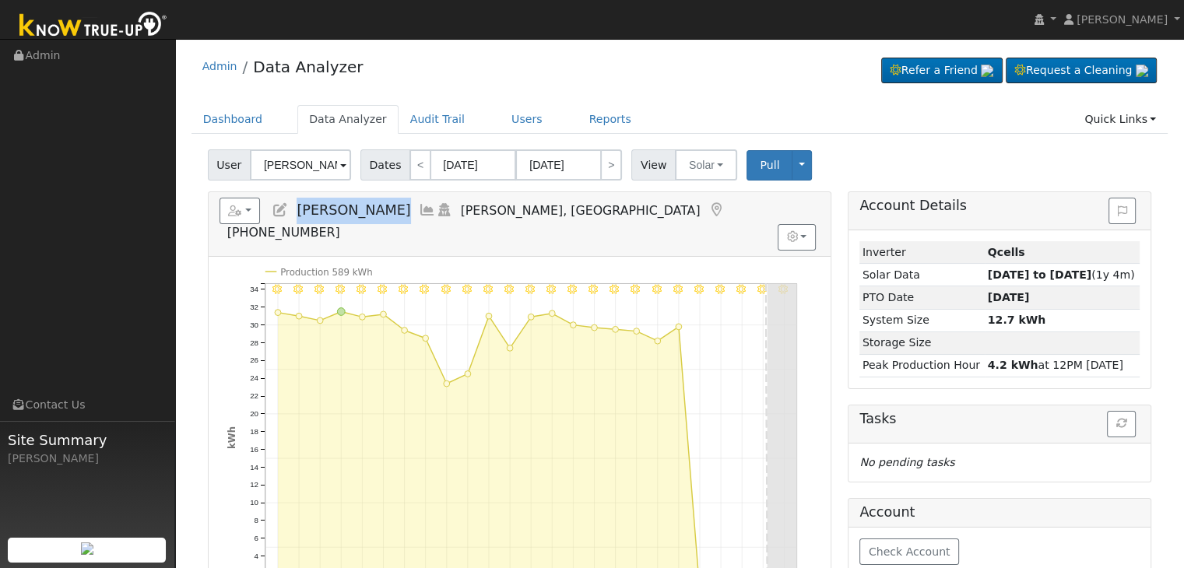
drag, startPoint x: 296, startPoint y: 212, endPoint x: 416, endPoint y: 209, distance: 120.7
click at [416, 209] on h5 "Reports Scenario Health Check Energy Audit Account Timeline User Audit Trail In…" at bounding box center [519, 219] width 600 height 43
copy span "Alfredo Rodriguez"
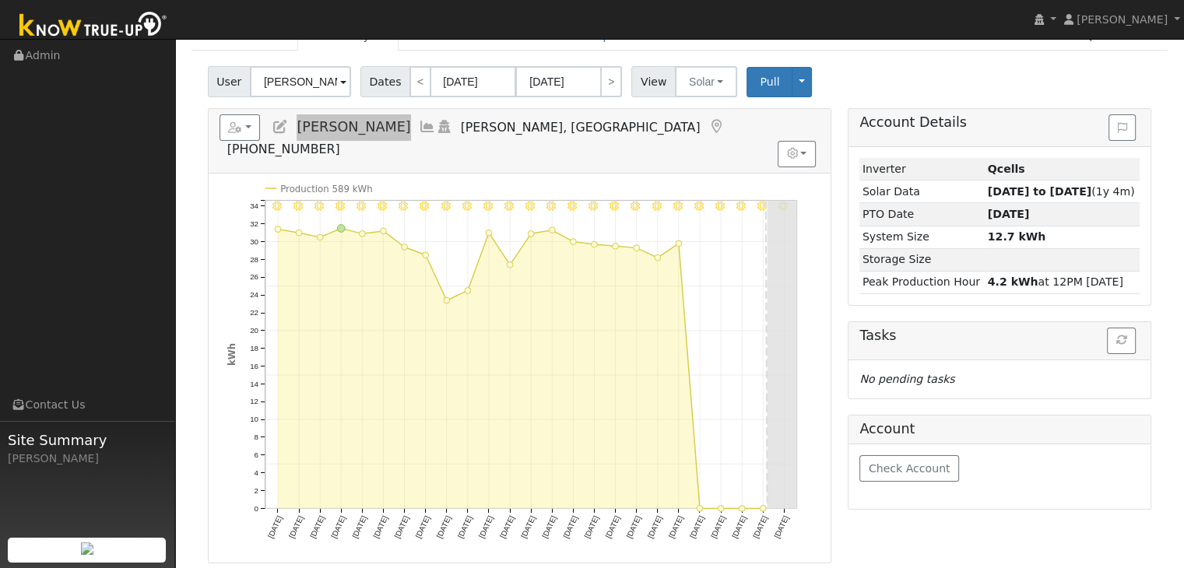
scroll to position [78, 0]
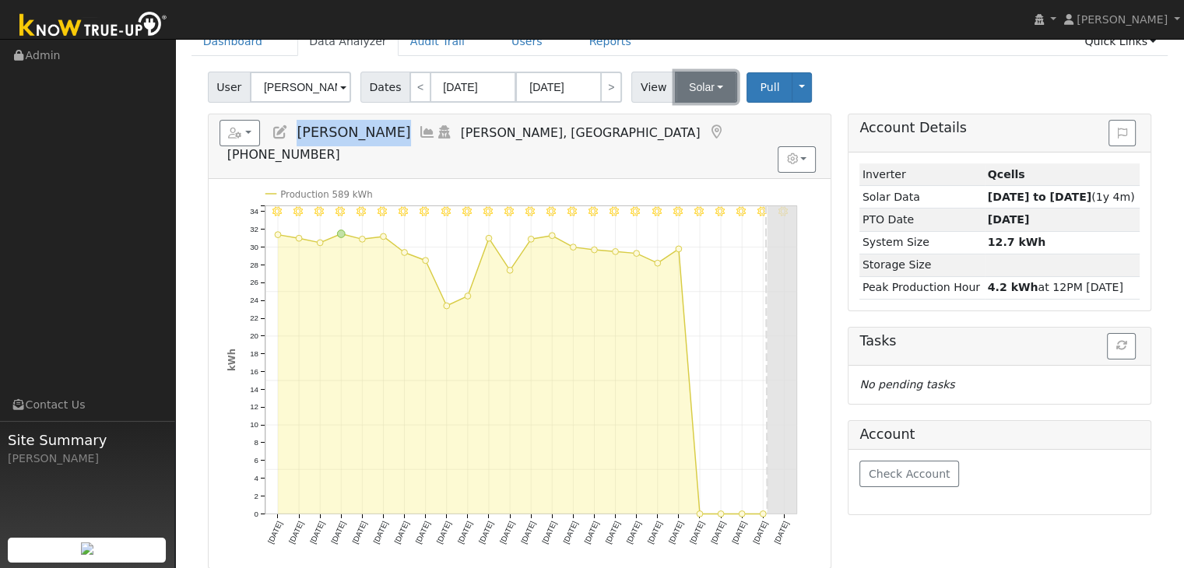
click at [694, 88] on button "Solar" at bounding box center [706, 87] width 62 height 31
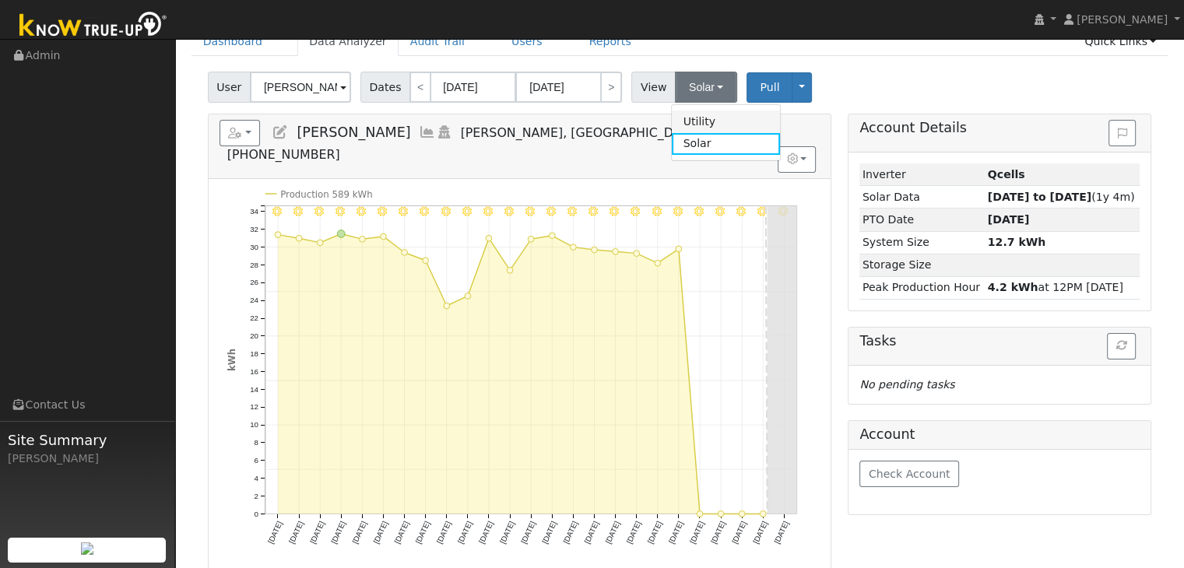
click at [687, 125] on link "Utility" at bounding box center [726, 122] width 108 height 22
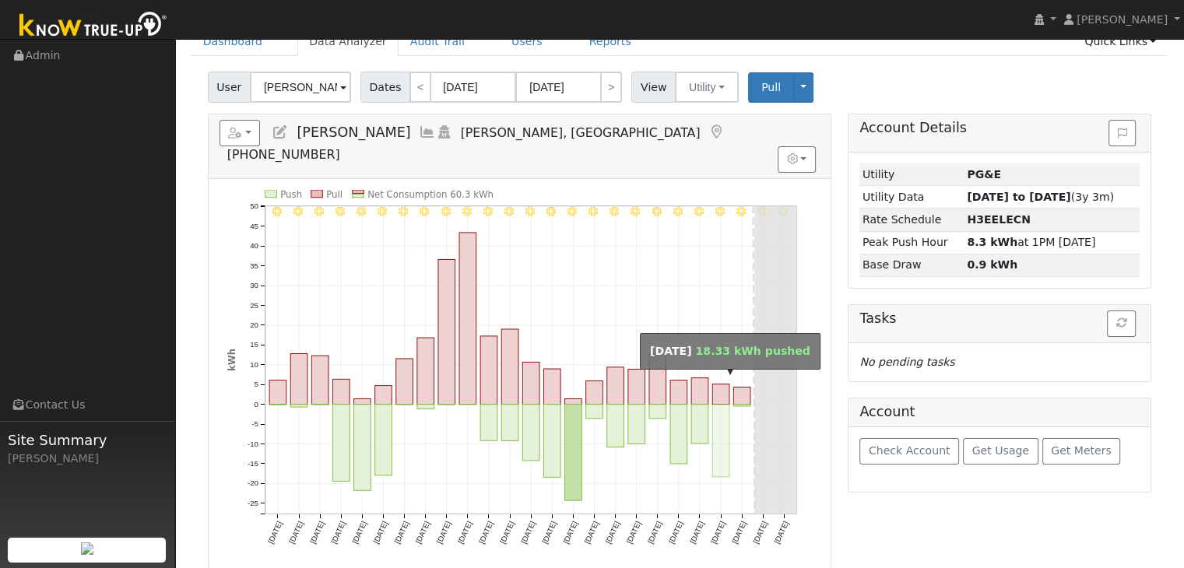
click at [721, 404] on rect "onclick=""" at bounding box center [720, 440] width 17 height 72
type input "[DATE]"
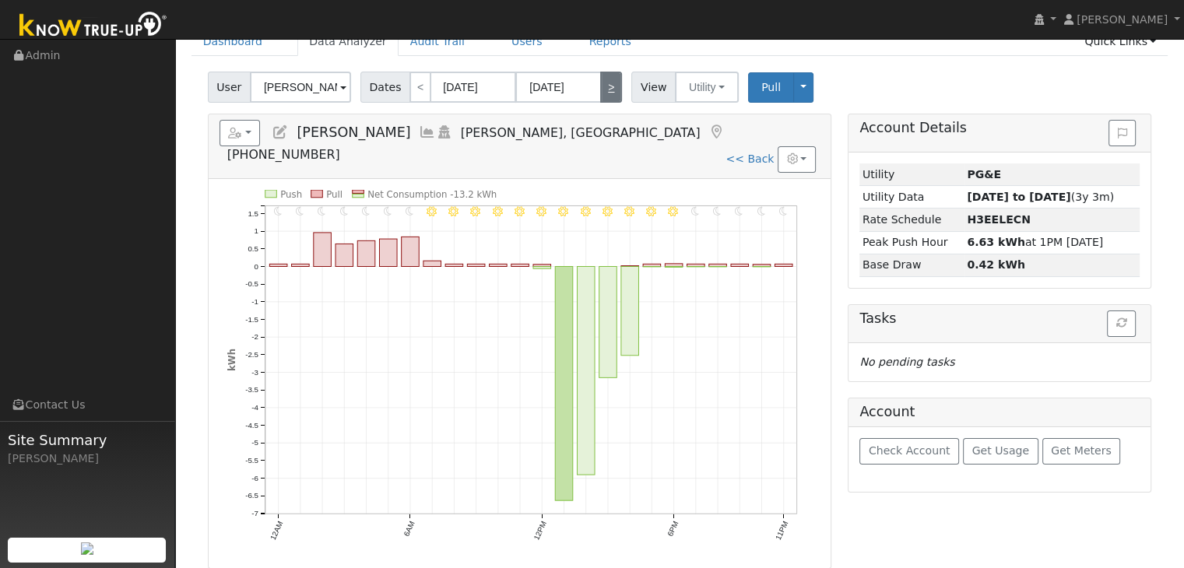
click at [605, 85] on link ">" at bounding box center [611, 87] width 22 height 31
type input "[DATE]"
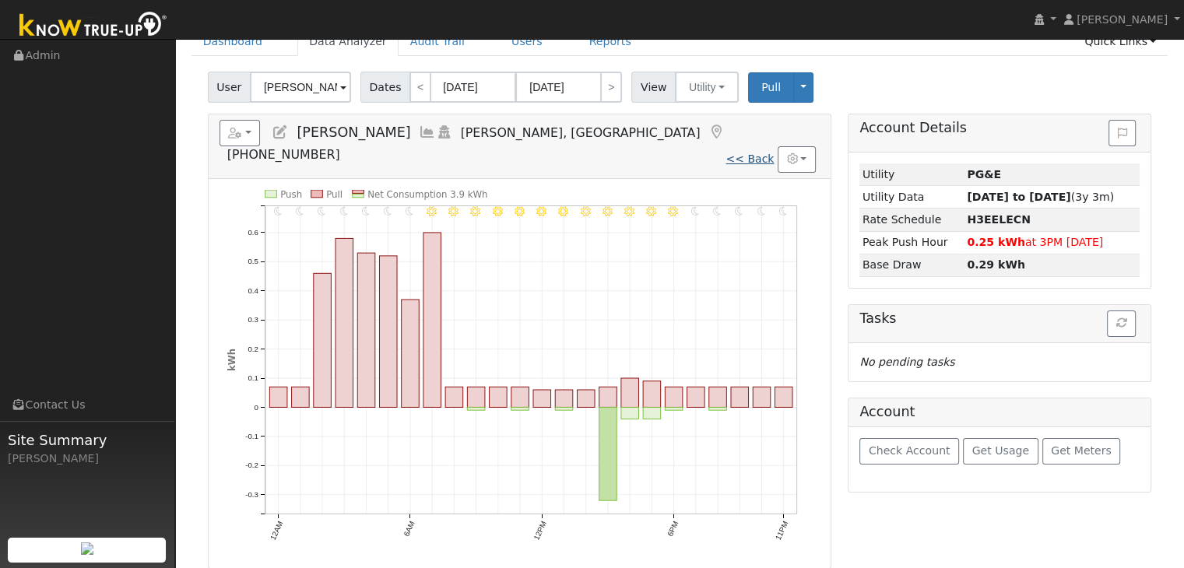
click at [764, 153] on link "<< Back" at bounding box center [749, 159] width 48 height 12
type input "[DATE]"
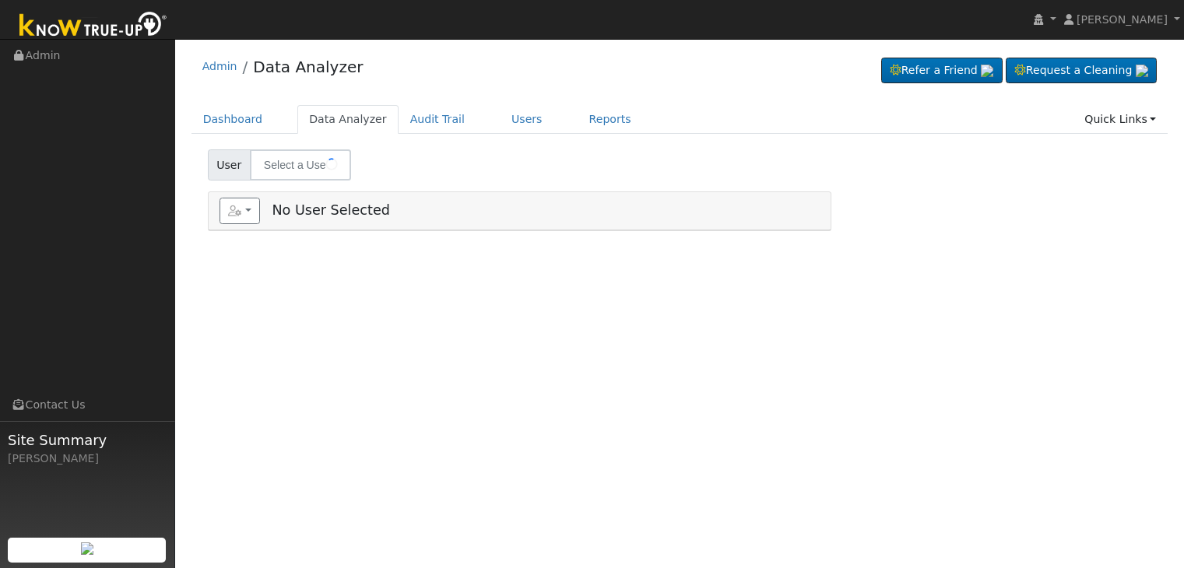
type input "[PERSON_NAME]"
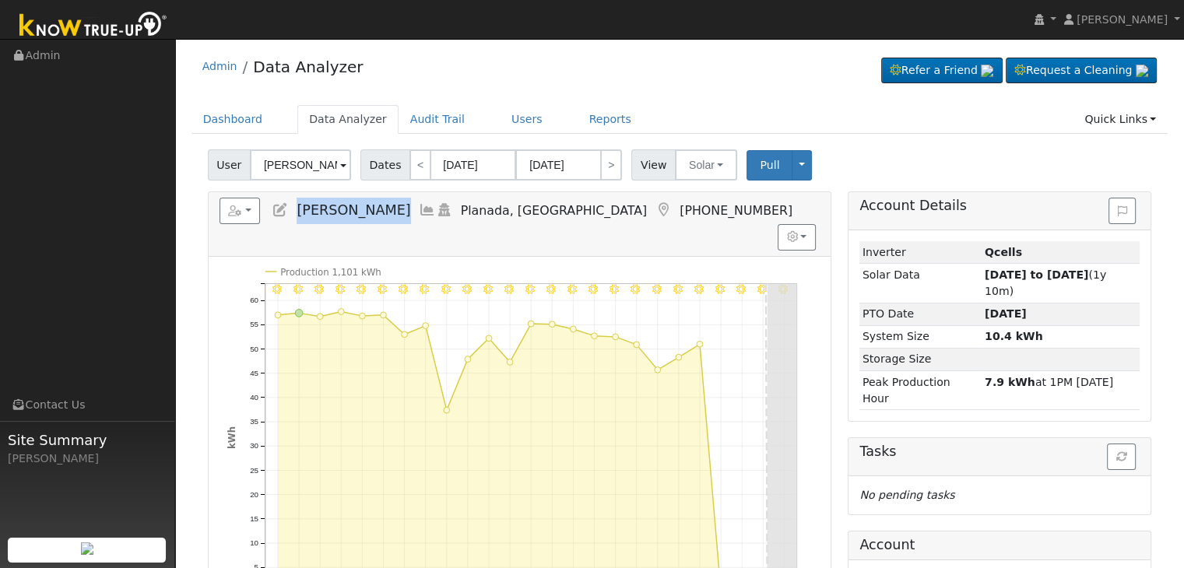
drag, startPoint x: 293, startPoint y: 205, endPoint x: 409, endPoint y: 208, distance: 116.0
click at [409, 208] on h5 "Reports Scenario Health Check Energy Audit Account Timeline User Audit Trail In…" at bounding box center [519, 211] width 600 height 26
copy span "[PERSON_NAME]"
click at [711, 166] on button "Solar" at bounding box center [706, 164] width 62 height 31
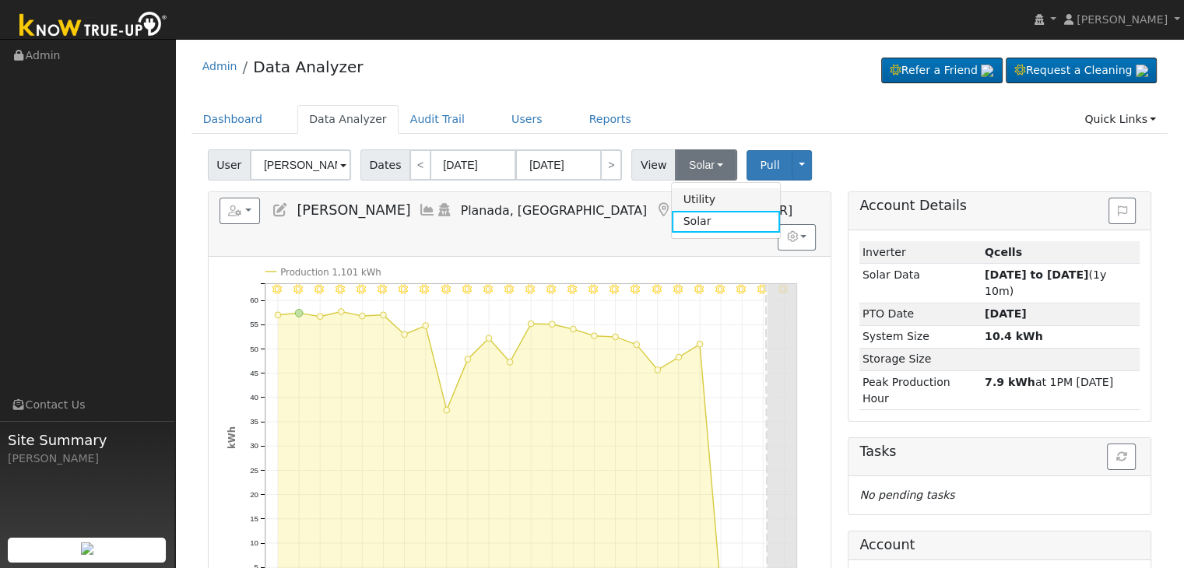
click at [693, 191] on link "Utility" at bounding box center [726, 199] width 108 height 22
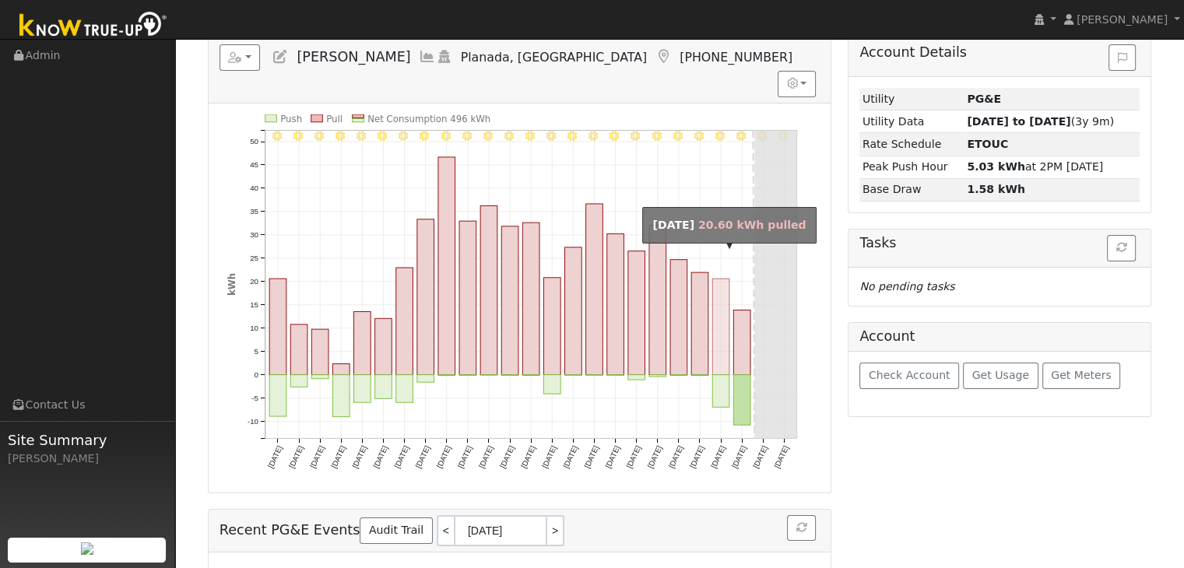
scroll to position [150, 0]
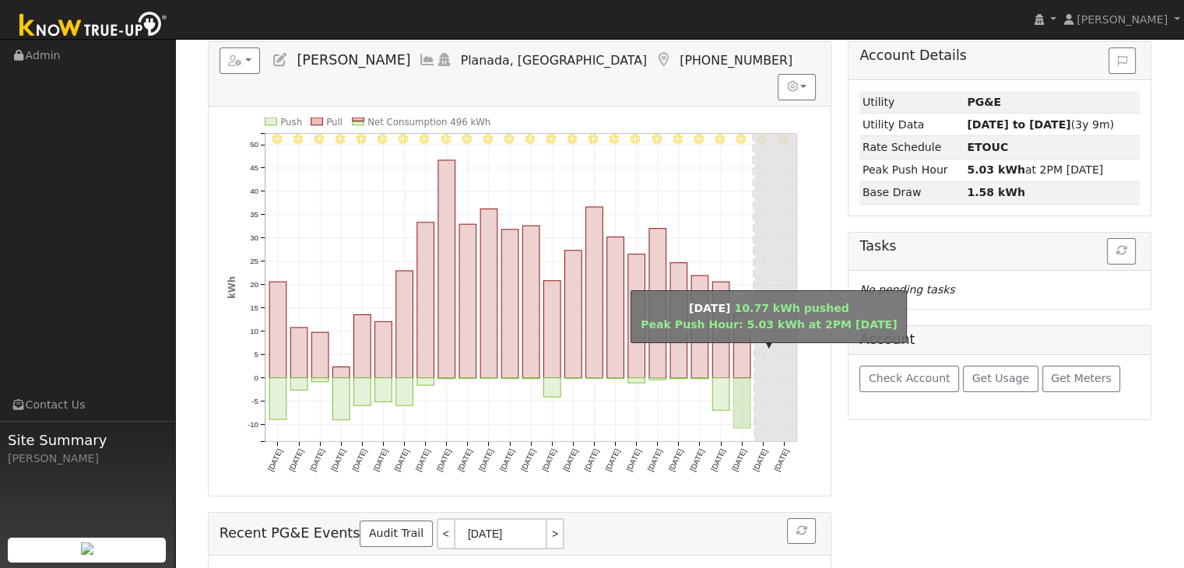
click at [744, 381] on rect "onclick=""" at bounding box center [741, 403] width 17 height 51
type input "[DATE]"
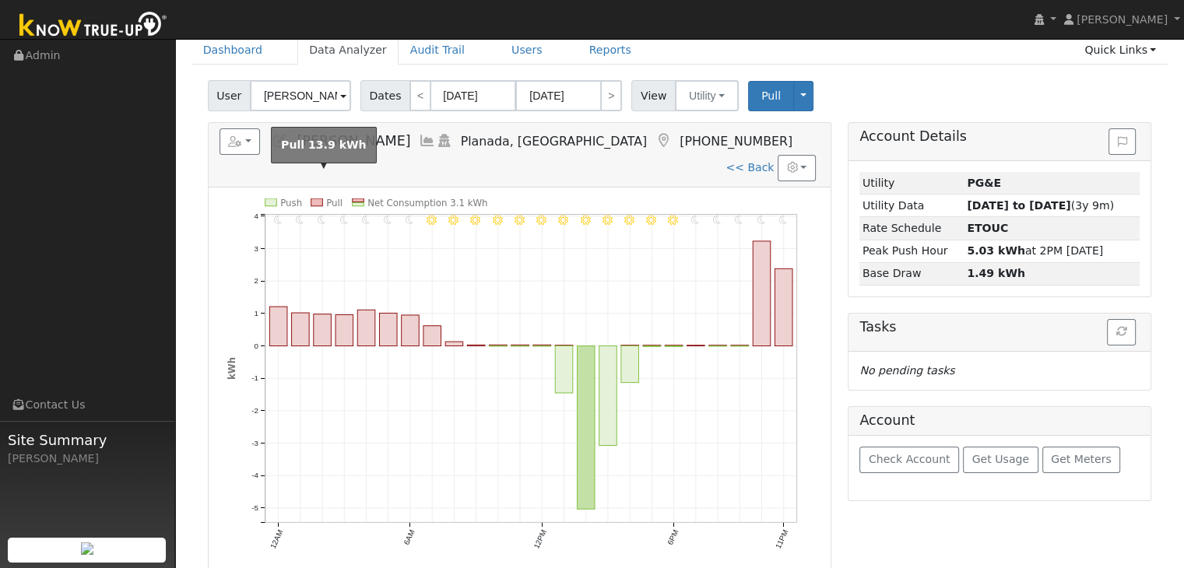
scroll to position [78, 0]
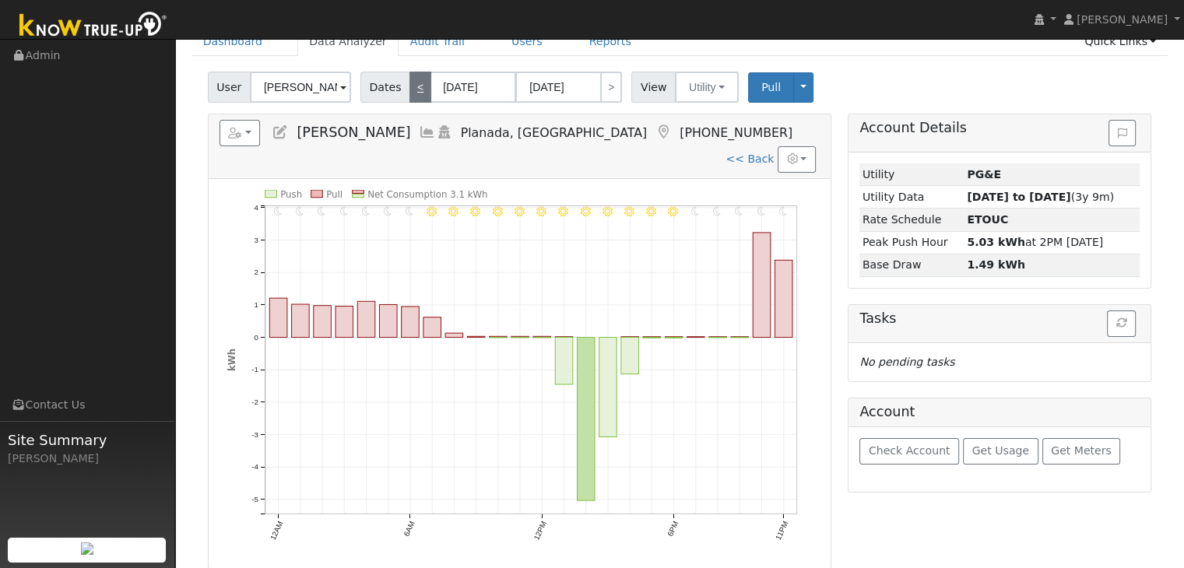
click at [415, 89] on link "<" at bounding box center [420, 87] width 22 height 31
type input "[DATE]"
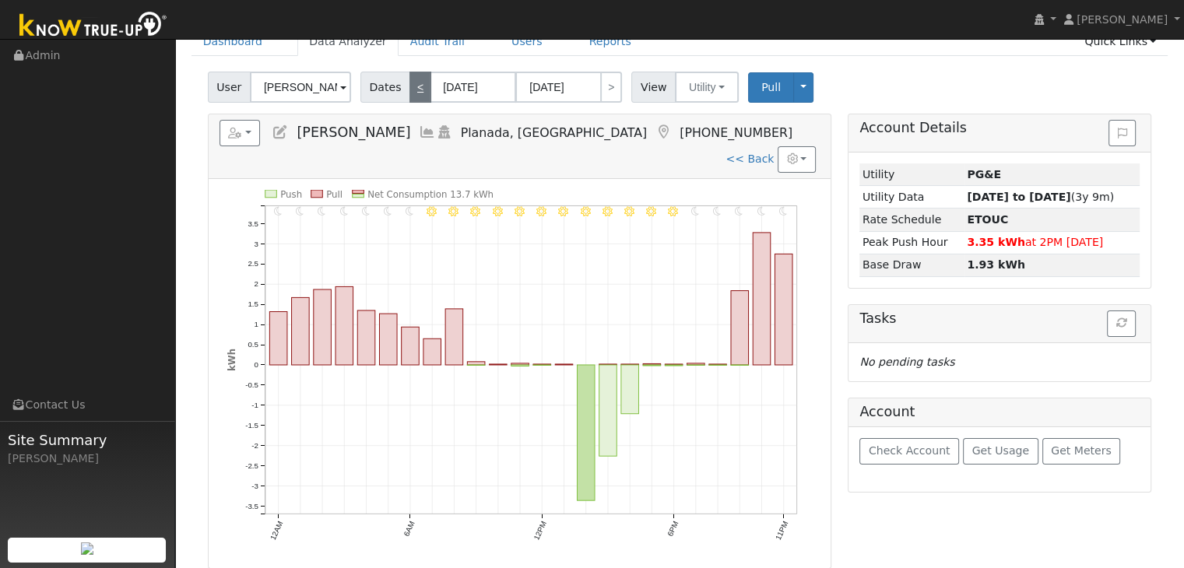
click at [415, 89] on link "<" at bounding box center [420, 87] width 22 height 31
type input "[DATE]"
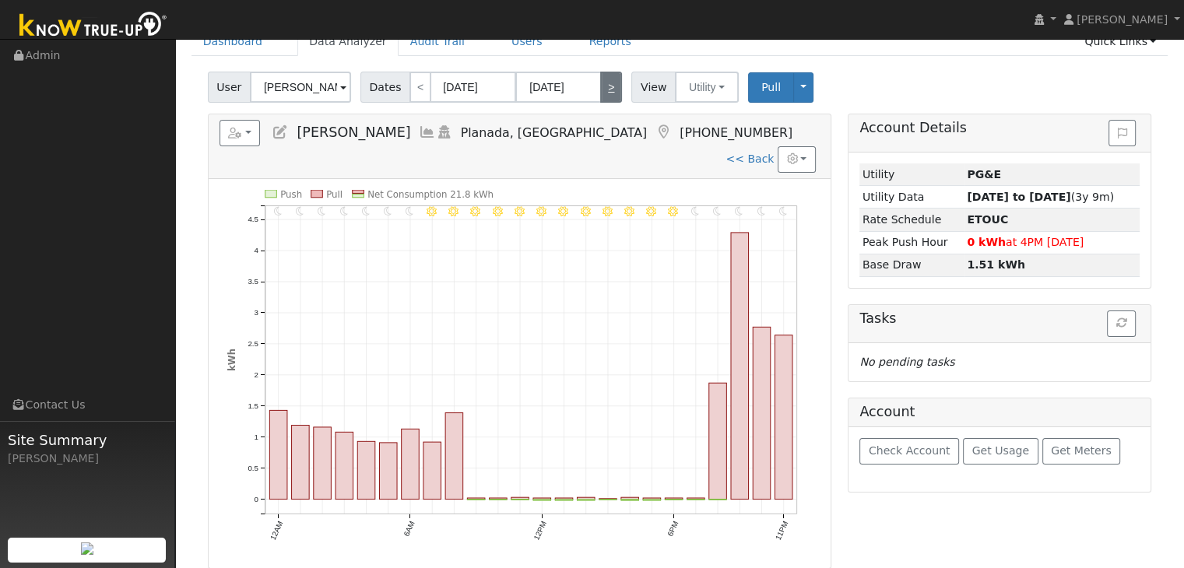
click at [606, 89] on link ">" at bounding box center [611, 87] width 22 height 31
type input "[DATE]"
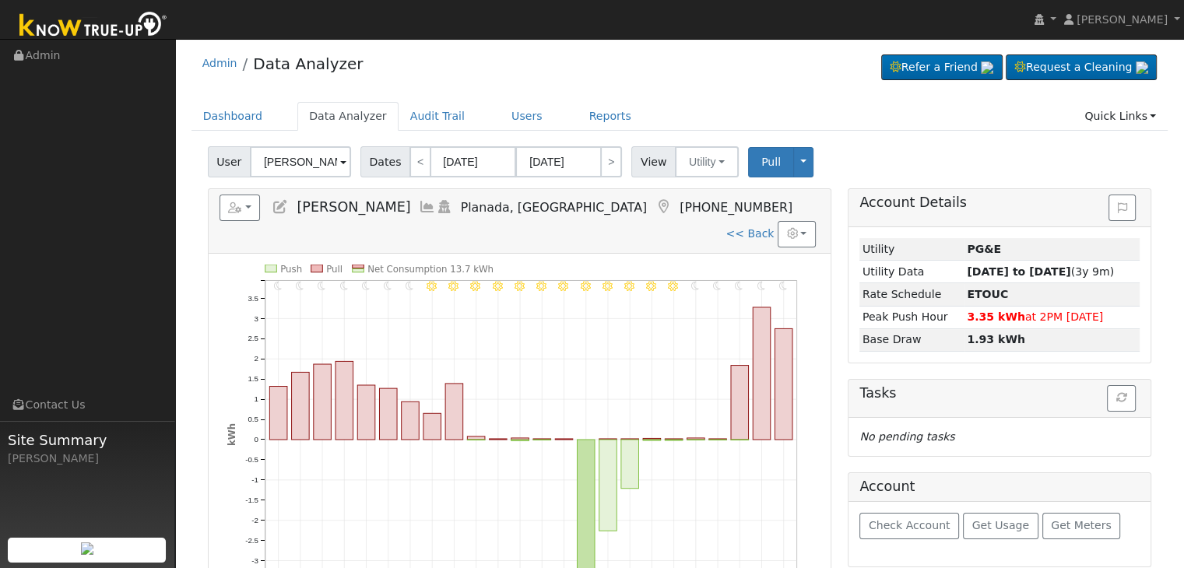
scroll to position [0, 0]
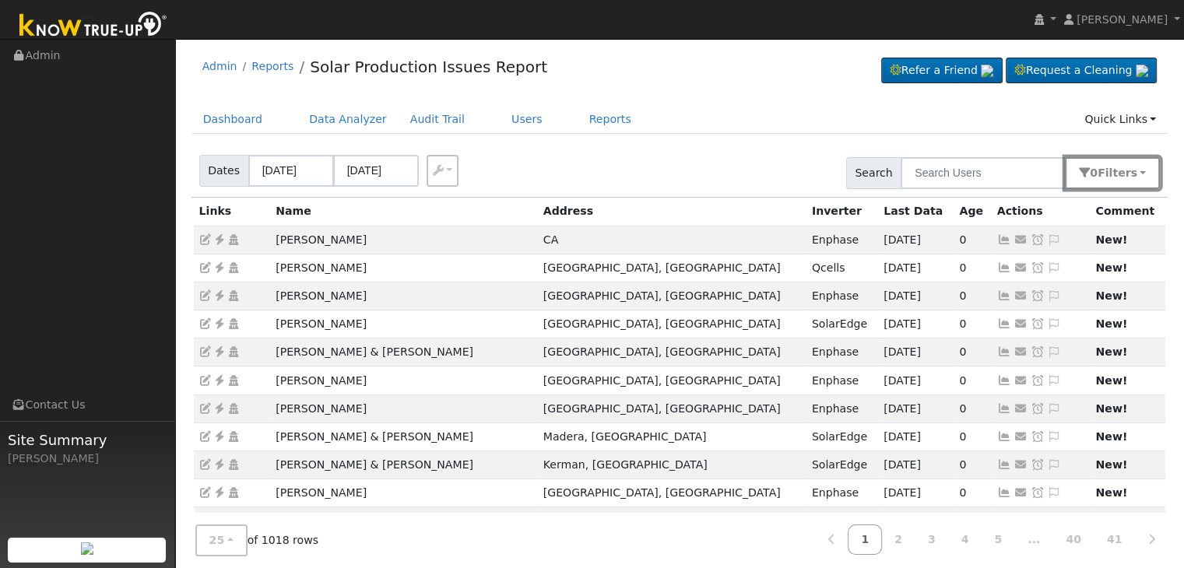
click at [1139, 170] on button "0 Filter s" at bounding box center [1112, 173] width 95 height 32
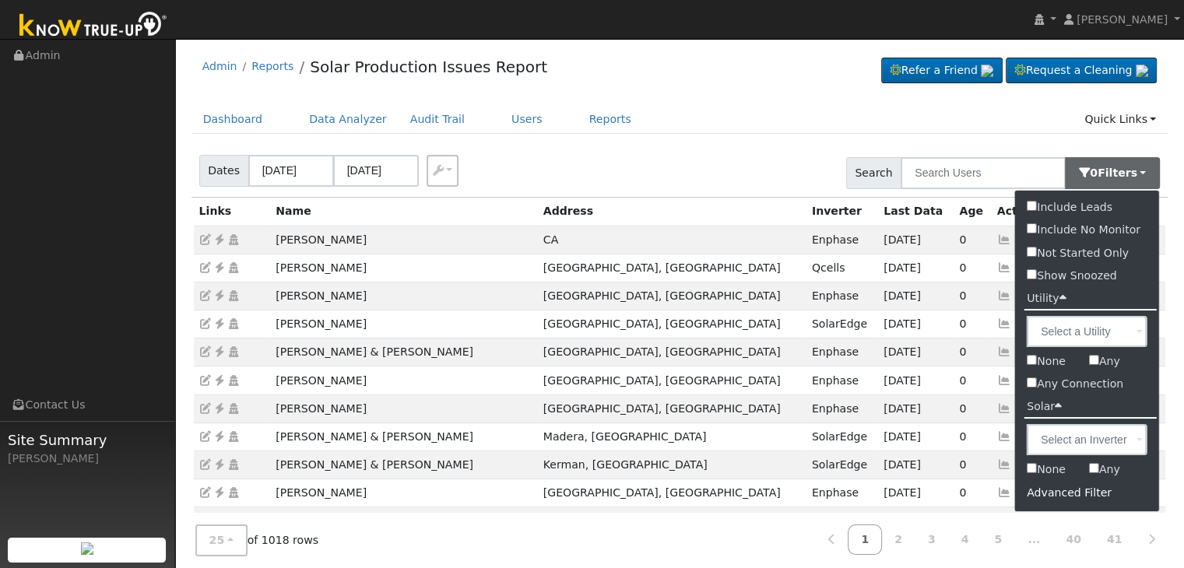
click at [1062, 494] on div "Advanced Filter" at bounding box center [1087, 493] width 144 height 24
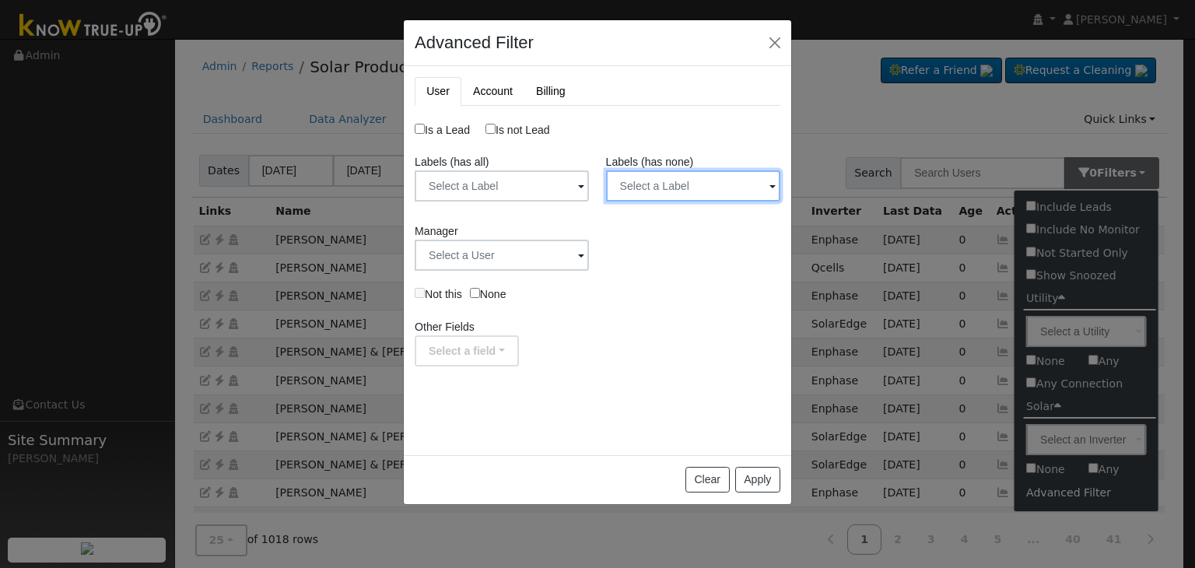
click at [694, 185] on input "text" at bounding box center [693, 185] width 174 height 31
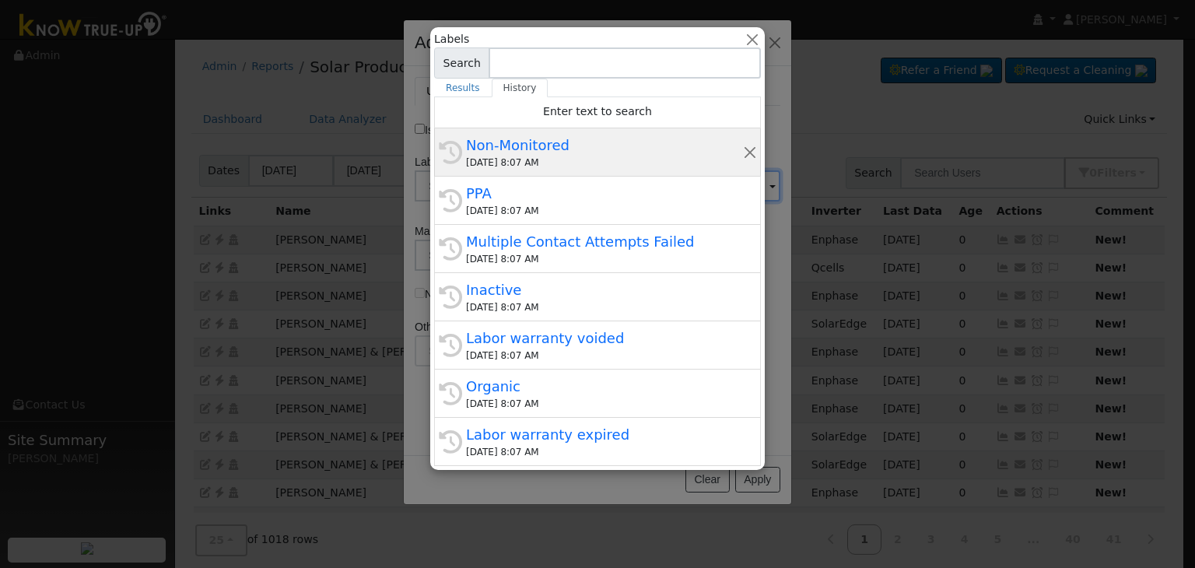
click at [588, 141] on div "Non-Monitored" at bounding box center [604, 145] width 277 height 21
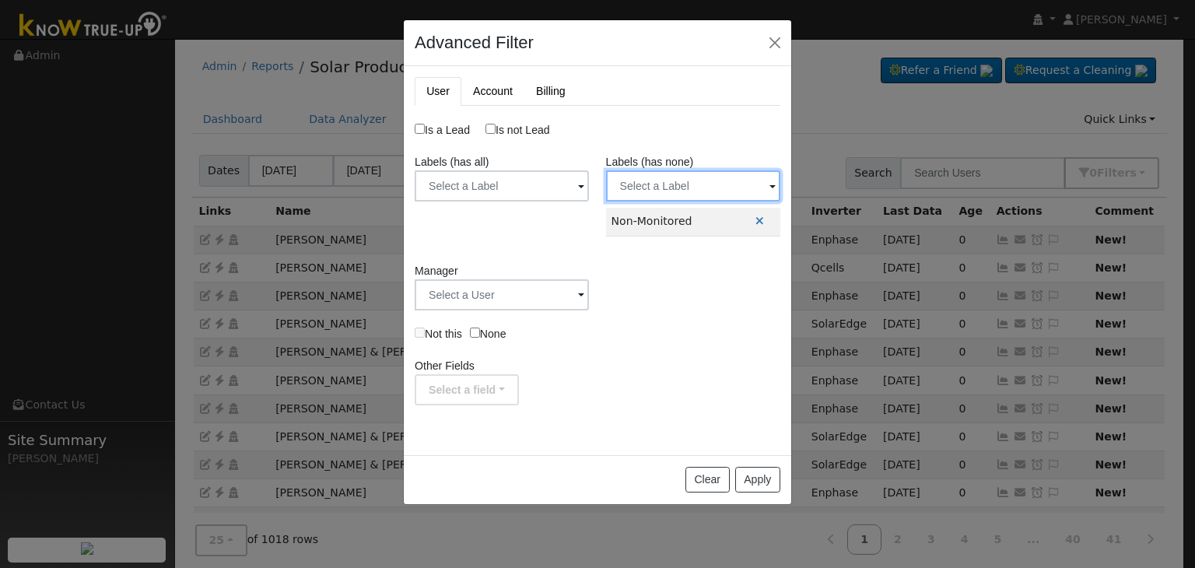
click at [658, 176] on input "text" at bounding box center [693, 185] width 174 height 31
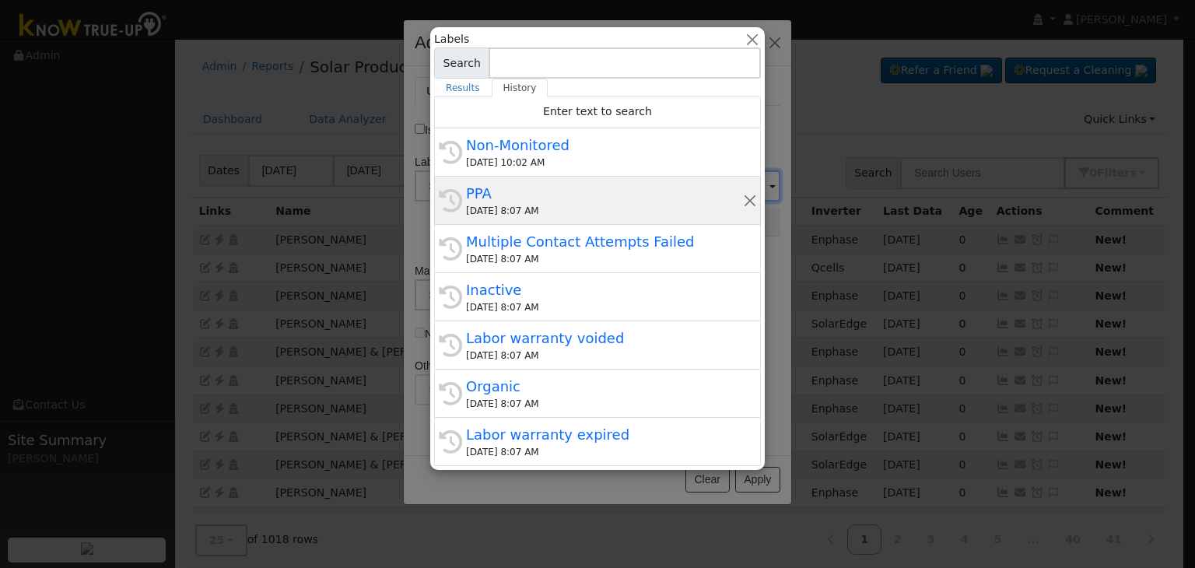
click at [525, 209] on div "[DATE] 8:07 AM" at bounding box center [604, 211] width 277 height 14
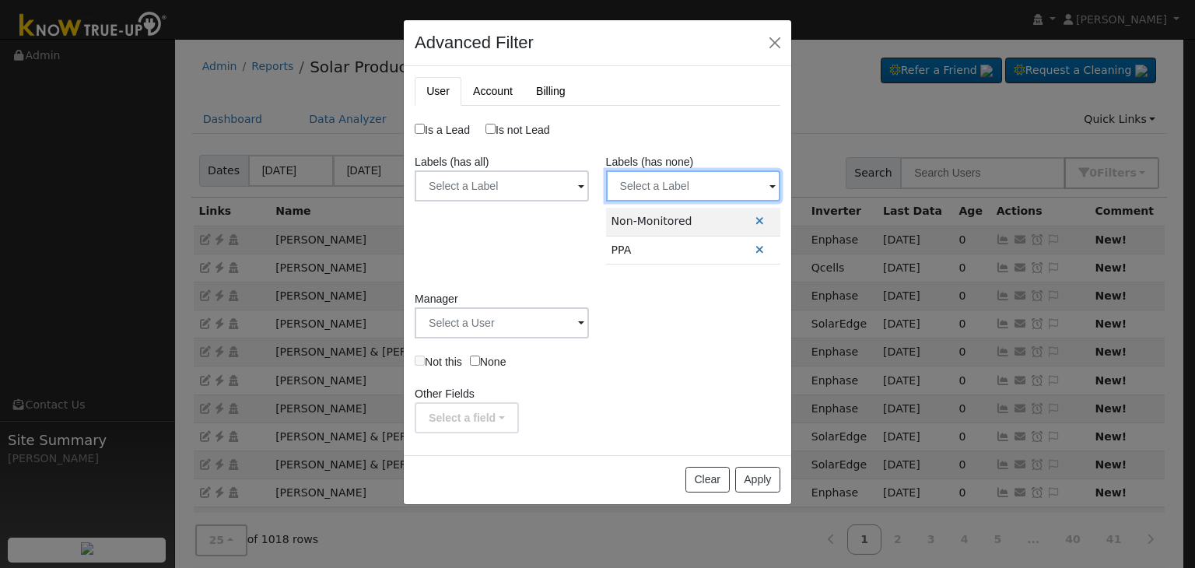
click at [642, 190] on input "text" at bounding box center [693, 185] width 174 height 31
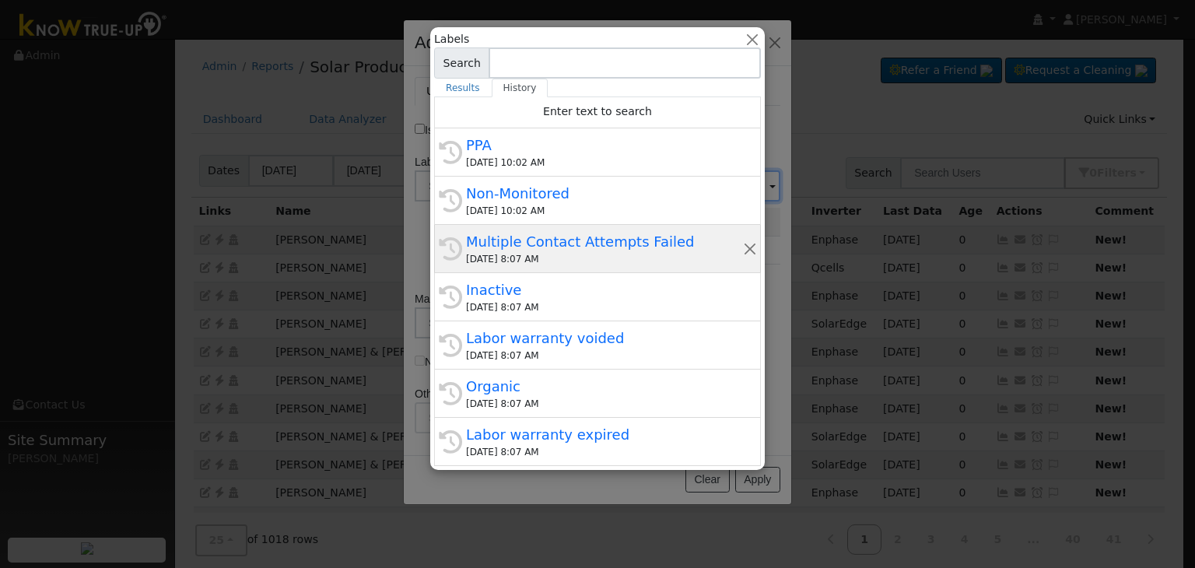
click at [501, 241] on div "Multiple Contact Attempts Failed" at bounding box center [604, 241] width 277 height 21
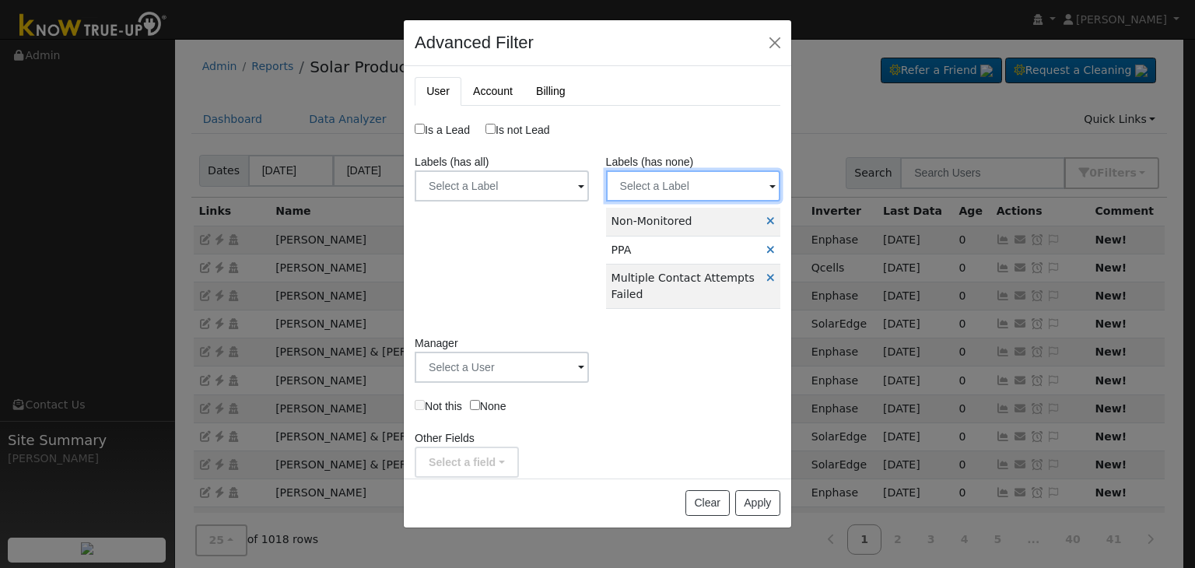
click at [670, 197] on input "text" at bounding box center [693, 185] width 174 height 31
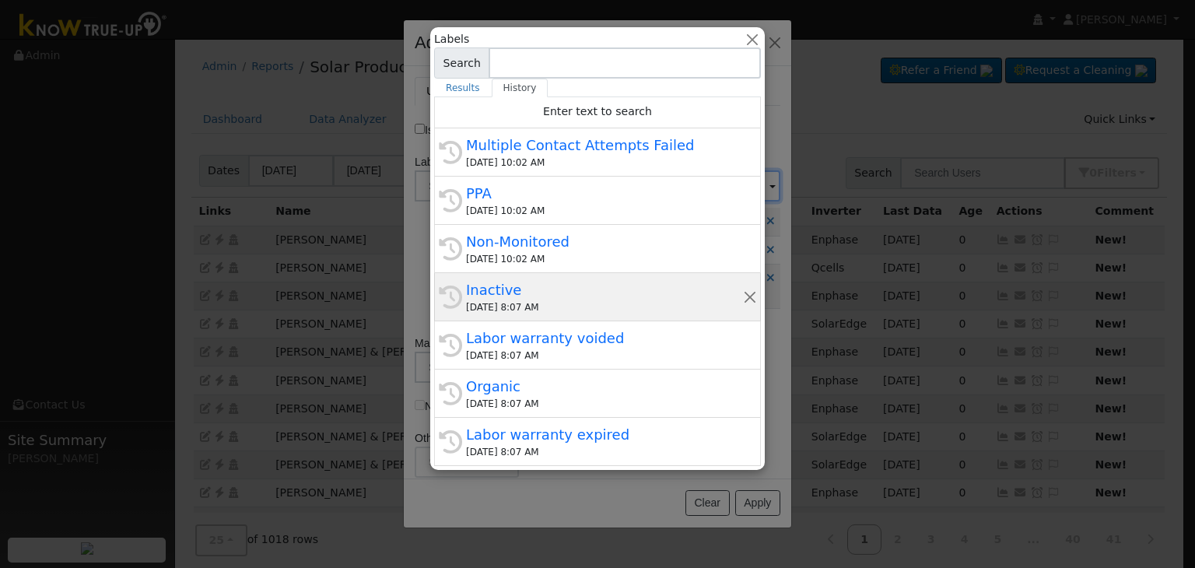
click at [507, 290] on div "Inactive" at bounding box center [604, 289] width 277 height 21
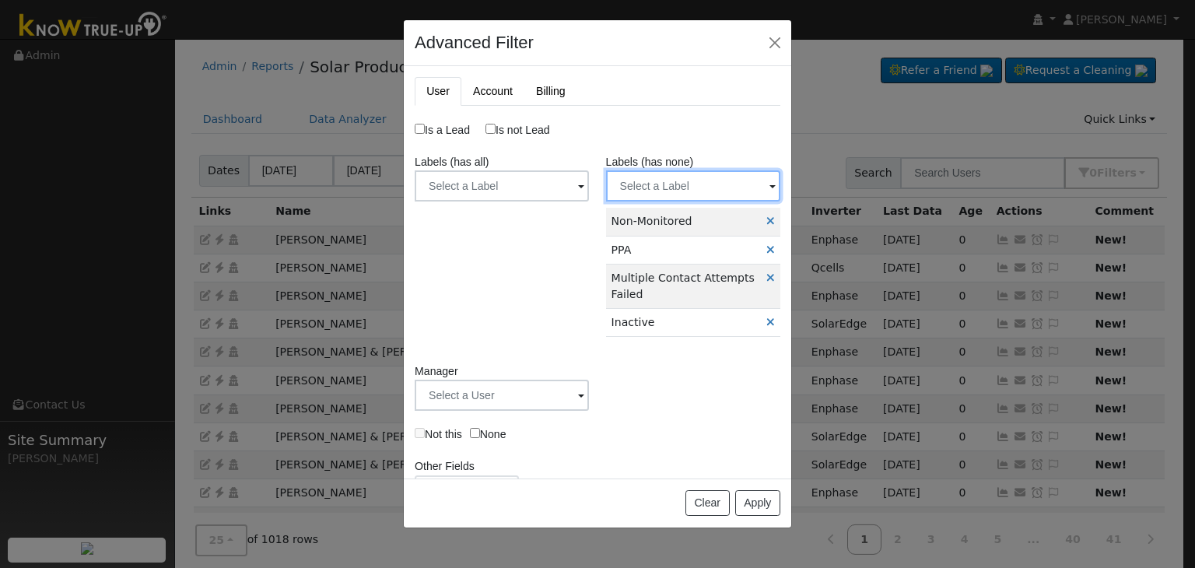
click at [668, 183] on input "text" at bounding box center [693, 185] width 174 height 31
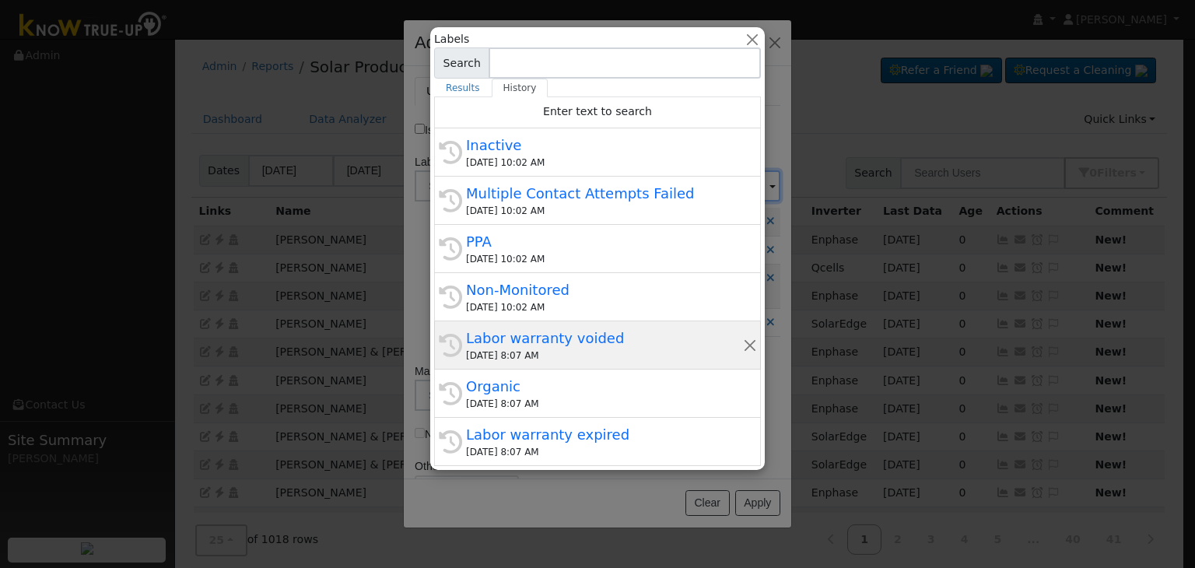
click at [521, 346] on div "Labor warranty voided" at bounding box center [604, 338] width 277 height 21
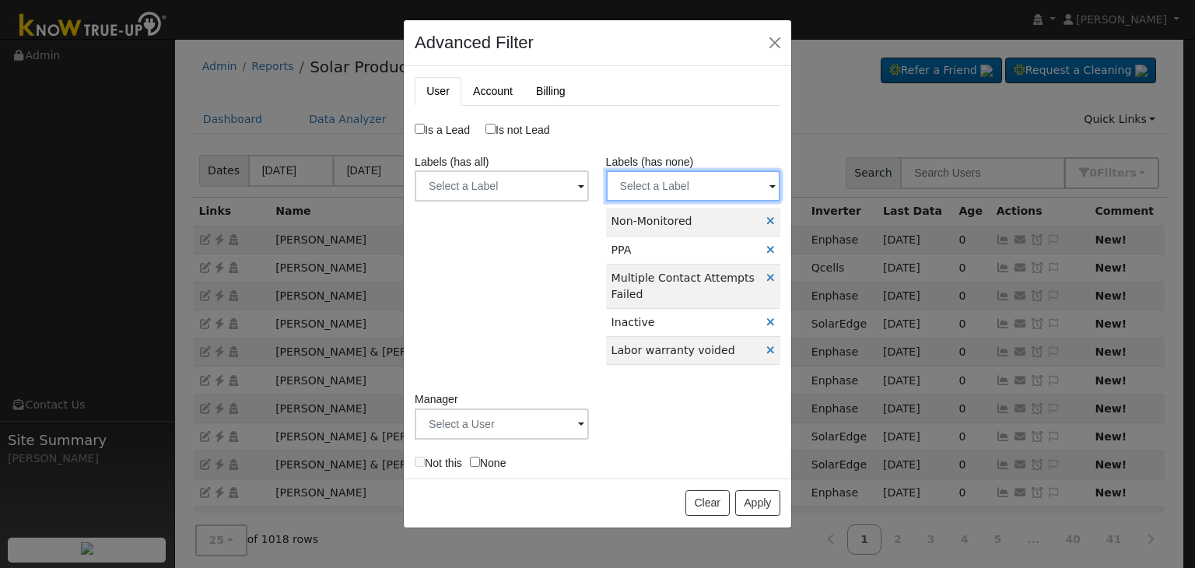
click at [674, 190] on input "text" at bounding box center [693, 185] width 174 height 31
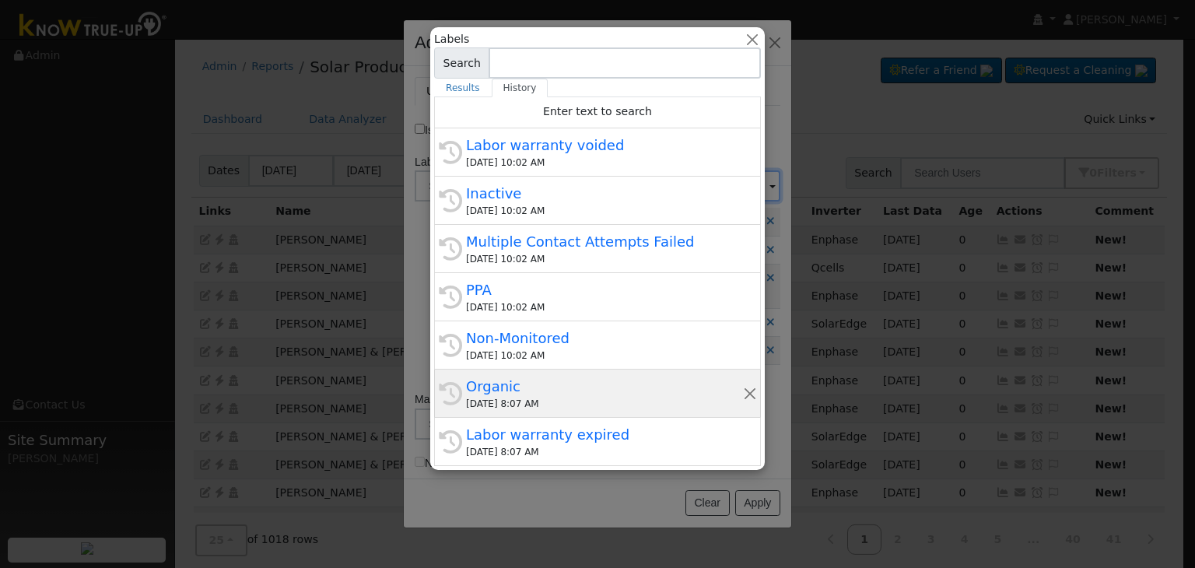
click at [524, 398] on div "[DATE] 8:07 AM" at bounding box center [604, 404] width 277 height 14
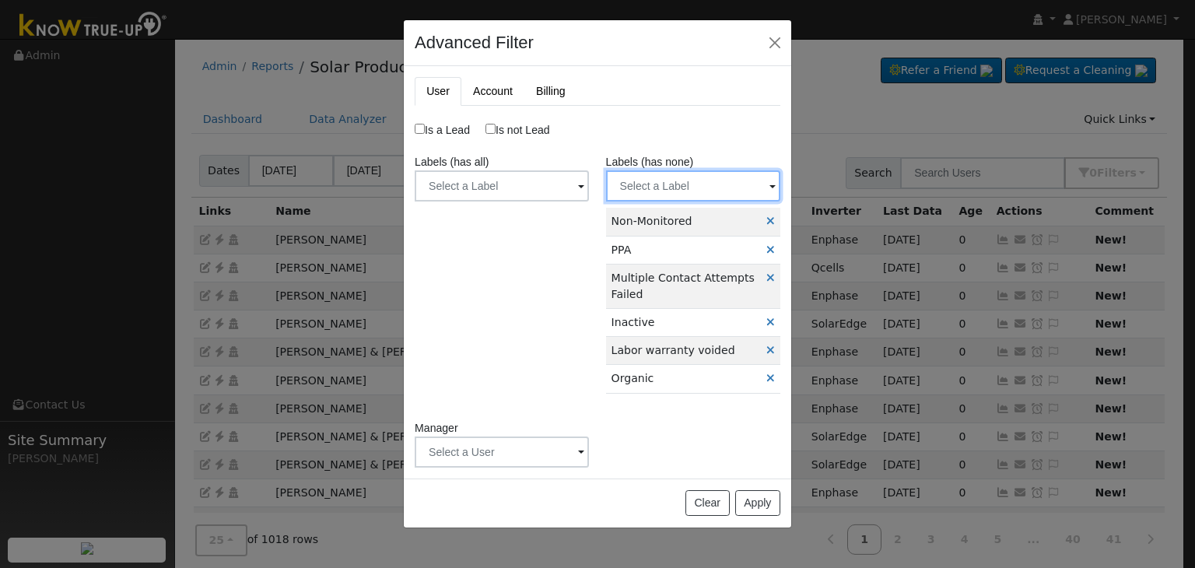
click at [656, 174] on input "text" at bounding box center [693, 185] width 174 height 31
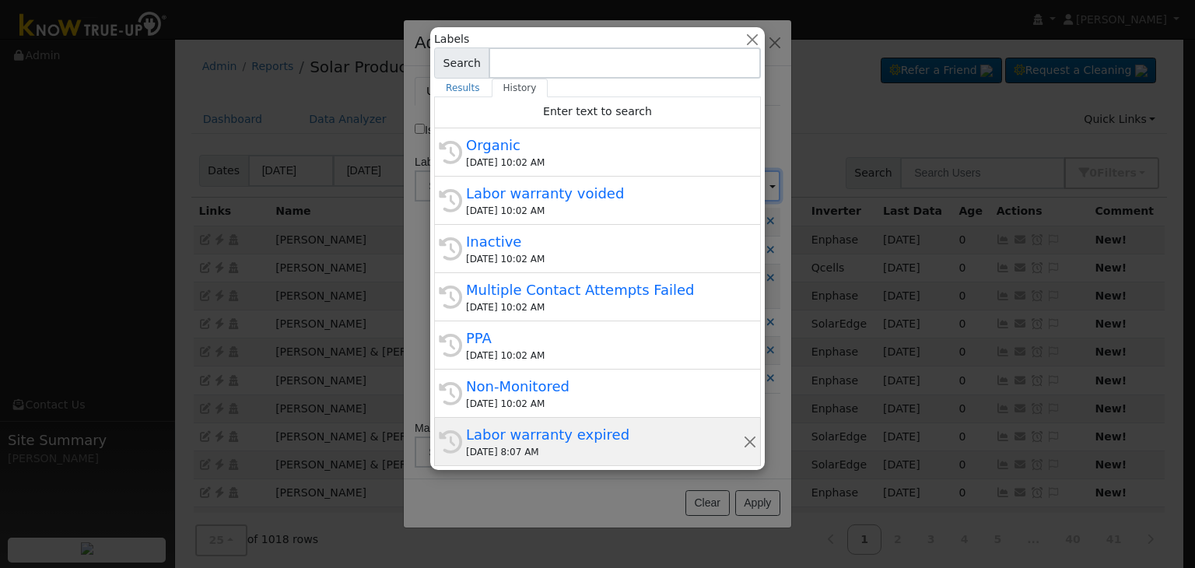
click at [535, 455] on div "[DATE] 8:07 AM" at bounding box center [604, 452] width 277 height 14
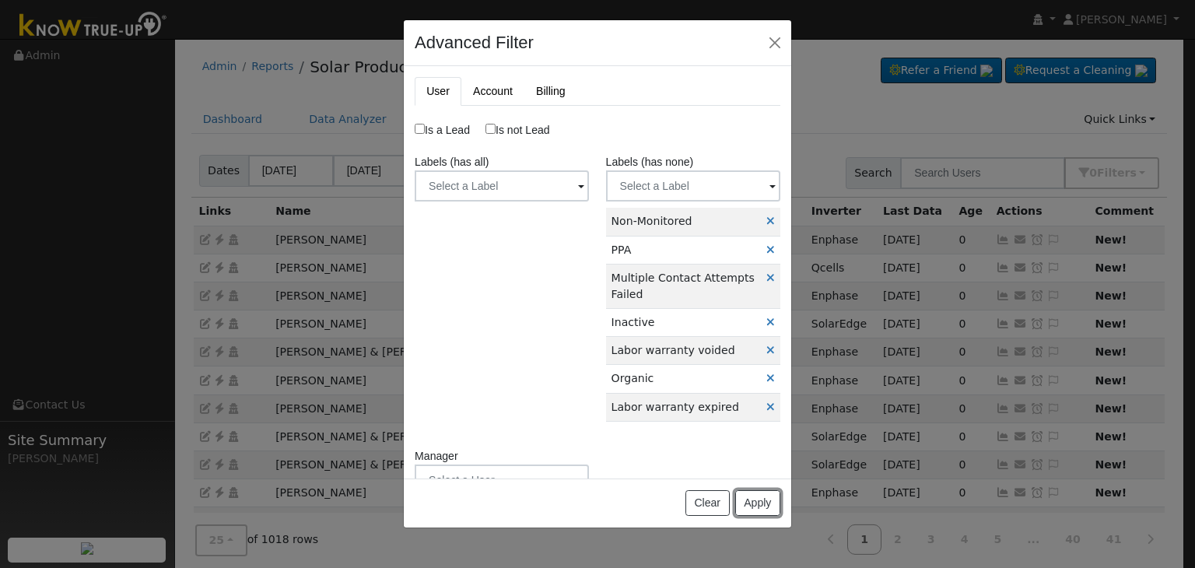
click at [753, 504] on button "Apply" at bounding box center [757, 503] width 45 height 26
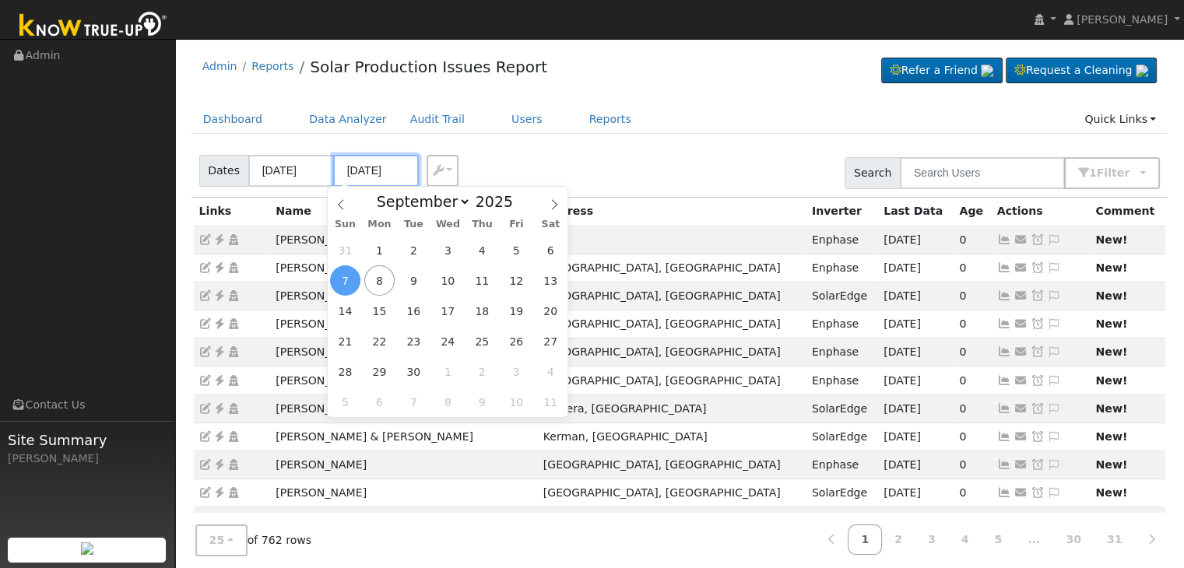
click at [376, 167] on input "[DATE]" at bounding box center [376, 171] width 86 height 32
click at [376, 284] on span "8" at bounding box center [379, 280] width 30 height 30
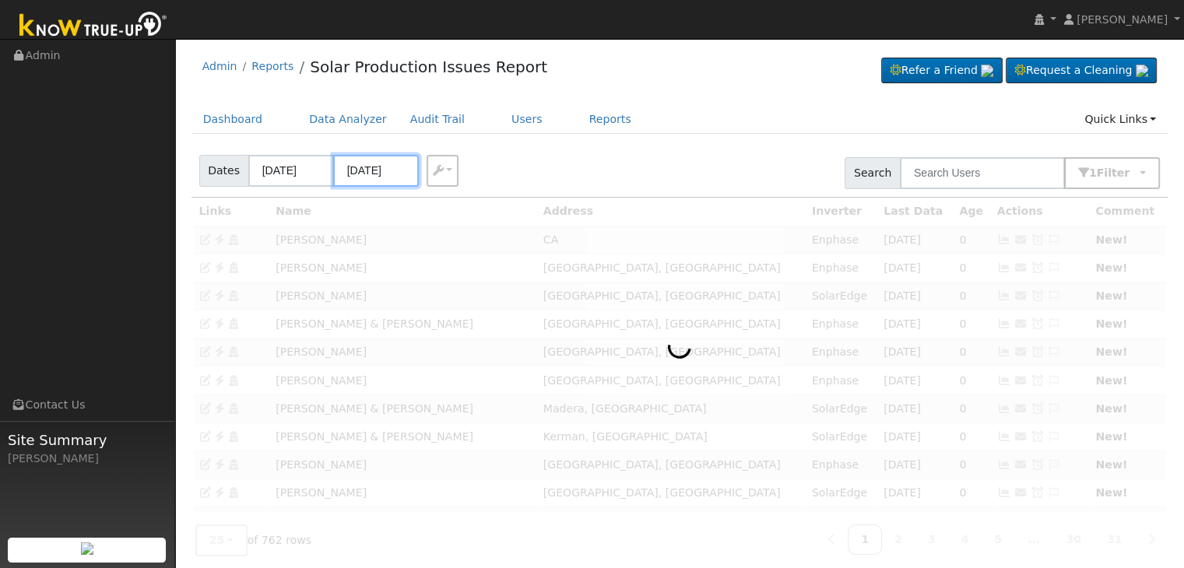
click at [364, 169] on input "[DATE]" at bounding box center [376, 171] width 86 height 32
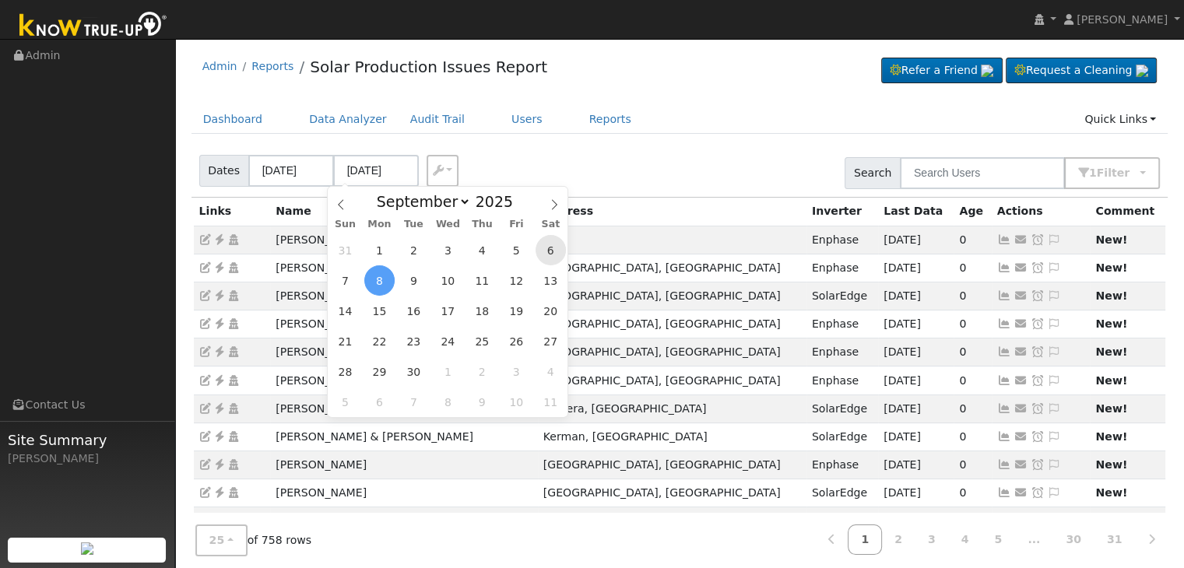
click at [547, 255] on span "6" at bounding box center [550, 250] width 30 height 30
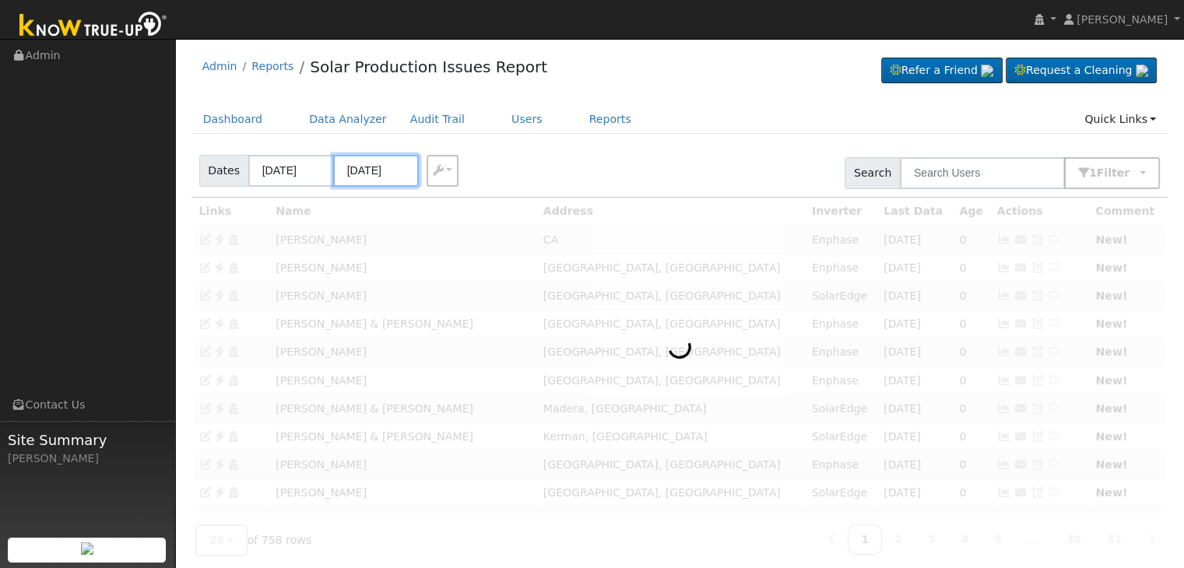
click at [370, 170] on input "[DATE]" at bounding box center [376, 171] width 86 height 32
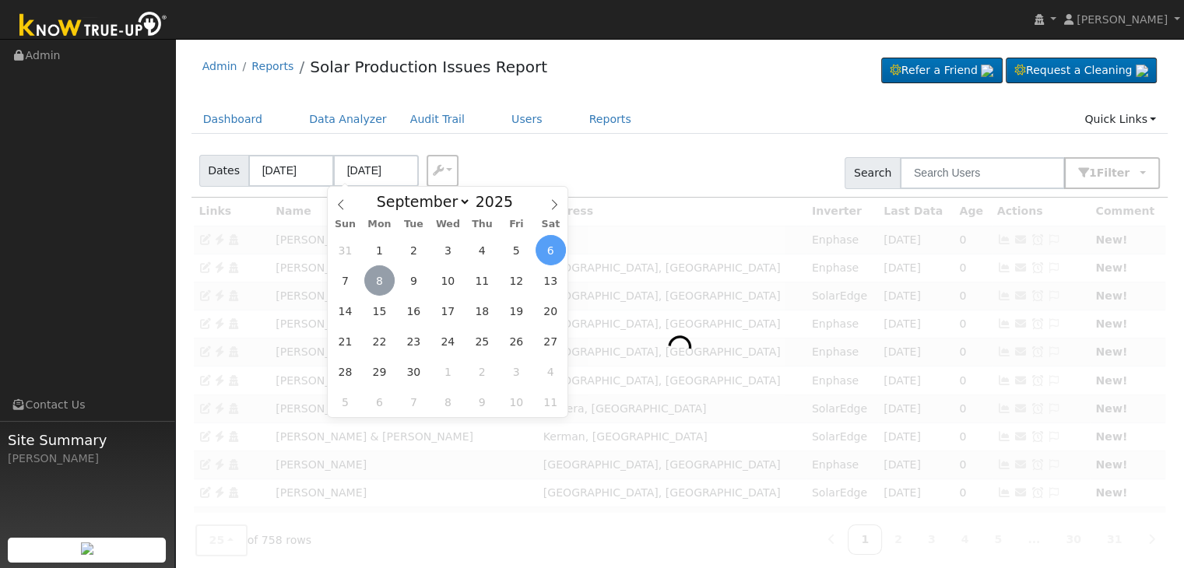
click at [386, 280] on span "8" at bounding box center [379, 280] width 30 height 30
type input "[DATE]"
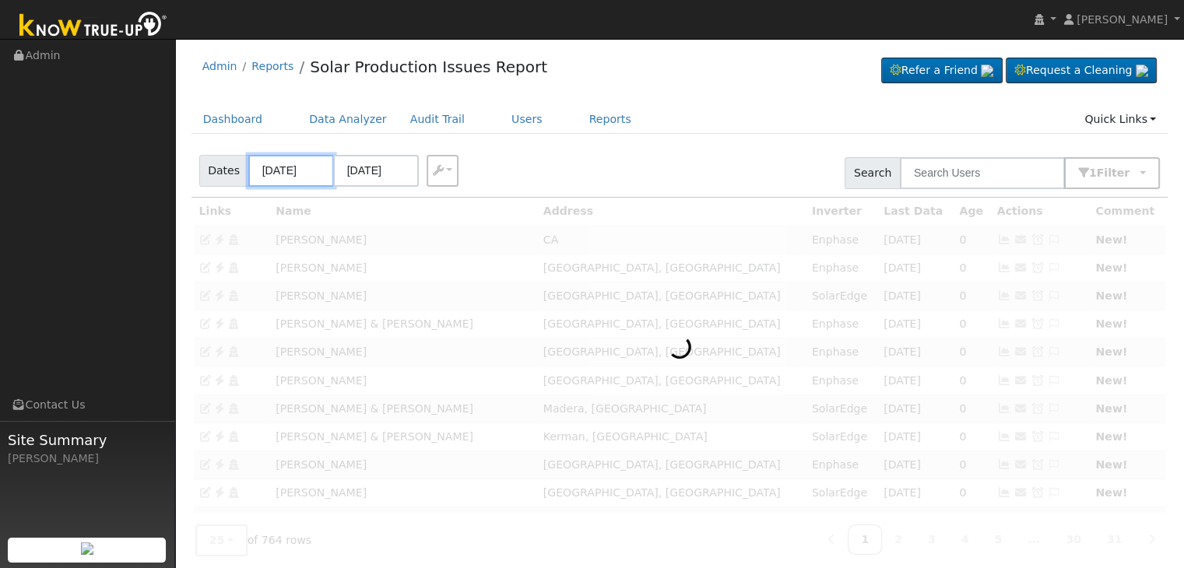
click at [277, 176] on input "[DATE]" at bounding box center [291, 171] width 86 height 32
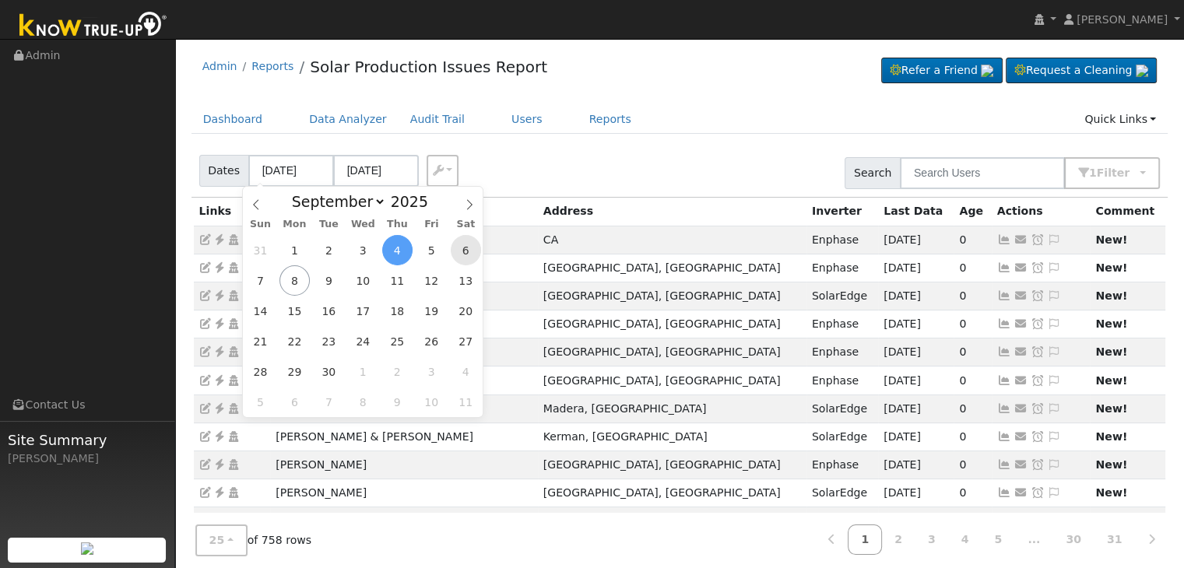
click at [470, 259] on span "6" at bounding box center [466, 250] width 30 height 30
type input "[DATE]"
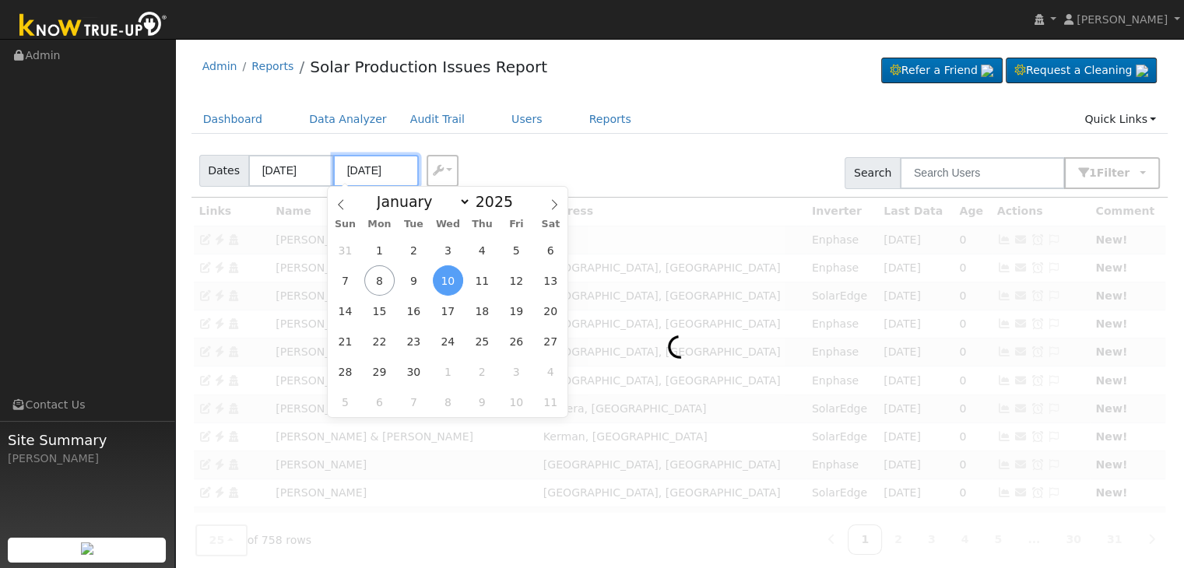
click at [369, 179] on input "[DATE]" at bounding box center [376, 171] width 86 height 32
click at [374, 282] on span "8" at bounding box center [379, 280] width 30 height 30
type input "[DATE]"
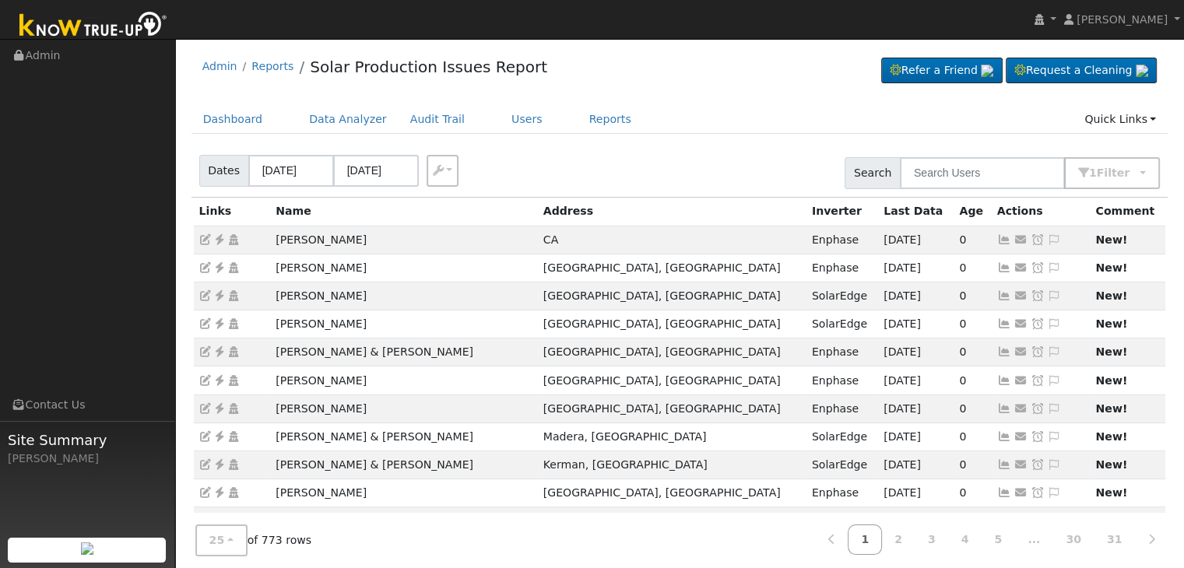
click at [676, 148] on div "Dates [DATE] [DATE] Export CSV Search 1 Filter Include Leads Include No Monitor…" at bounding box center [679, 170] width 982 height 53
